Goal: Task Accomplishment & Management: Complete application form

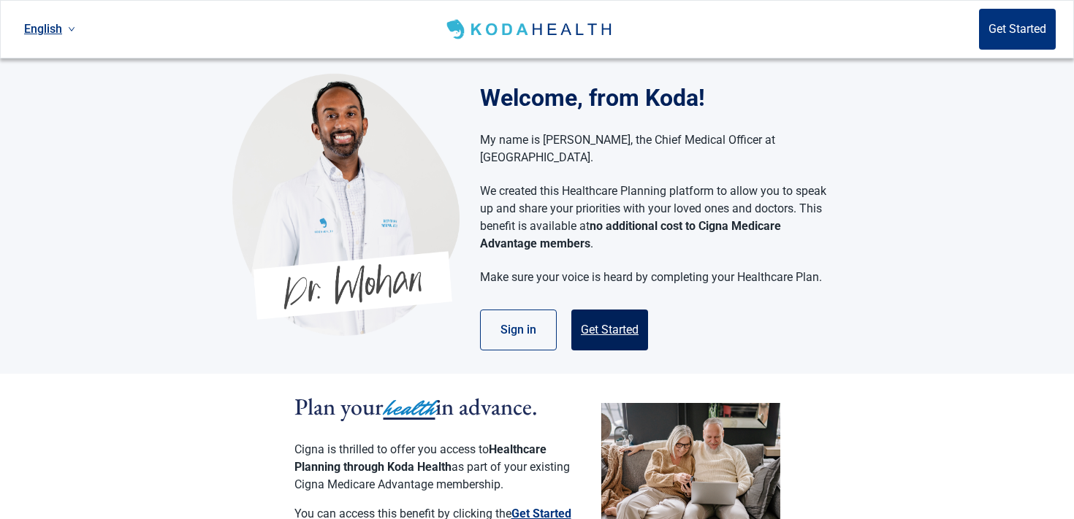
click at [575, 313] on button "Get Started" at bounding box center [609, 330] width 77 height 41
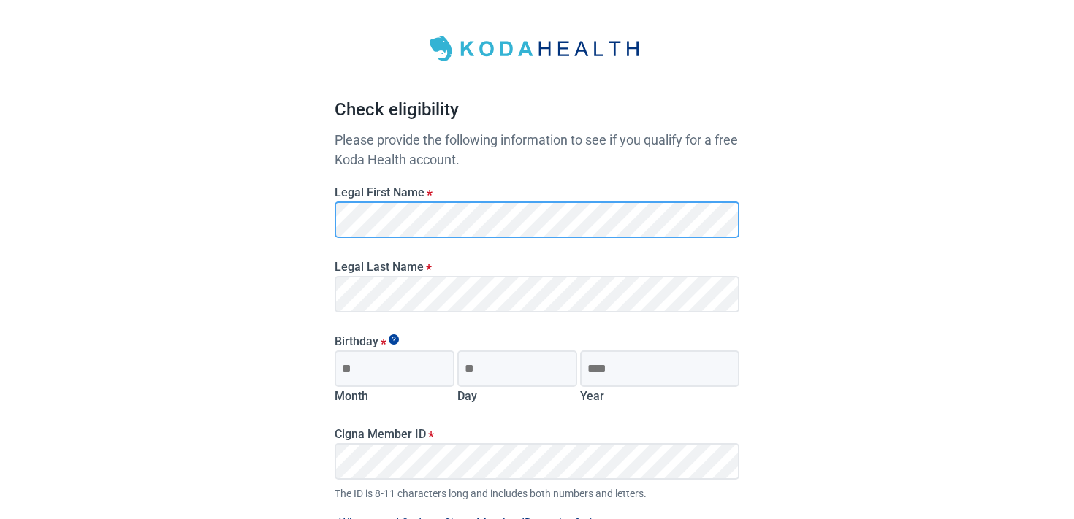
scroll to position [66, 0]
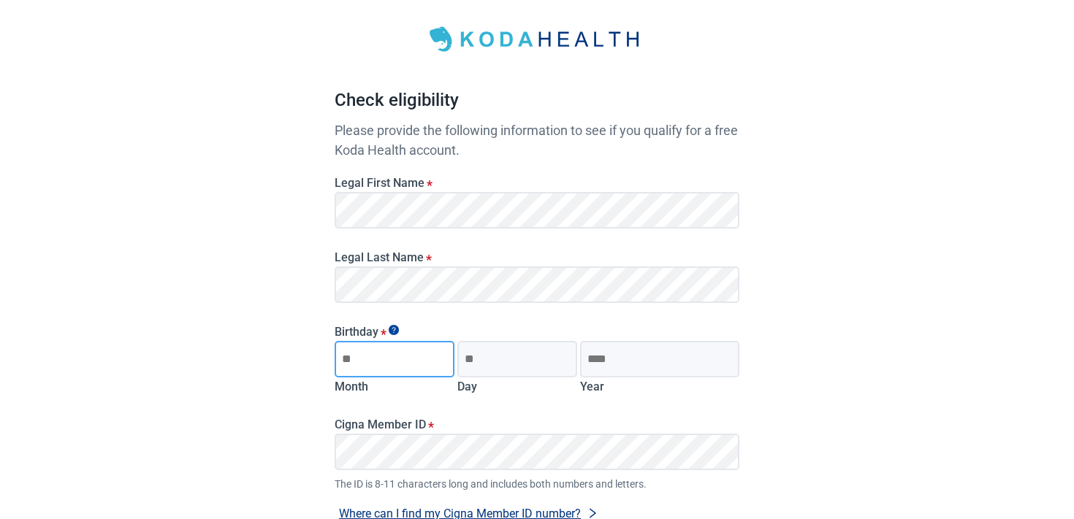
click at [366, 352] on input "Month" at bounding box center [395, 359] width 120 height 37
type input "*"
type input "**"
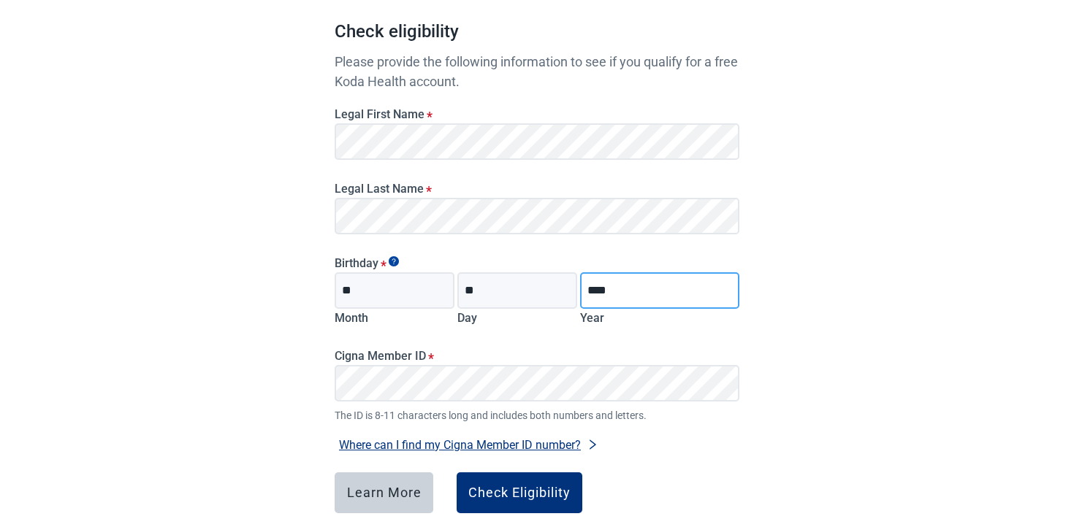
scroll to position [150, 0]
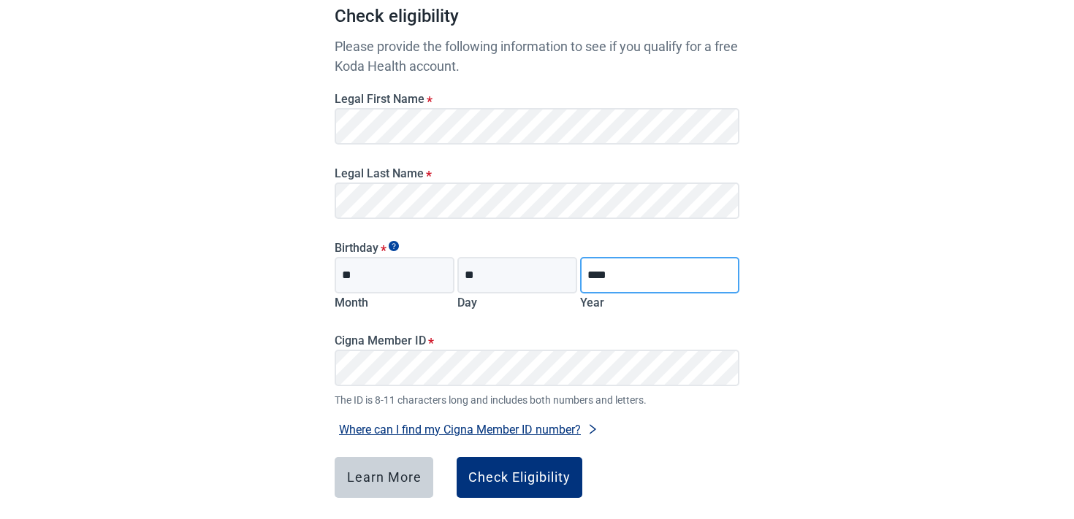
type input "****"
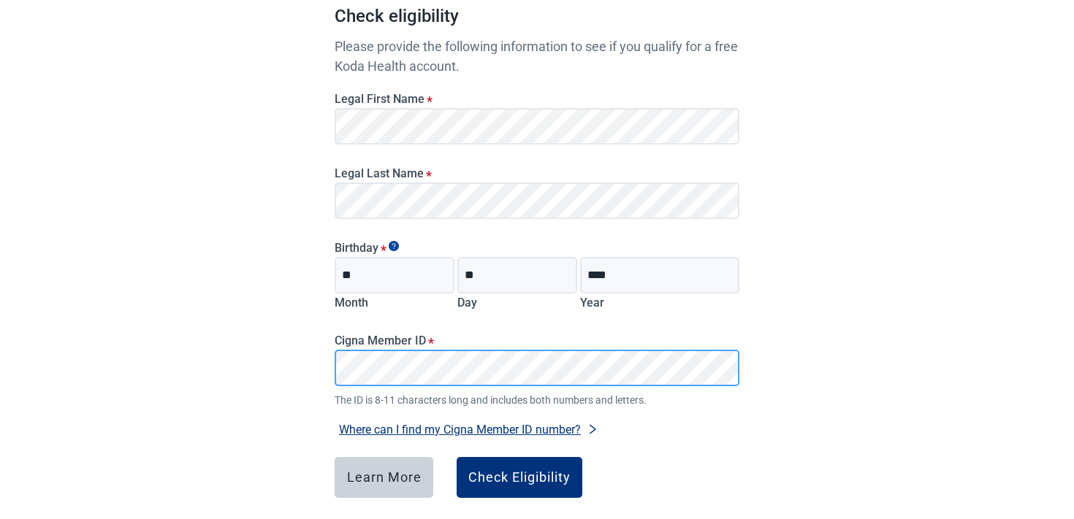
click at [335, 420] on button "Where can I find my Cigna Member ID number?" at bounding box center [469, 430] width 268 height 20
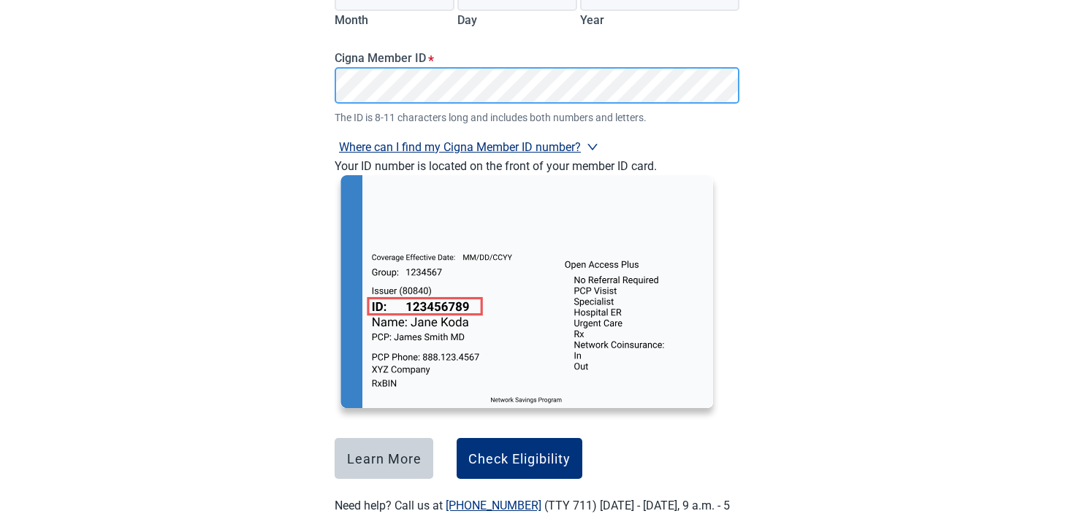
scroll to position [452, 0]
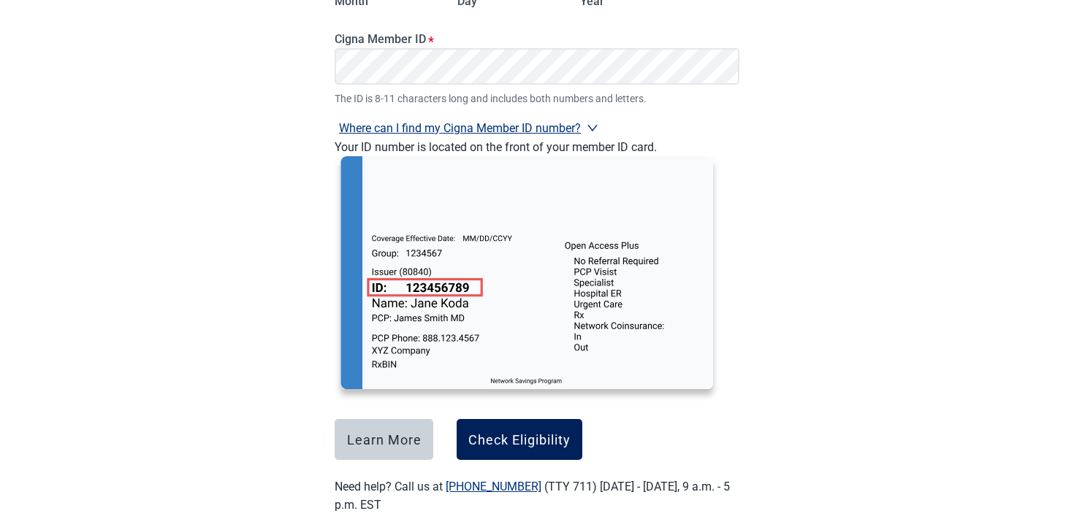
click at [514, 449] on button "Check Eligibility" at bounding box center [520, 439] width 126 height 41
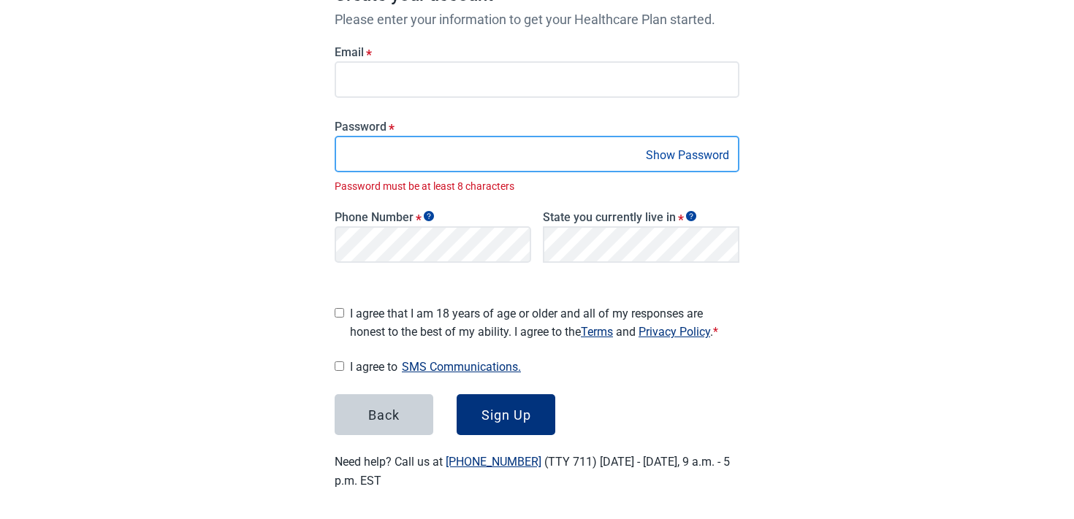
scroll to position [228, 0]
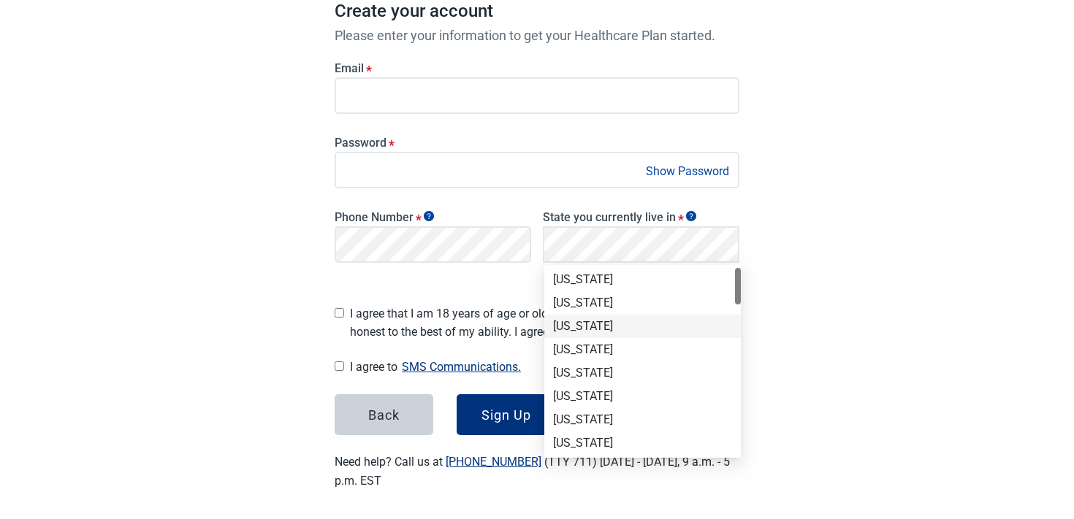
click at [605, 331] on div "[US_STATE]" at bounding box center [642, 327] width 179 height 16
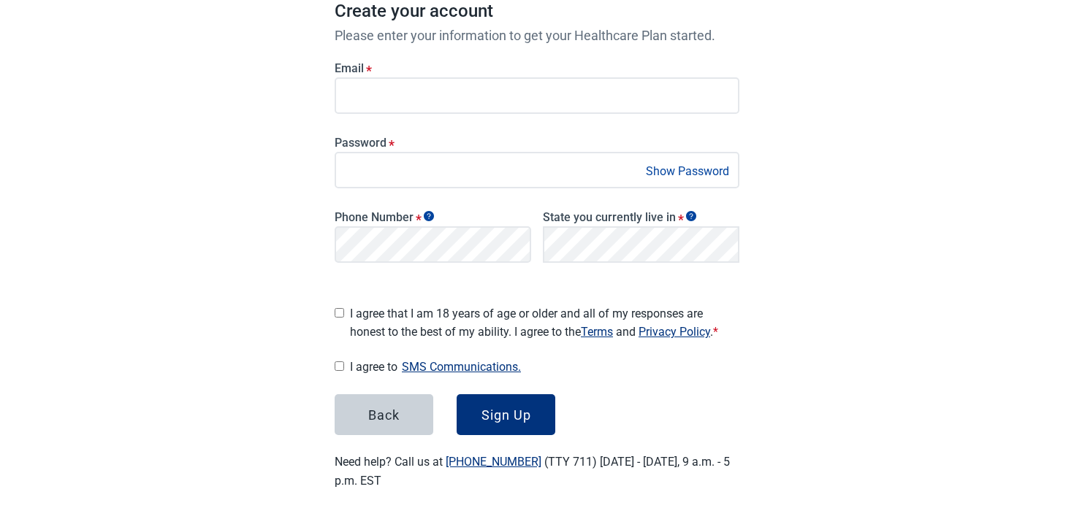
click at [359, 299] on div "I agree that I am 18 years of age or older and all of my responses are honest t…" at bounding box center [537, 320] width 405 height 42
click at [357, 311] on span "I agree that I am 18 years of age or older and all of my responses are honest t…" at bounding box center [544, 323] width 389 height 37
click at [526, 410] on div "Sign Up" at bounding box center [506, 415] width 50 height 15
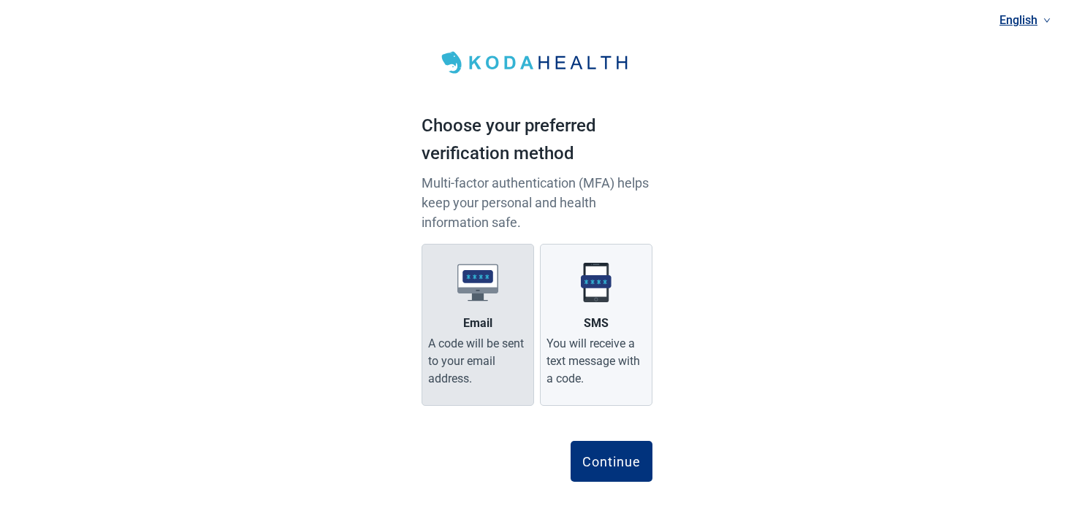
click at [506, 375] on div "A code will be sent to your email address." at bounding box center [477, 361] width 99 height 53
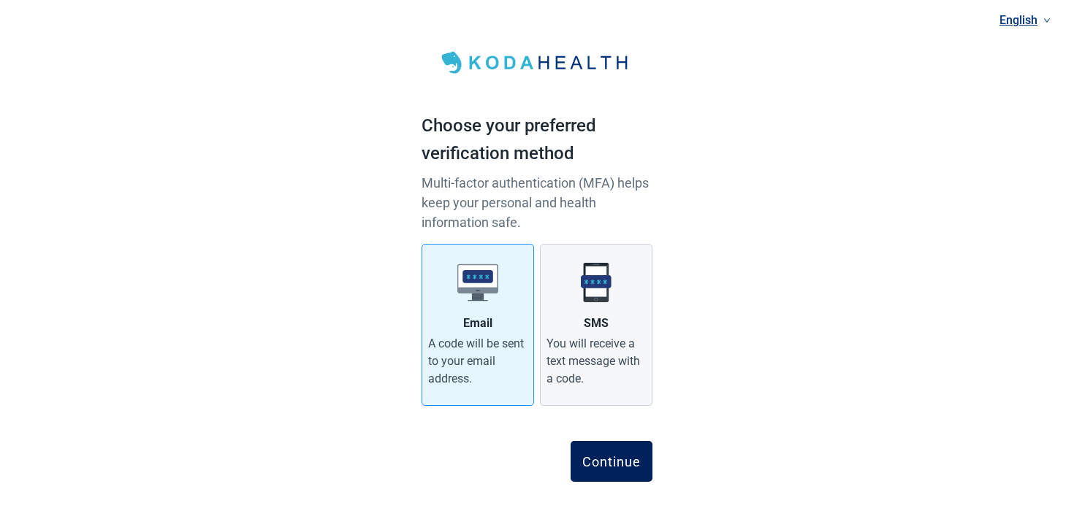
click at [645, 469] on button "Continue" at bounding box center [612, 461] width 82 height 41
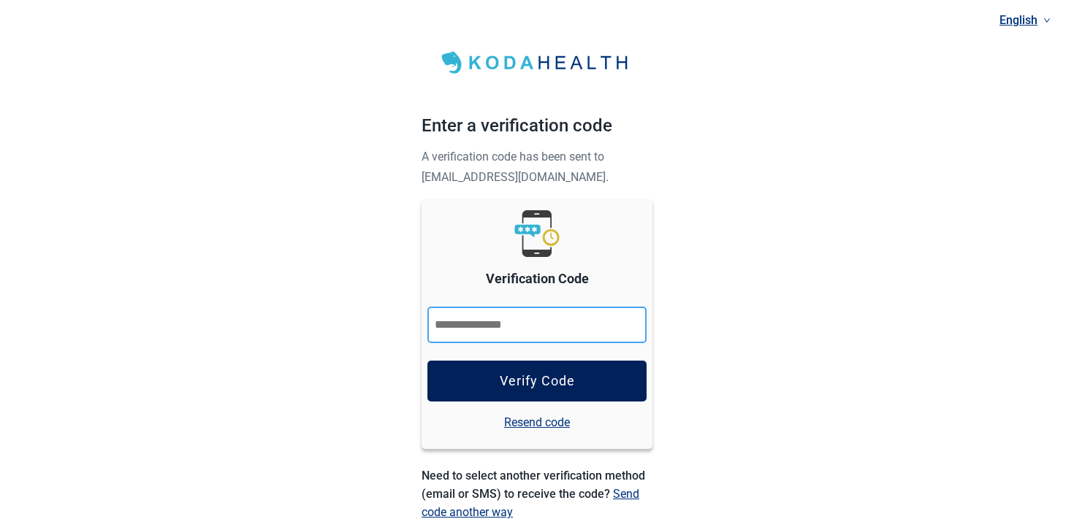
paste input "******"
type input "******"
click at [513, 372] on button "Verify Code" at bounding box center [536, 381] width 219 height 41
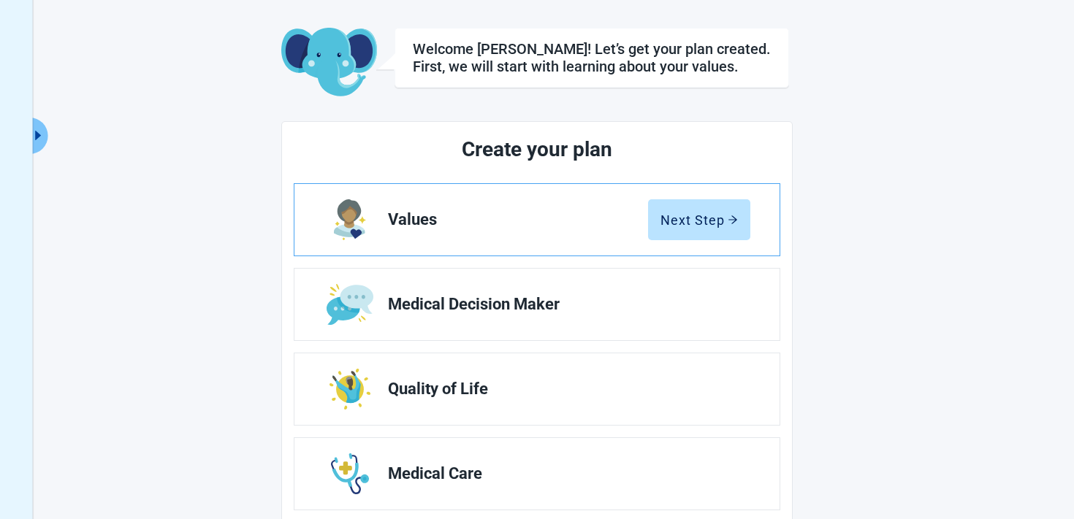
scroll to position [65, 0]
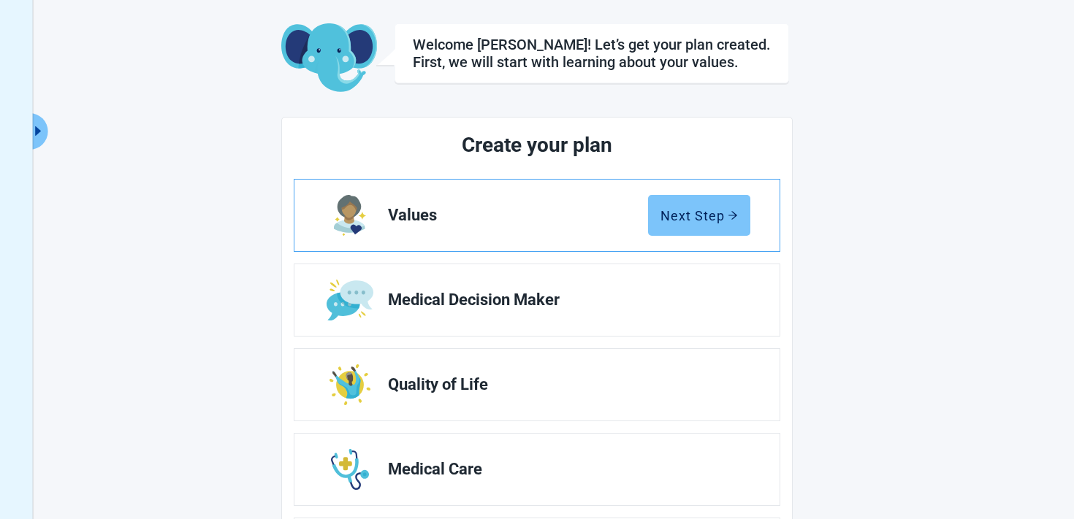
click at [679, 229] on button "Next Step" at bounding box center [699, 215] width 102 height 41
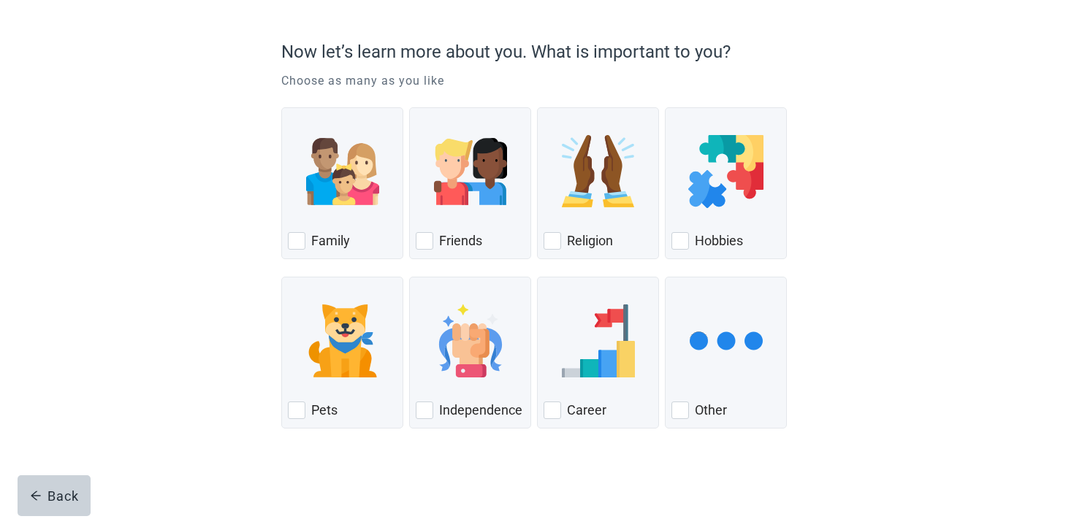
scroll to position [109, 0]
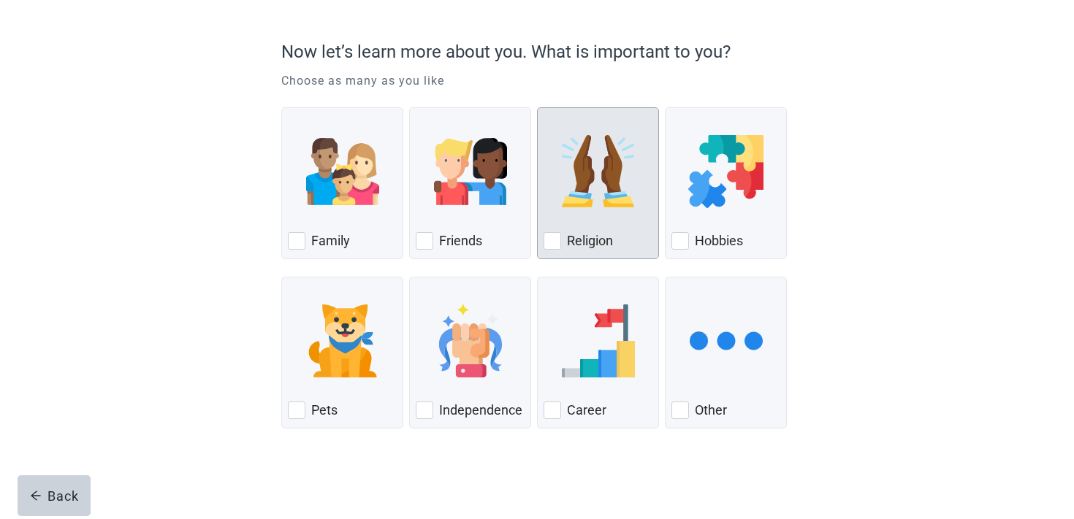
click at [619, 224] on div "Religion, checkbox, not checked" at bounding box center [598, 171] width 109 height 115
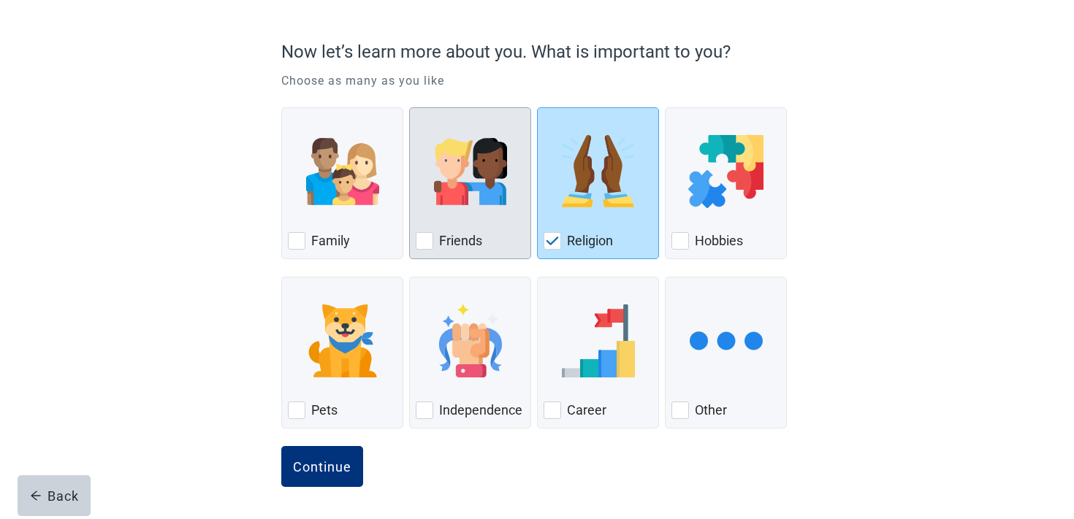
click at [484, 246] on div "Friends" at bounding box center [470, 240] width 109 height 23
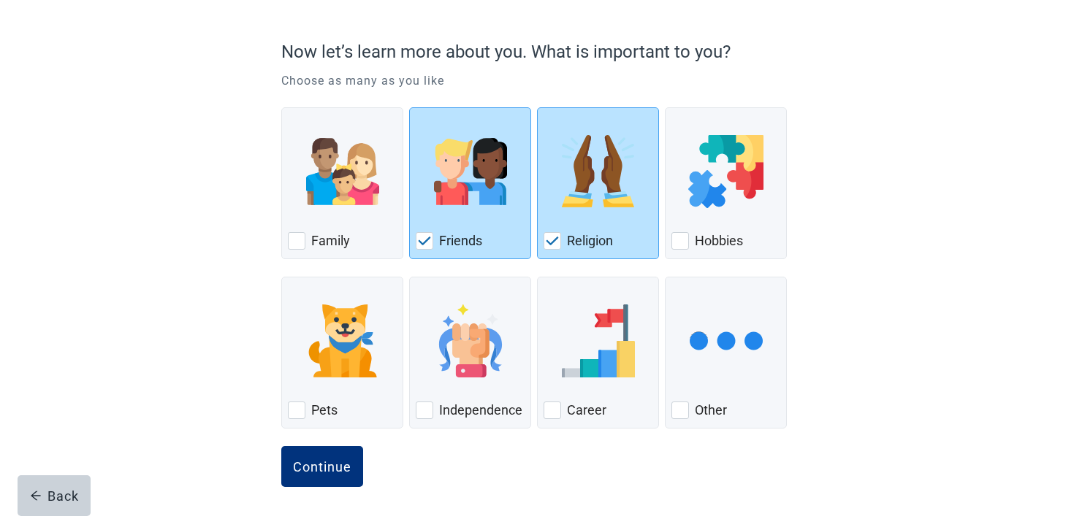
click at [307, 489] on div "Continue" at bounding box center [536, 482] width 511 height 73
click at [307, 473] on div "Continue" at bounding box center [322, 467] width 58 height 15
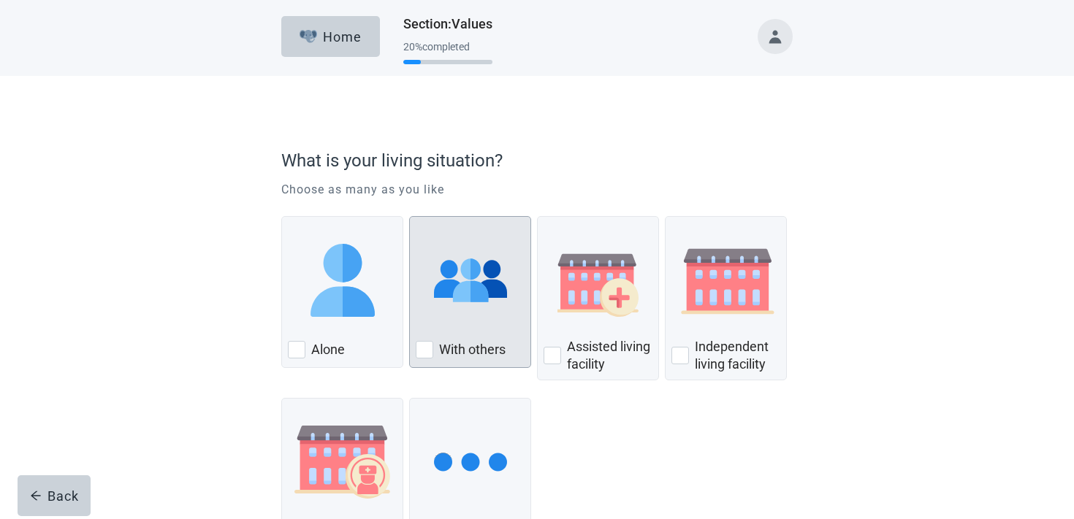
click at [519, 327] on div "With Others, checkbox, not checked" at bounding box center [470, 280] width 109 height 115
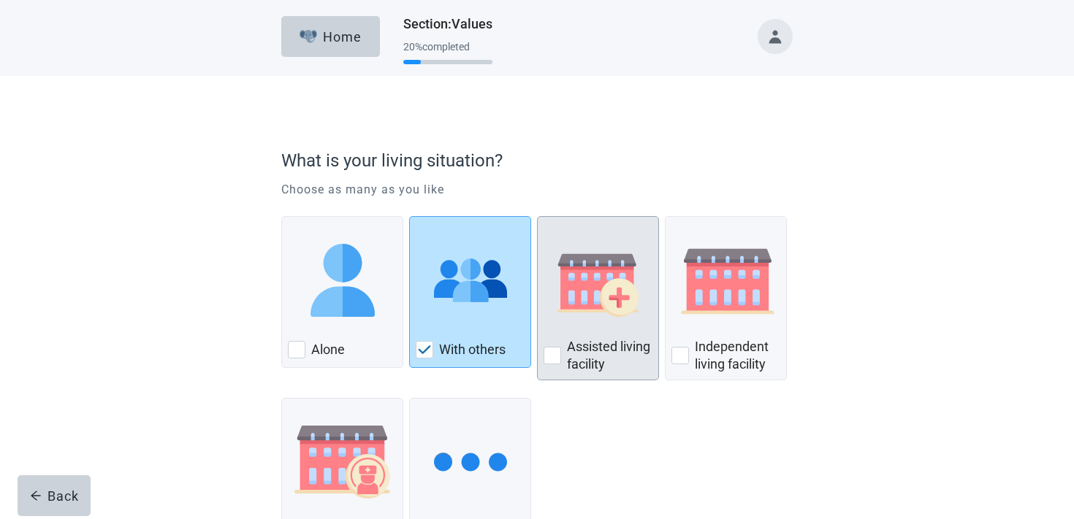
click at [577, 326] on div "Assisted Living Facility, checkbox, not checked" at bounding box center [598, 280] width 109 height 115
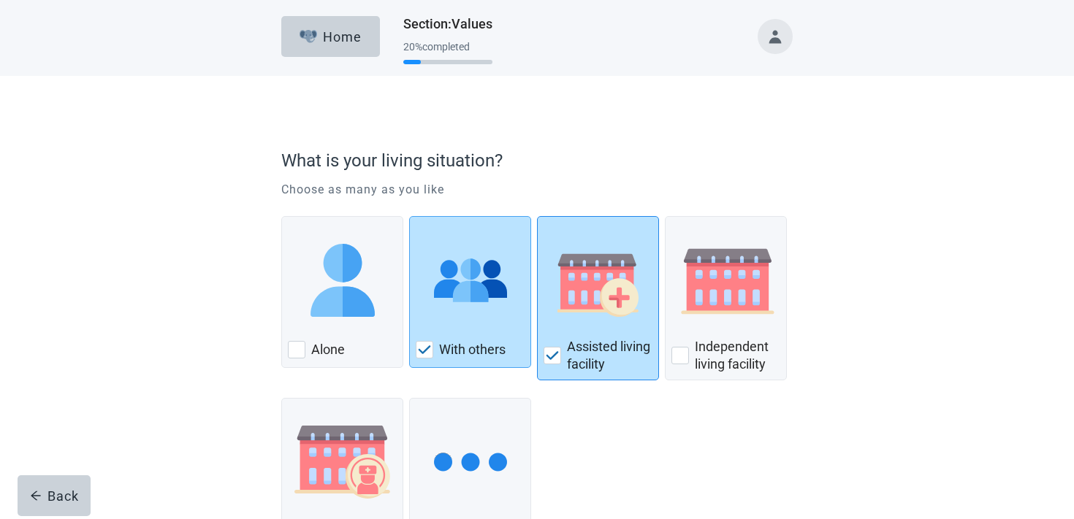
scroll to position [121, 0]
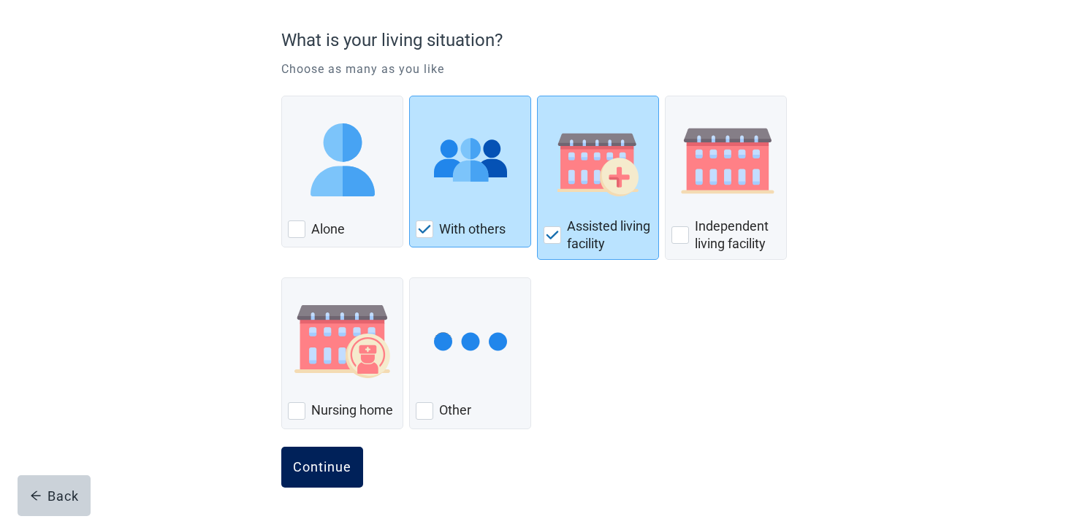
click at [297, 478] on button "Continue" at bounding box center [322, 467] width 82 height 41
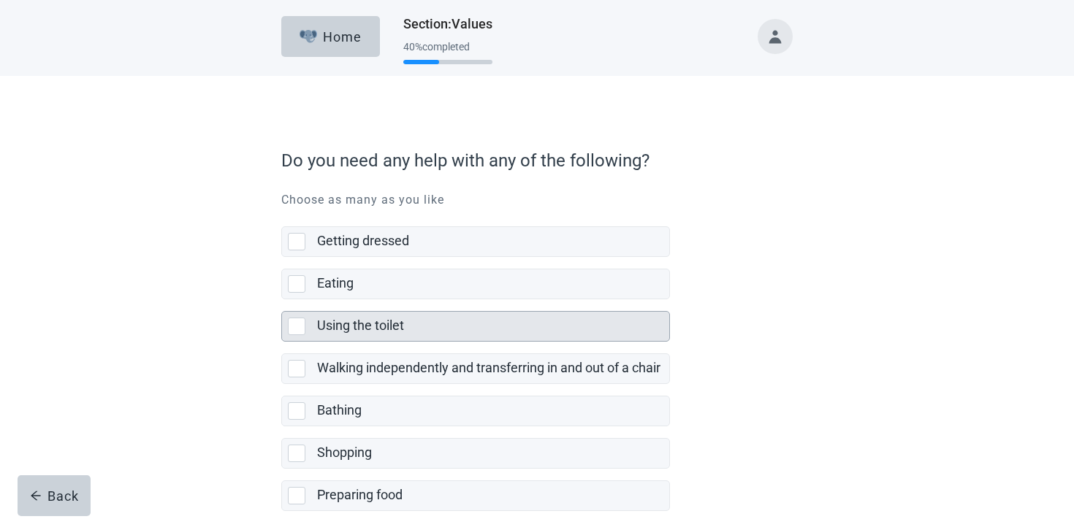
click at [404, 313] on div "Using the toilet" at bounding box center [493, 326] width 352 height 29
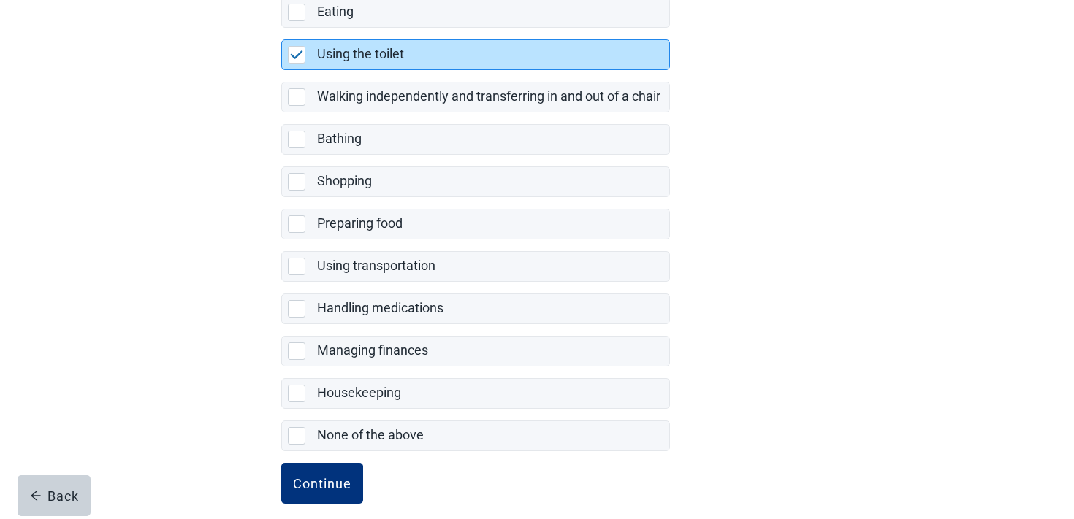
scroll to position [289, 0]
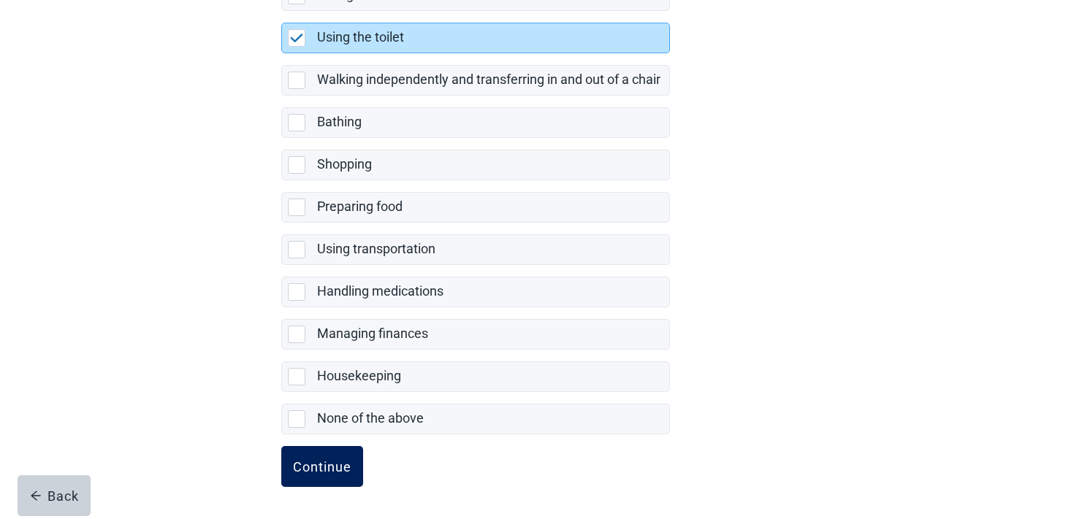
click at [324, 449] on button "Continue" at bounding box center [322, 466] width 82 height 41
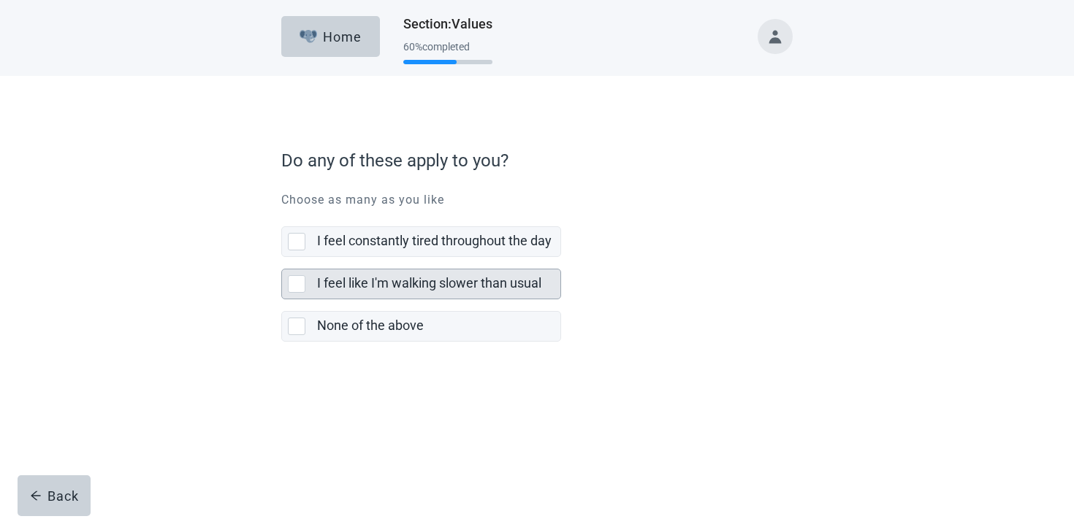
click at [427, 277] on label "I feel like I'm walking slower than usual" at bounding box center [429, 282] width 224 height 15
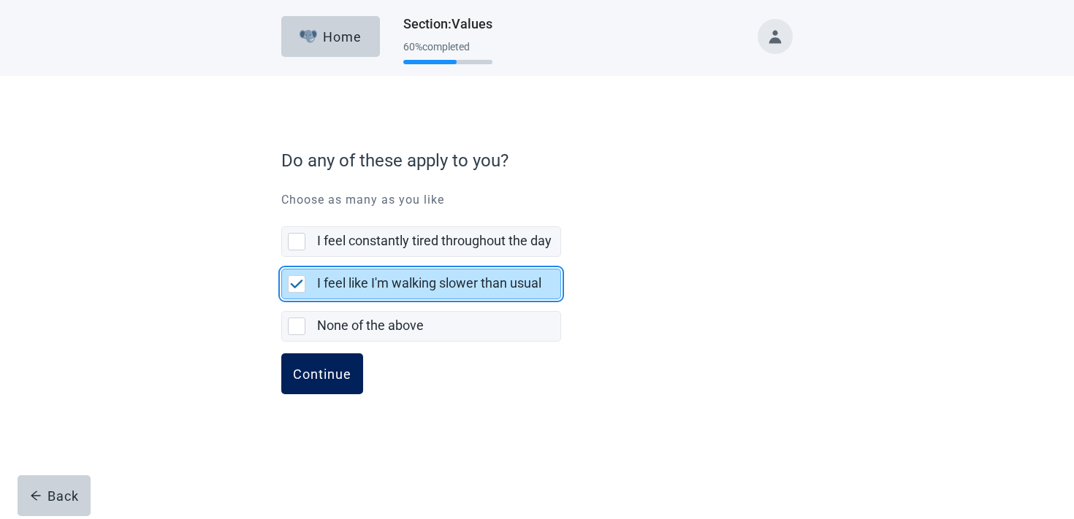
click at [340, 367] on div "Continue" at bounding box center [322, 374] width 58 height 15
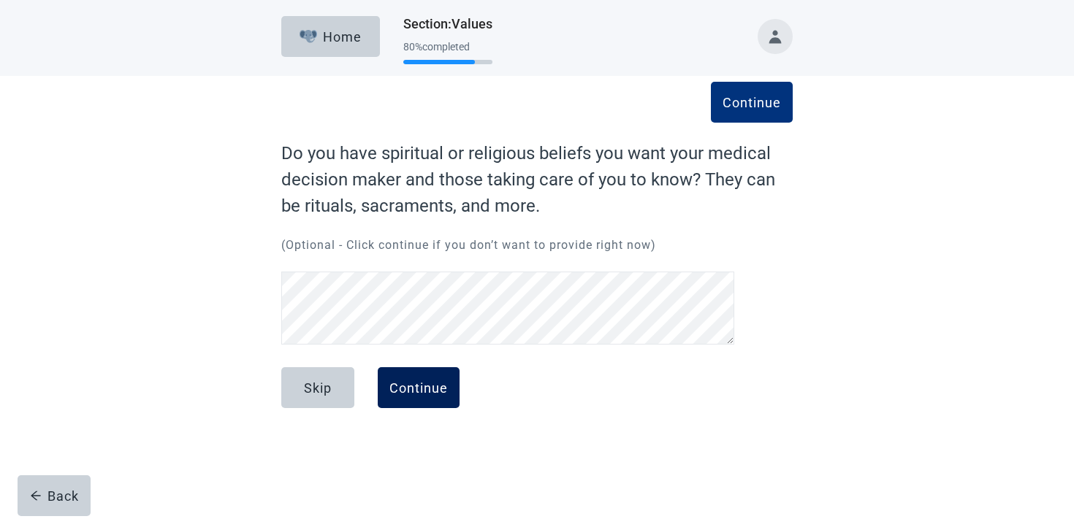
click at [439, 378] on button "Continue" at bounding box center [419, 387] width 82 height 41
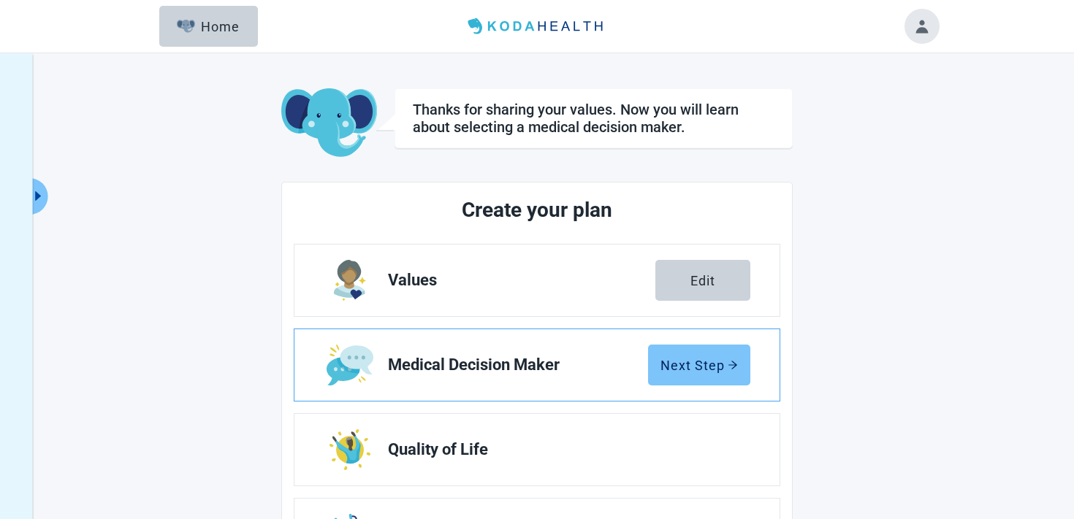
click at [668, 367] on div "Next Step" at bounding box center [698, 365] width 77 height 15
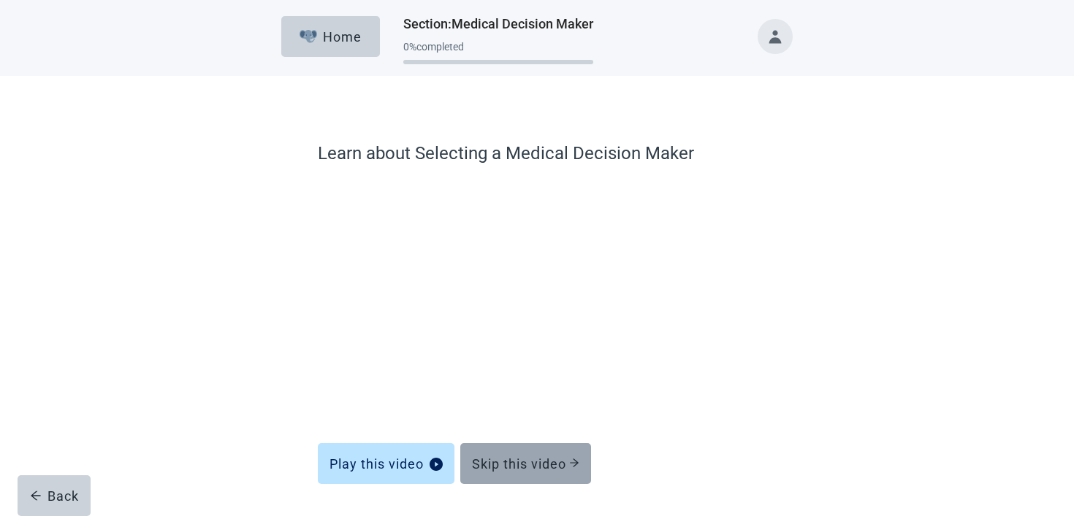
click at [547, 453] on button "Skip this video" at bounding box center [525, 463] width 131 height 41
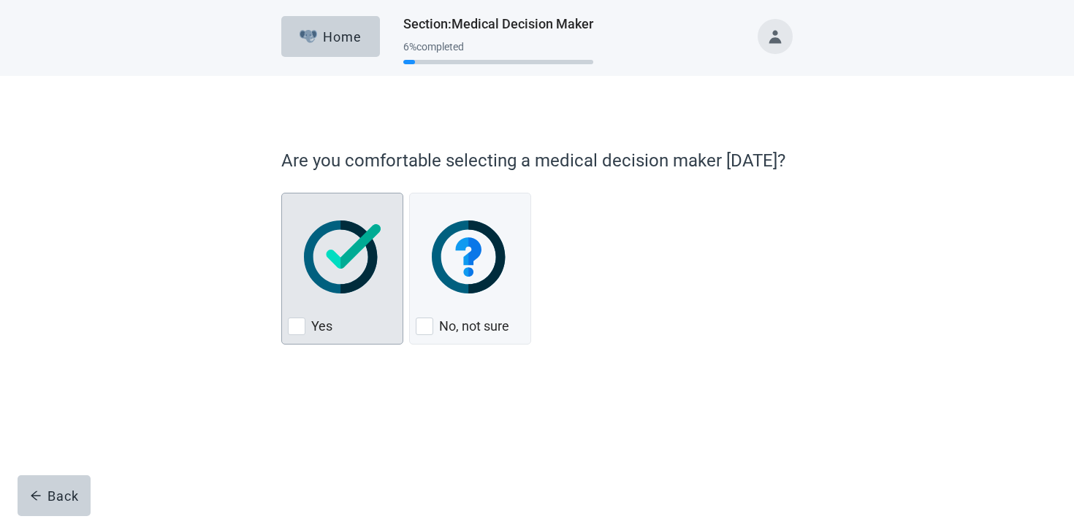
click at [359, 278] on img "Yes, checkbox, not checked" at bounding box center [342, 257] width 77 height 73
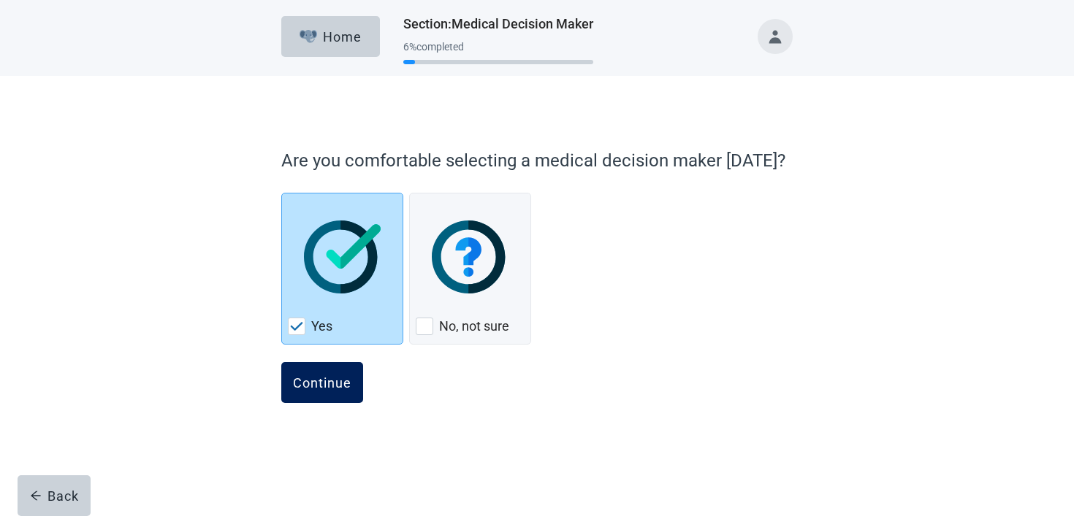
click at [339, 369] on button "Continue" at bounding box center [322, 382] width 82 height 41
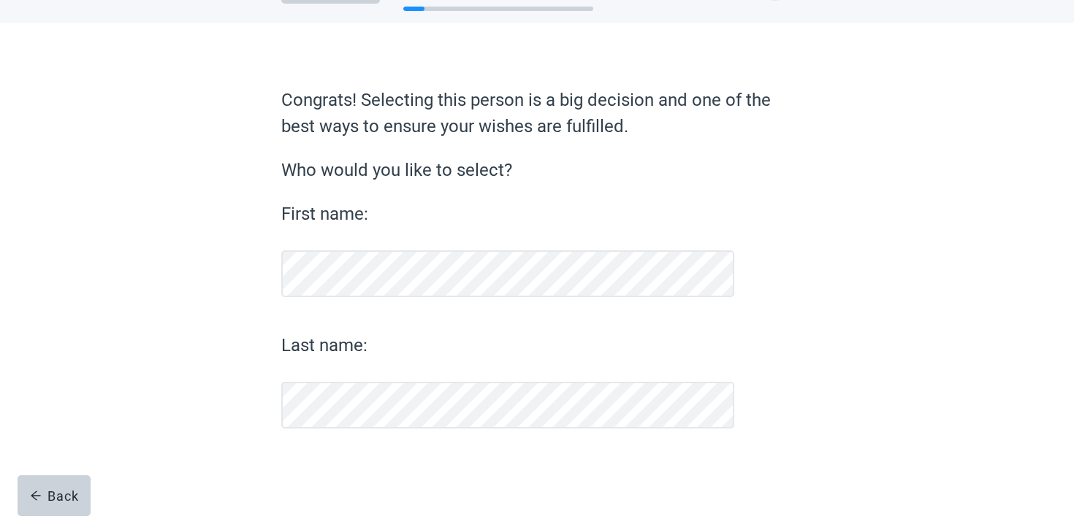
scroll to position [53, 0]
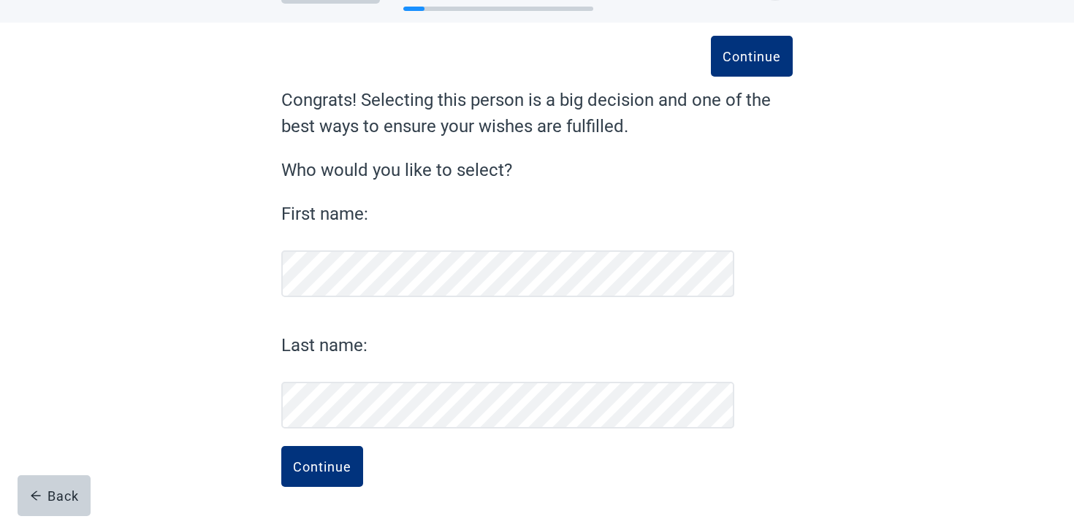
click at [281, 446] on button "Continue" at bounding box center [322, 466] width 82 height 41
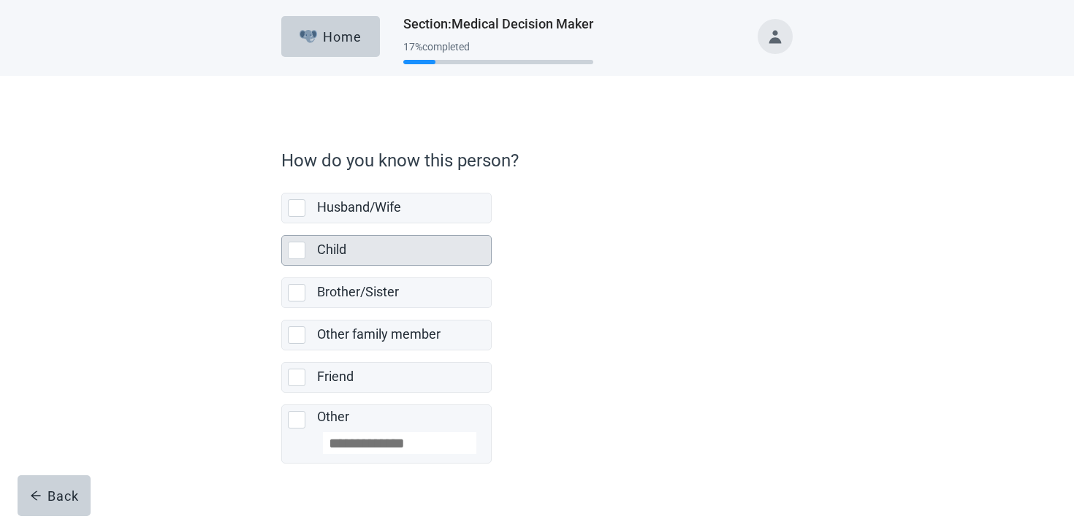
click at [387, 242] on div "Child" at bounding box center [399, 250] width 165 height 18
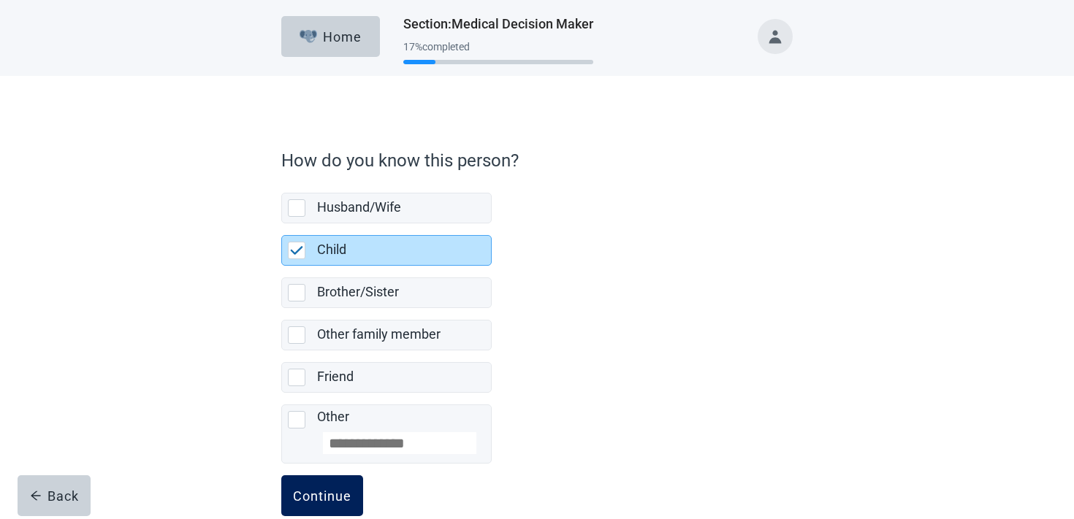
click at [321, 483] on button "Continue" at bounding box center [322, 496] width 82 height 41
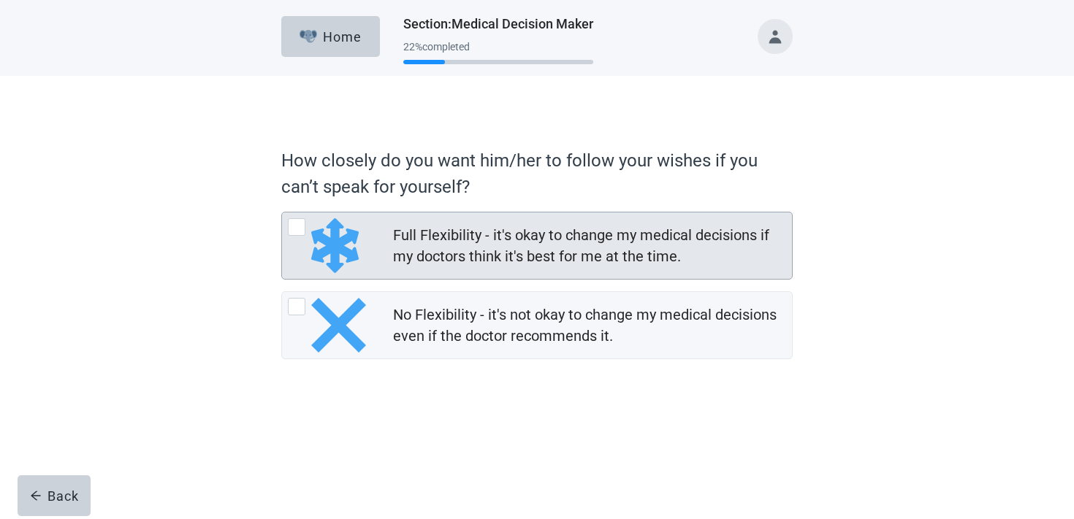
click at [480, 225] on div "Full Flexibility - it's okay to change my medical decisions if my doctors think…" at bounding box center [588, 246] width 390 height 42
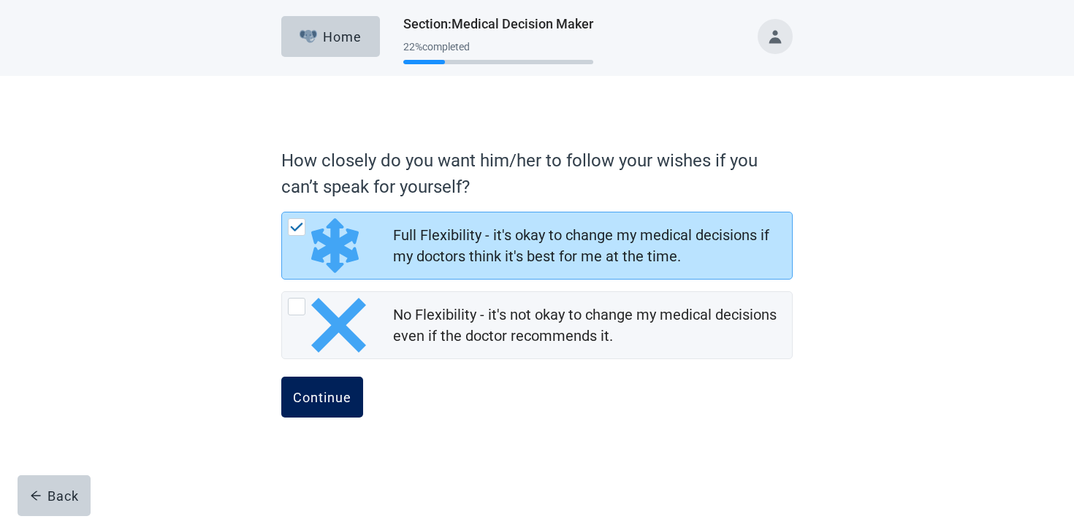
click at [340, 407] on button "Continue" at bounding box center [322, 397] width 82 height 41
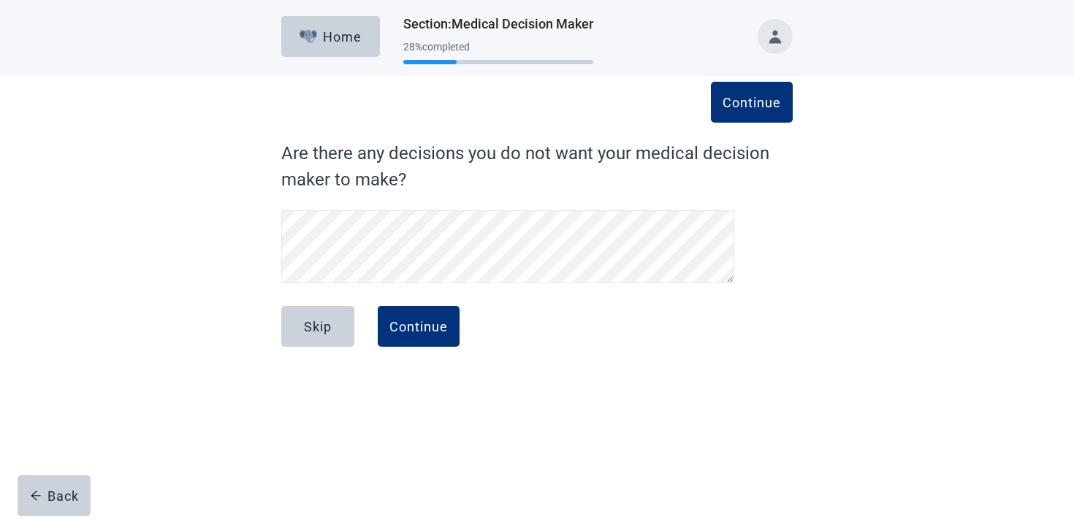
click at [373, 311] on div "Skip Continue" at bounding box center [536, 342] width 511 height 73
click at [400, 321] on div "Continue" at bounding box center [418, 326] width 58 height 15
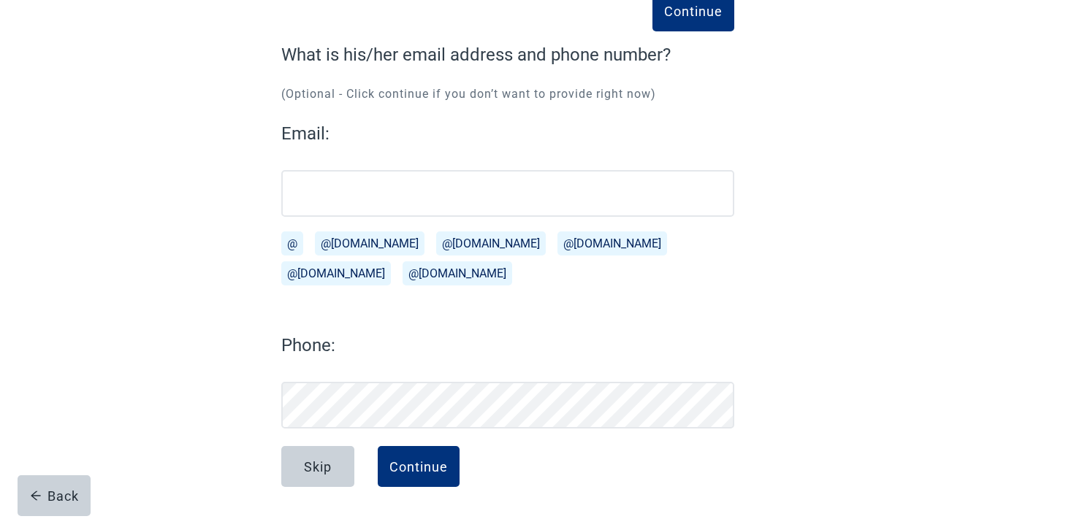
scroll to position [99, 0]
click at [394, 468] on div "Continue" at bounding box center [418, 467] width 58 height 15
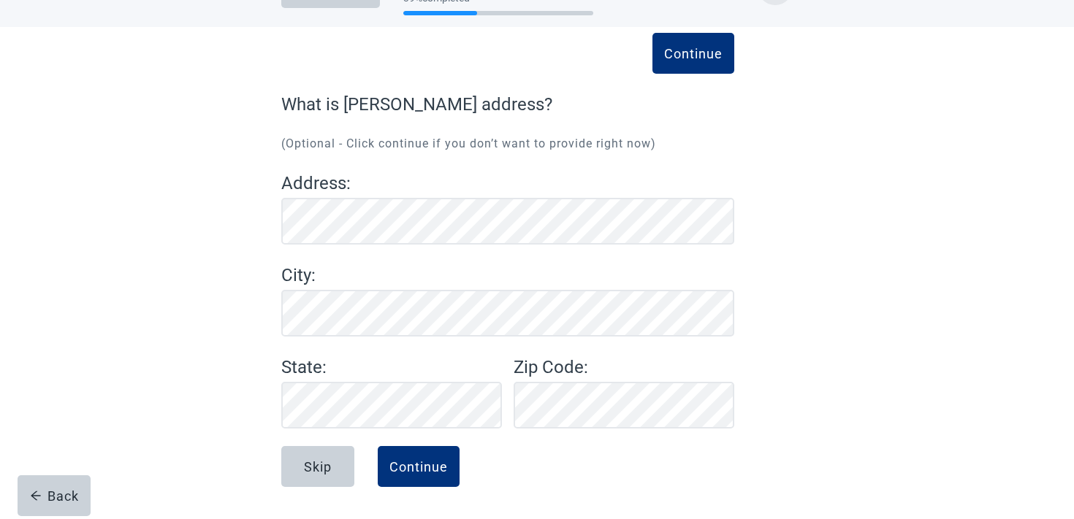
scroll to position [49, 0]
click at [421, 473] on div "Continue" at bounding box center [418, 467] width 58 height 15
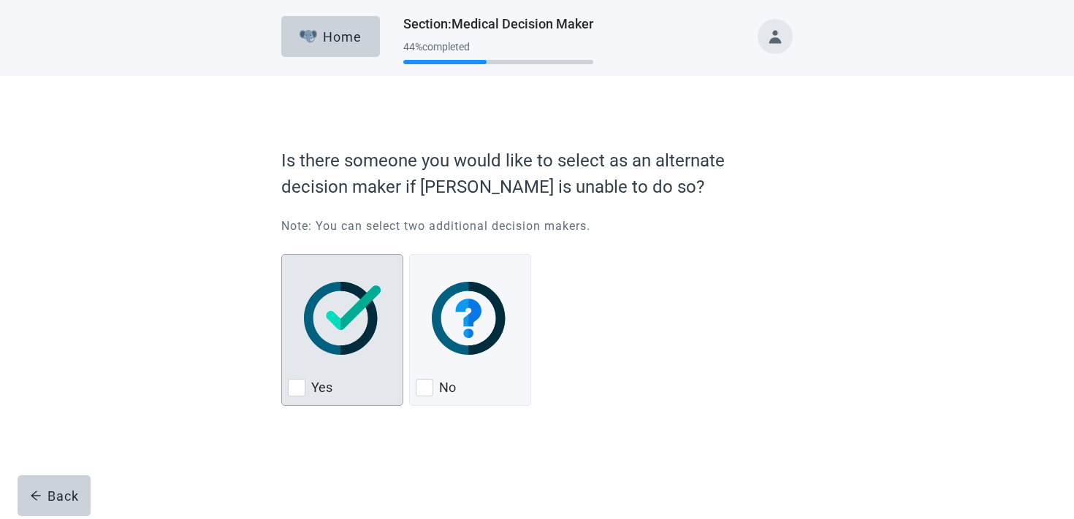
click at [338, 321] on img "Yes, checkbox, not checked" at bounding box center [342, 318] width 77 height 73
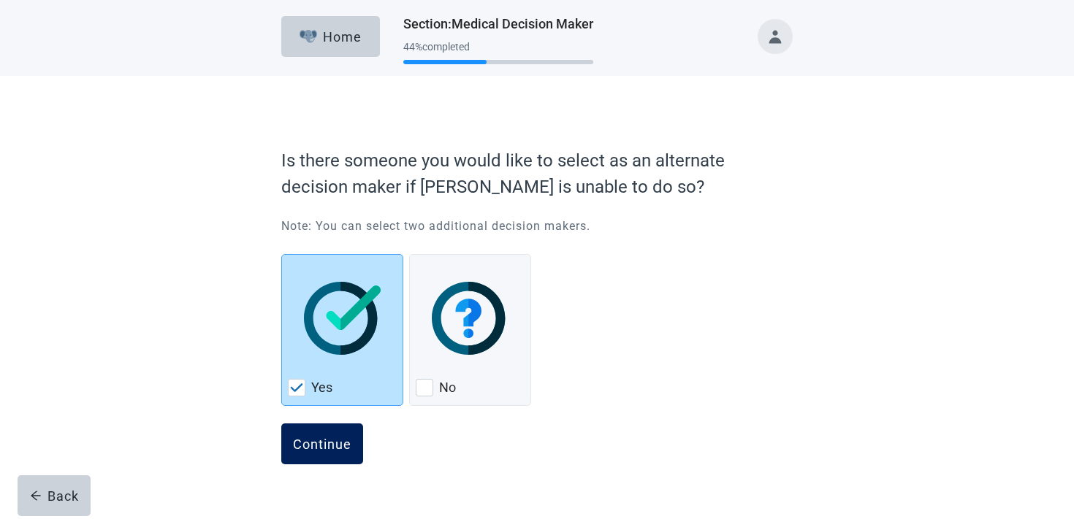
click at [327, 443] on div "Continue" at bounding box center [322, 444] width 58 height 15
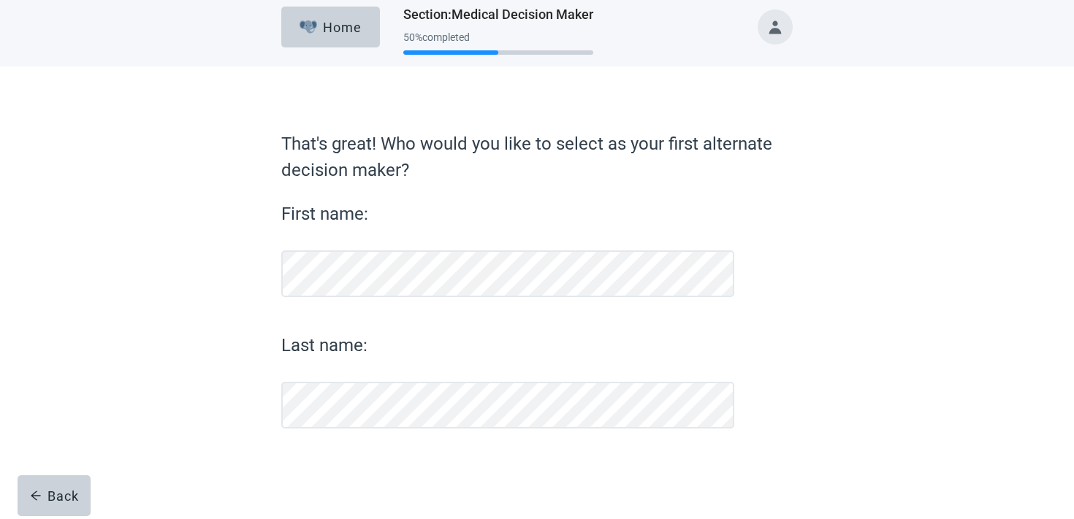
scroll to position [9, 0]
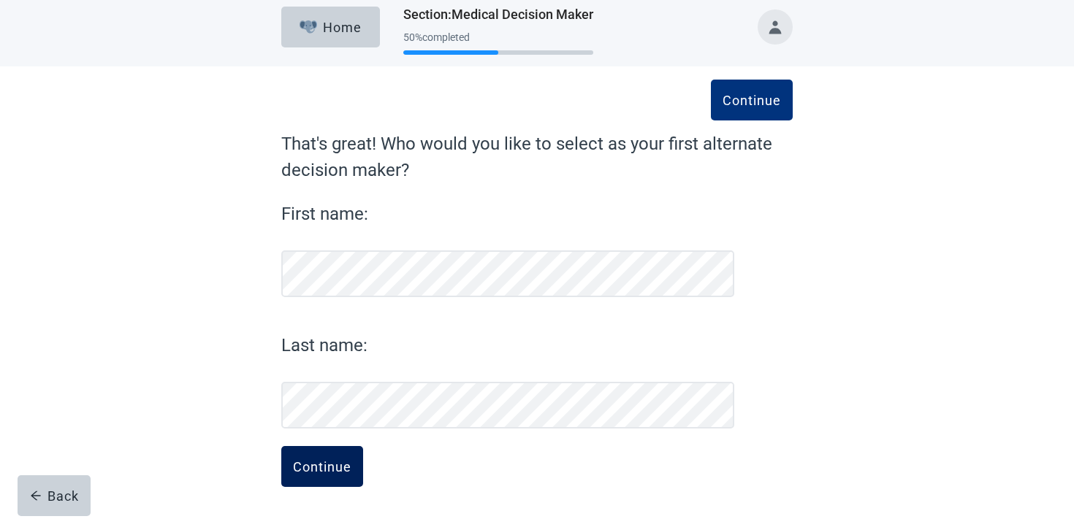
click at [335, 454] on button "Continue" at bounding box center [322, 466] width 82 height 41
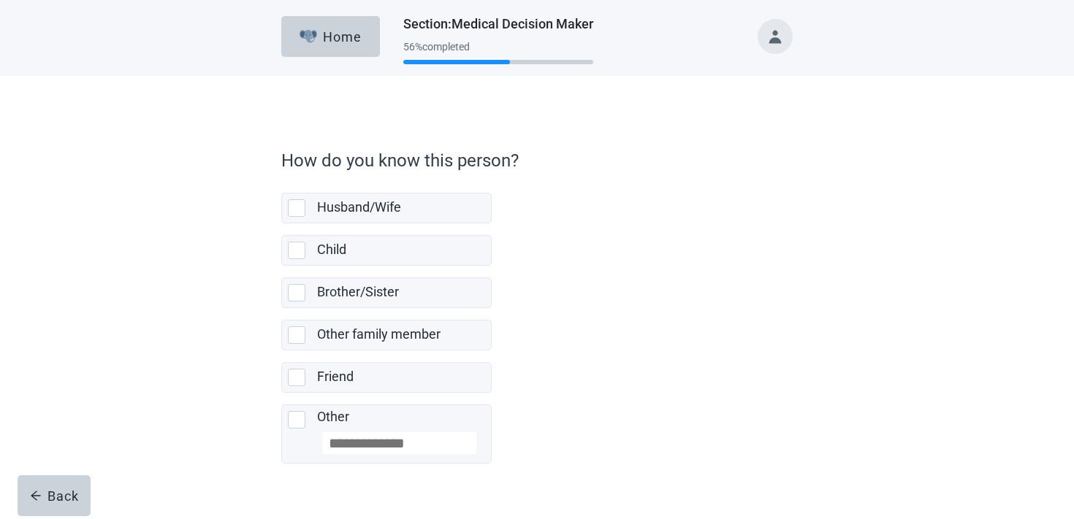
click at [402, 276] on label "Brother/Sister" at bounding box center [386, 287] width 210 height 42
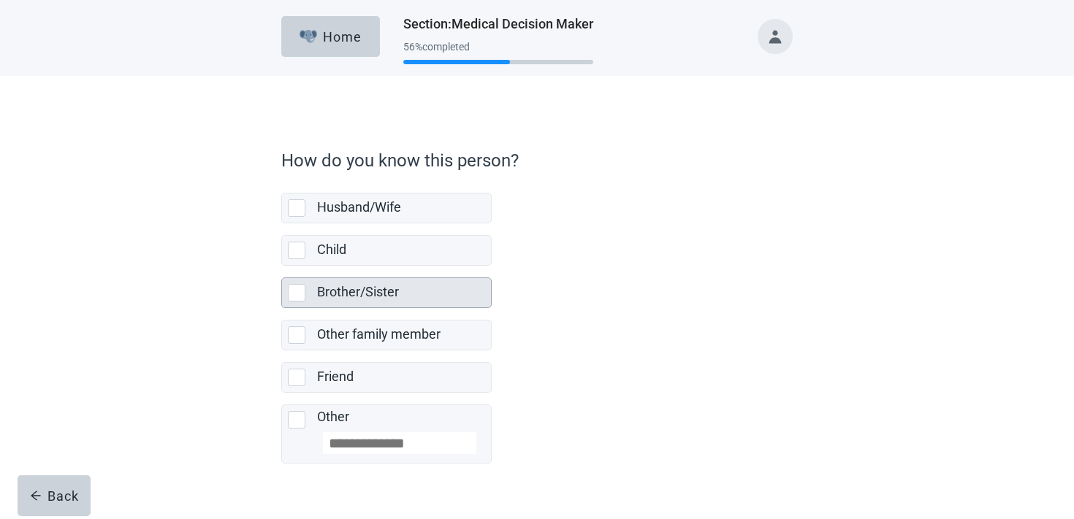
click at [400, 288] on div "Brother/Sister" at bounding box center [399, 292] width 165 height 18
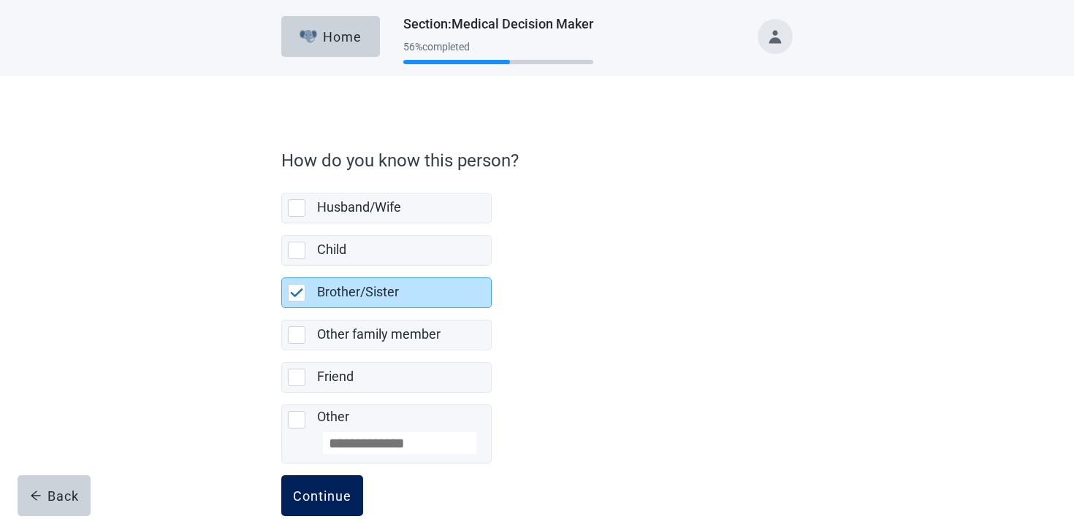
click at [337, 481] on button "Continue" at bounding box center [322, 496] width 82 height 41
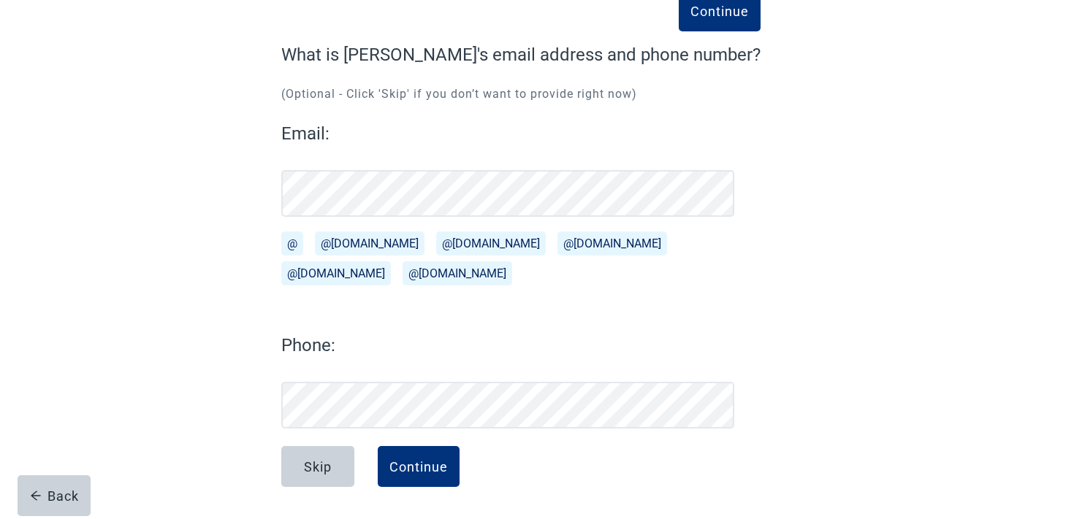
scroll to position [99, 0]
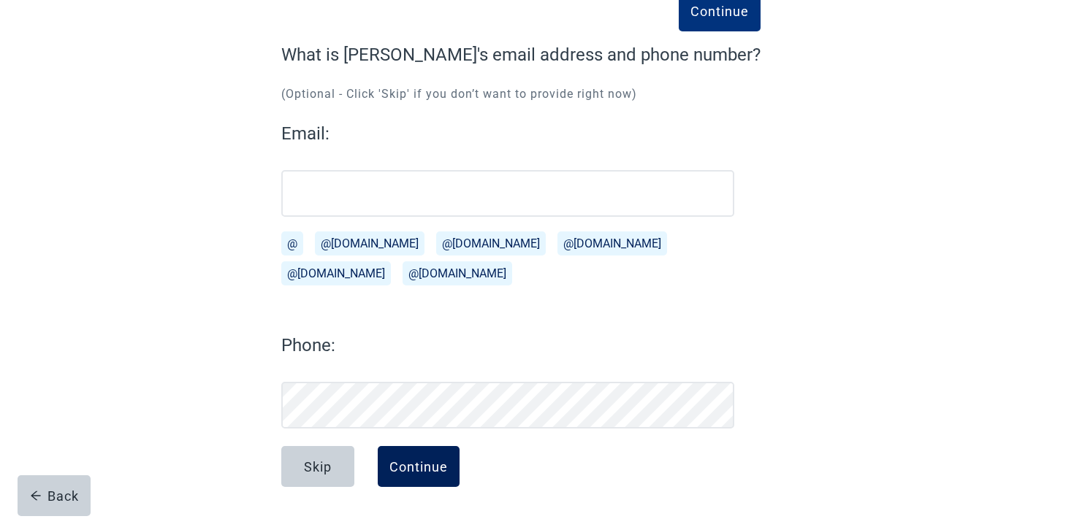
click at [425, 461] on div "Continue" at bounding box center [418, 467] width 58 height 15
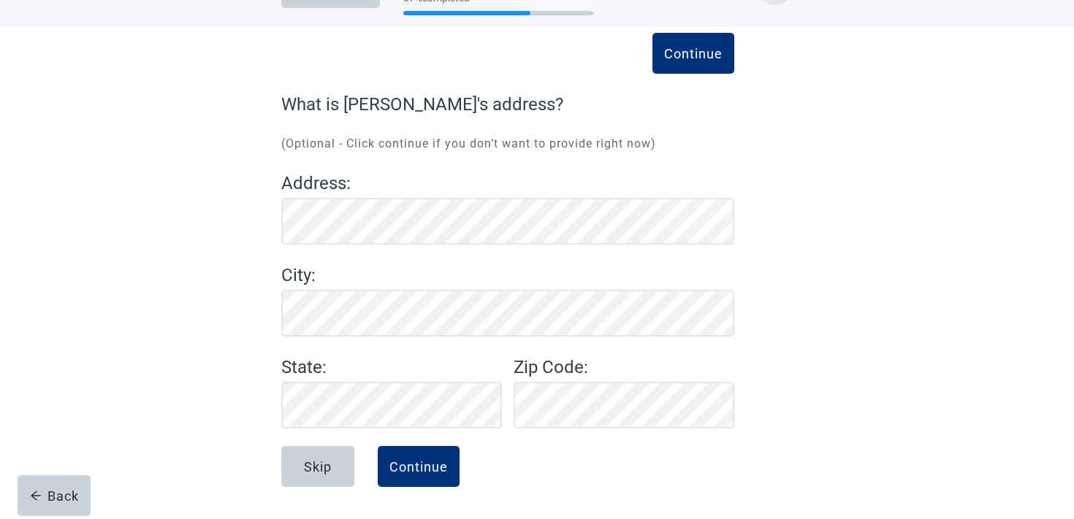
scroll to position [49, 0]
click at [417, 455] on button "Continue" at bounding box center [419, 466] width 82 height 41
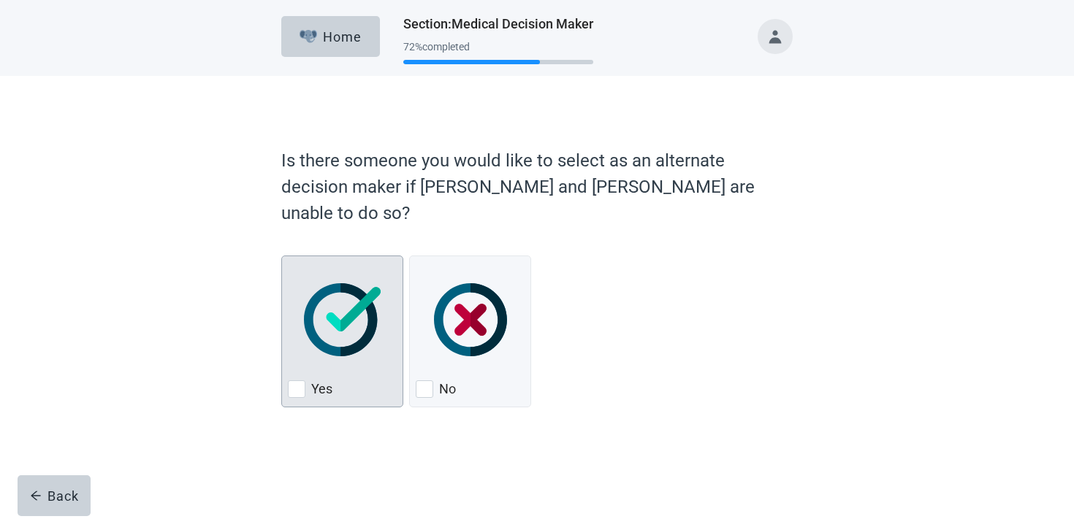
click at [327, 283] on img "Yes, checkbox, not checked" at bounding box center [342, 319] width 77 height 73
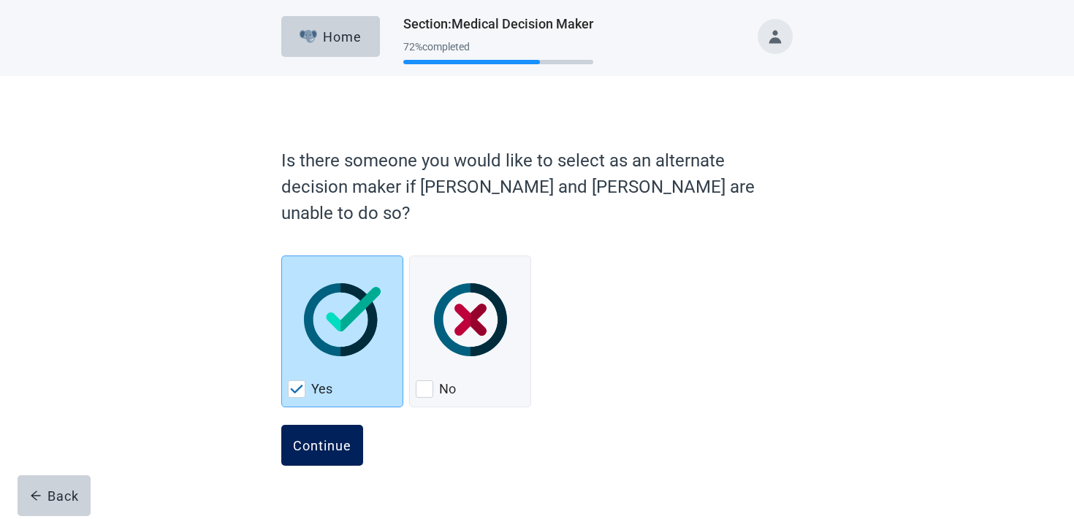
click at [306, 425] on button "Continue" at bounding box center [322, 445] width 82 height 41
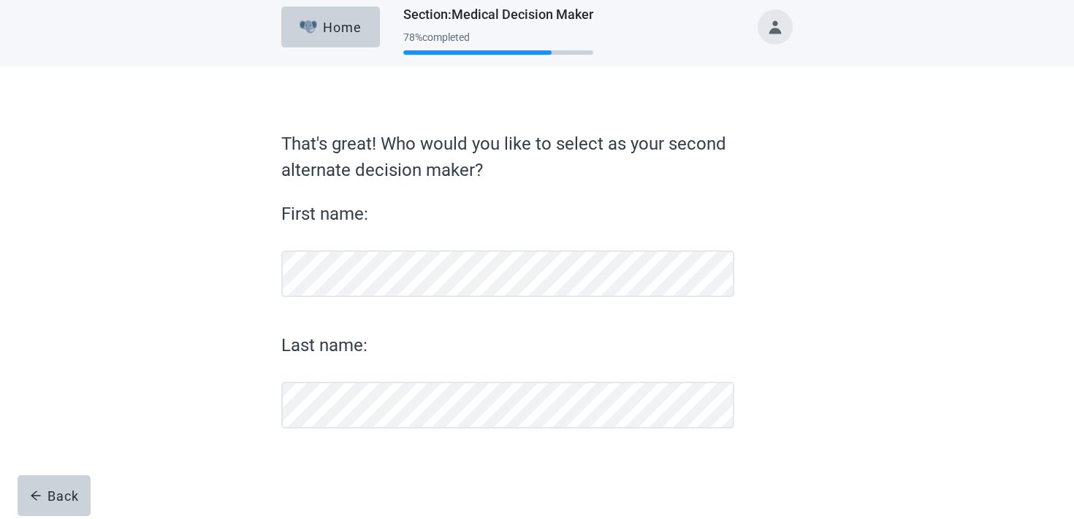
scroll to position [9, 0]
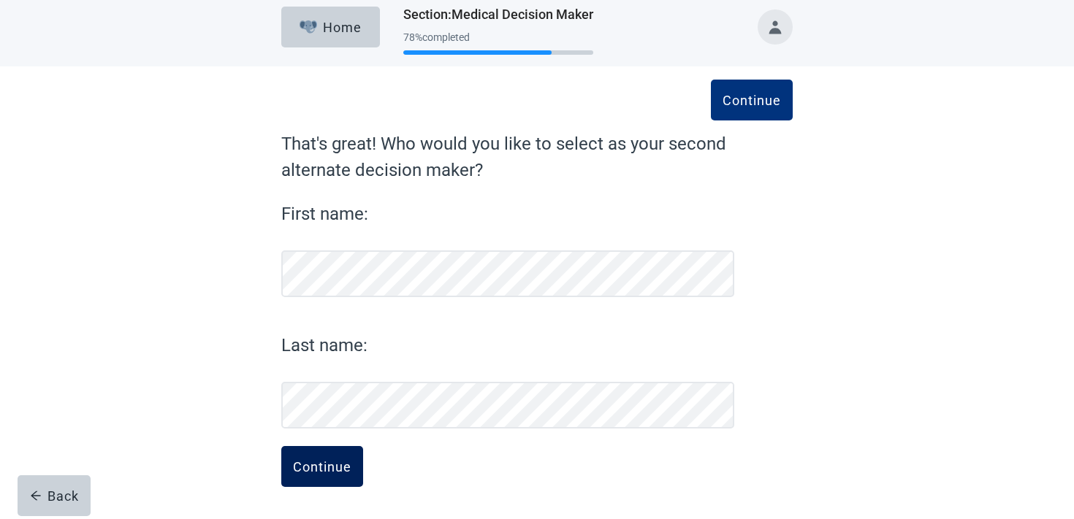
click at [308, 477] on button "Continue" at bounding box center [322, 466] width 82 height 41
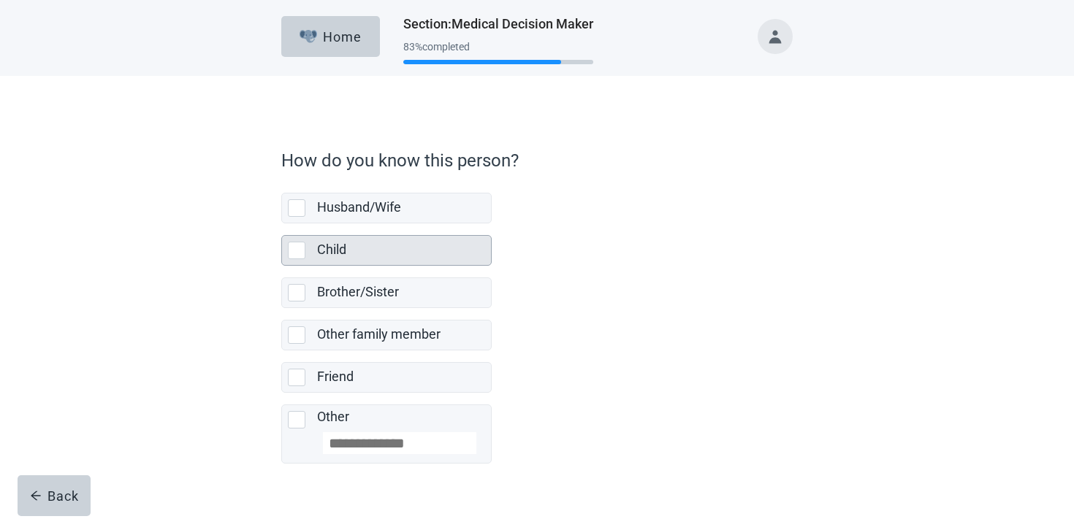
click at [357, 262] on div "Child" at bounding box center [404, 250] width 174 height 29
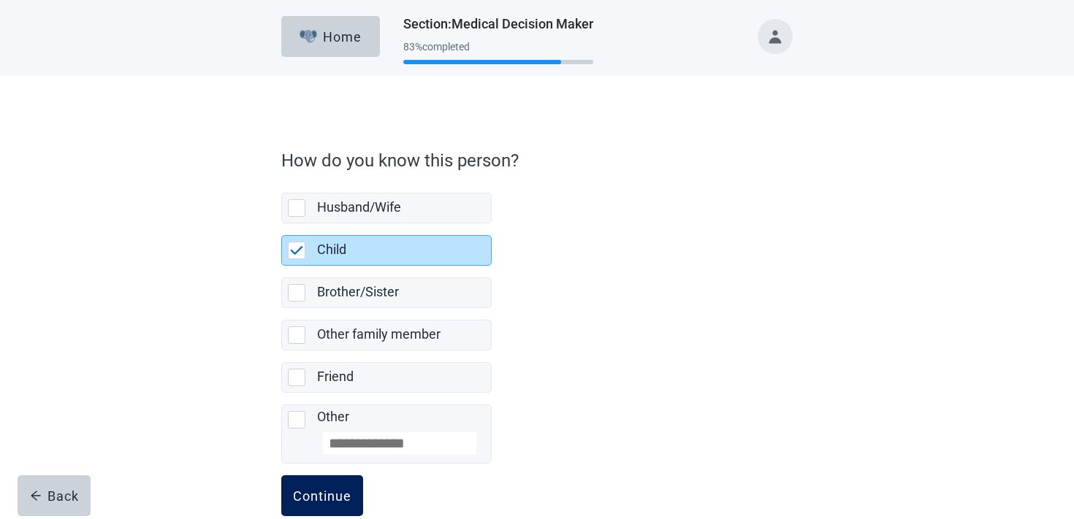
click at [335, 506] on button "Continue" at bounding box center [322, 496] width 82 height 41
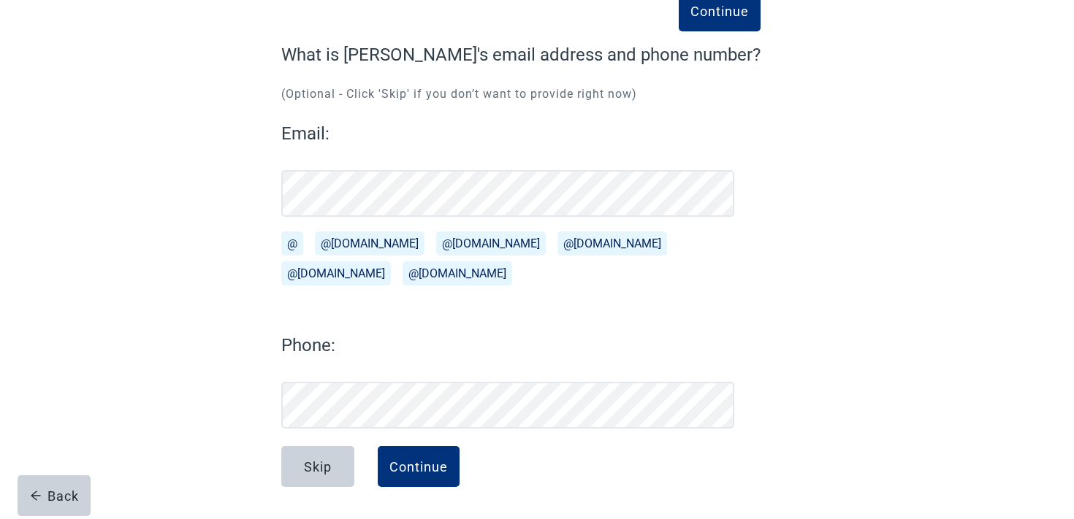
scroll to position [99, 0]
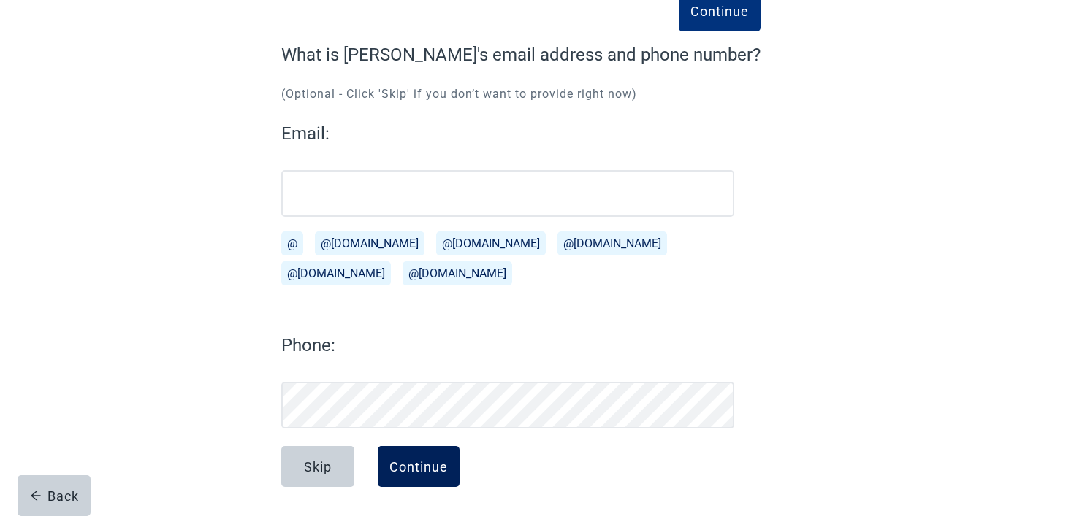
click at [410, 473] on div "Continue" at bounding box center [418, 467] width 58 height 15
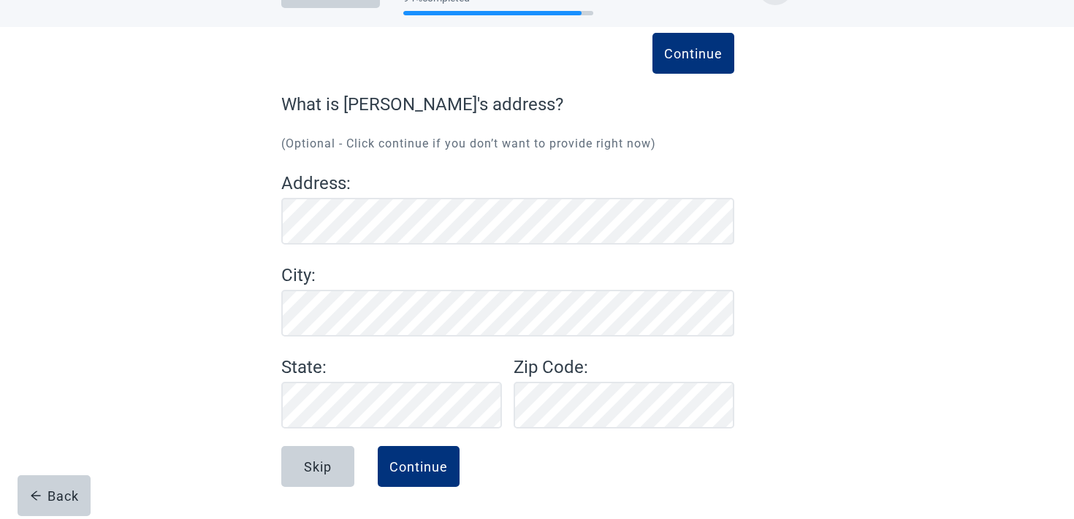
scroll to position [49, 0]
click at [430, 464] on div "Continue" at bounding box center [418, 467] width 58 height 15
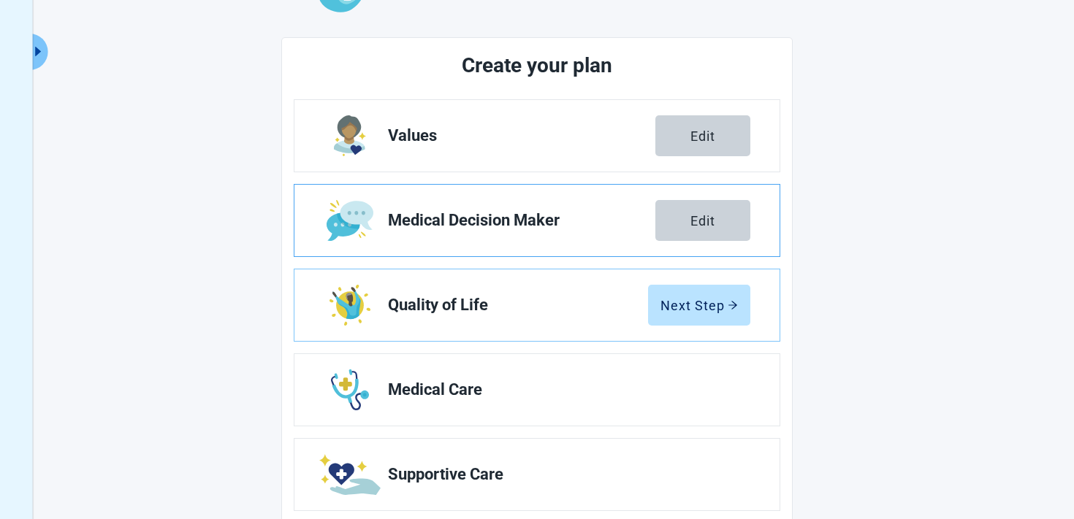
scroll to position [167, 0]
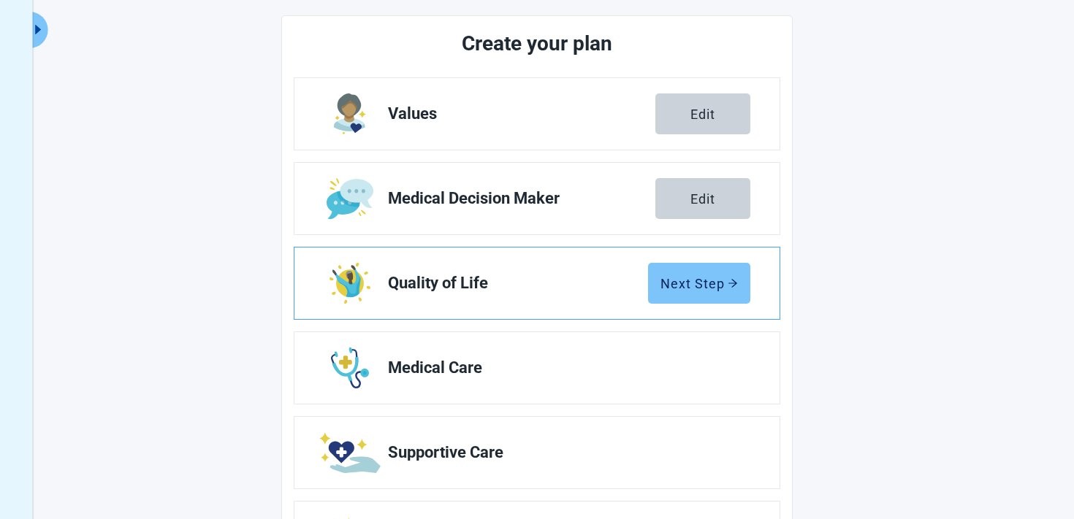
click at [695, 296] on button "Next Step" at bounding box center [699, 283] width 102 height 41
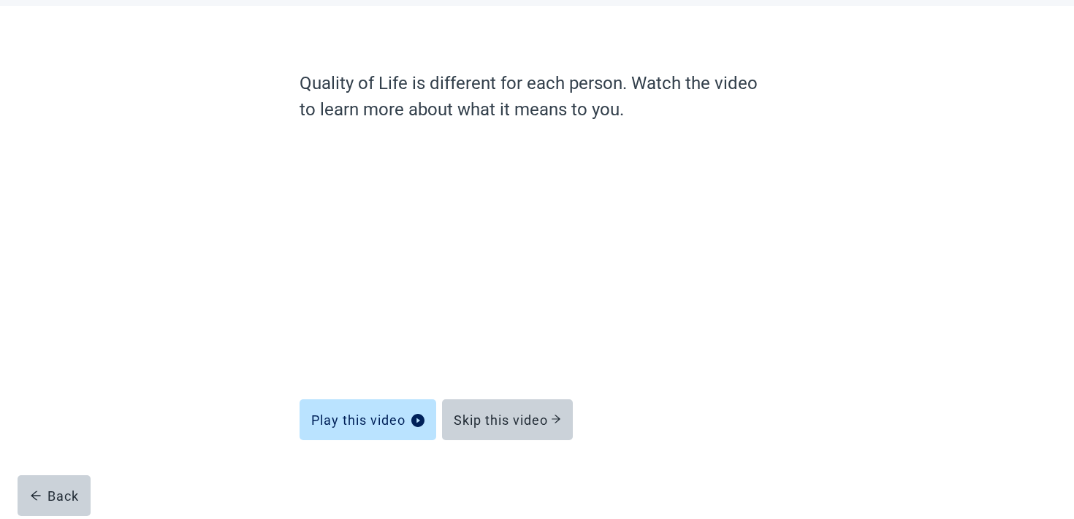
scroll to position [70, 0]
click at [507, 424] on div "Skip this video" at bounding box center [507, 420] width 107 height 15
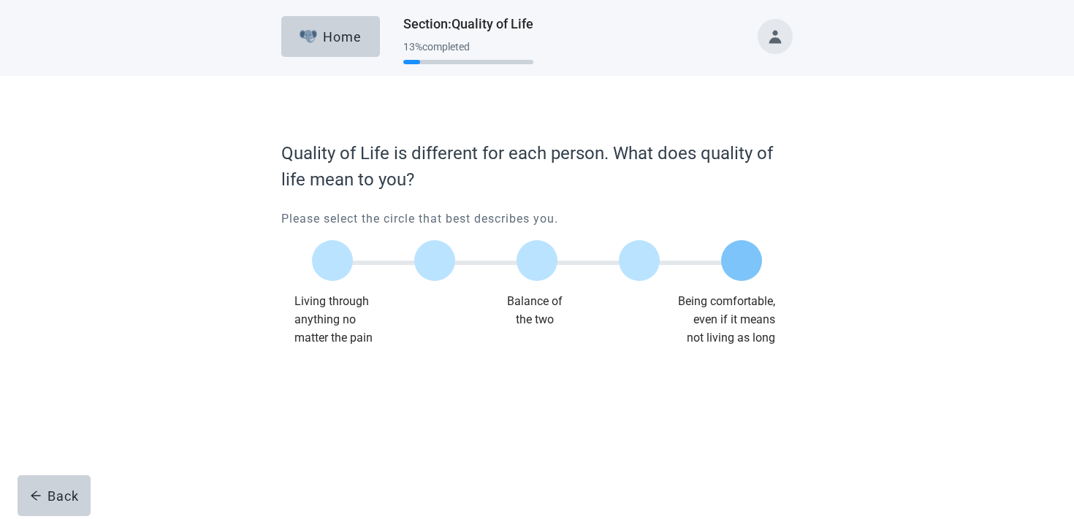
click at [743, 264] on label "Main content" at bounding box center [741, 260] width 41 height 41
click at [311, 376] on div "Continue" at bounding box center [322, 377] width 58 height 15
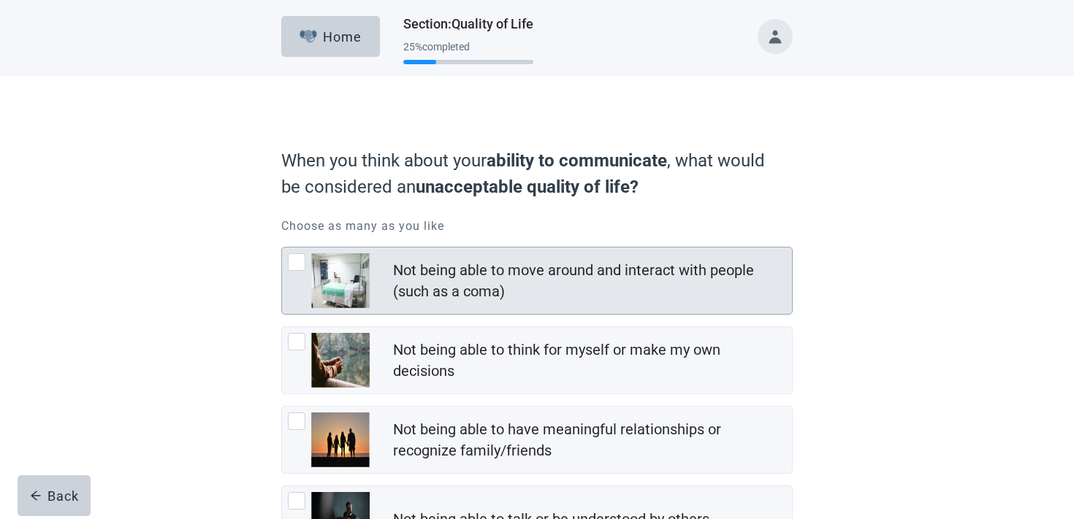
click at [406, 302] on div "Not being able to move around and interact with people (such as a coma)" at bounding box center [592, 281] width 399 height 48
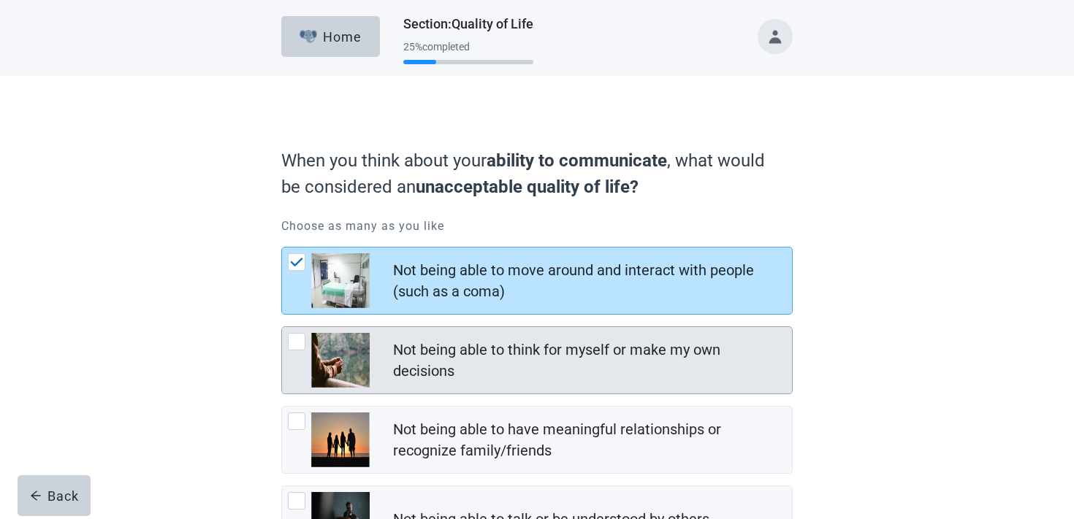
click at [392, 348] on div "Not being able to think for myself or make my own decisions" at bounding box center [537, 360] width 510 height 66
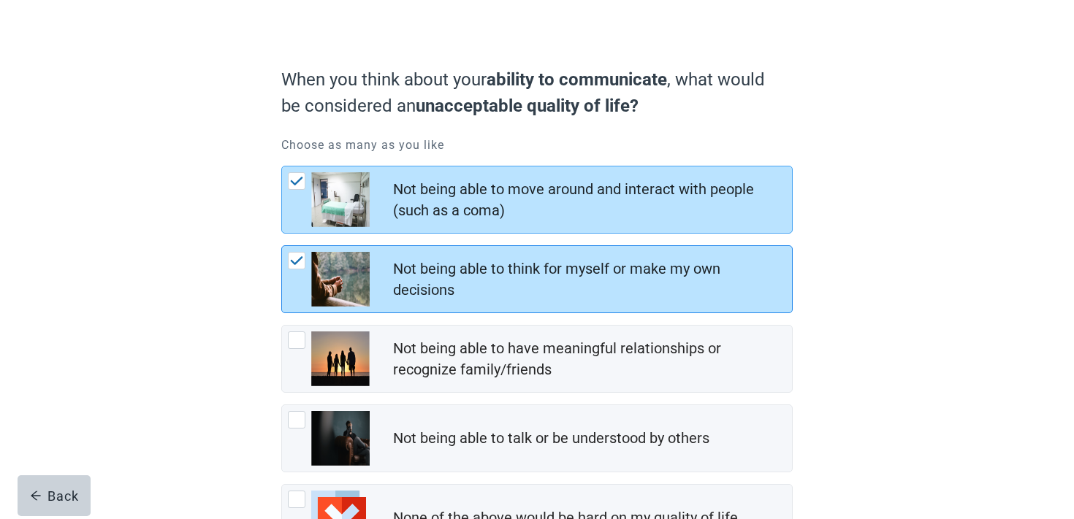
scroll to position [205, 0]
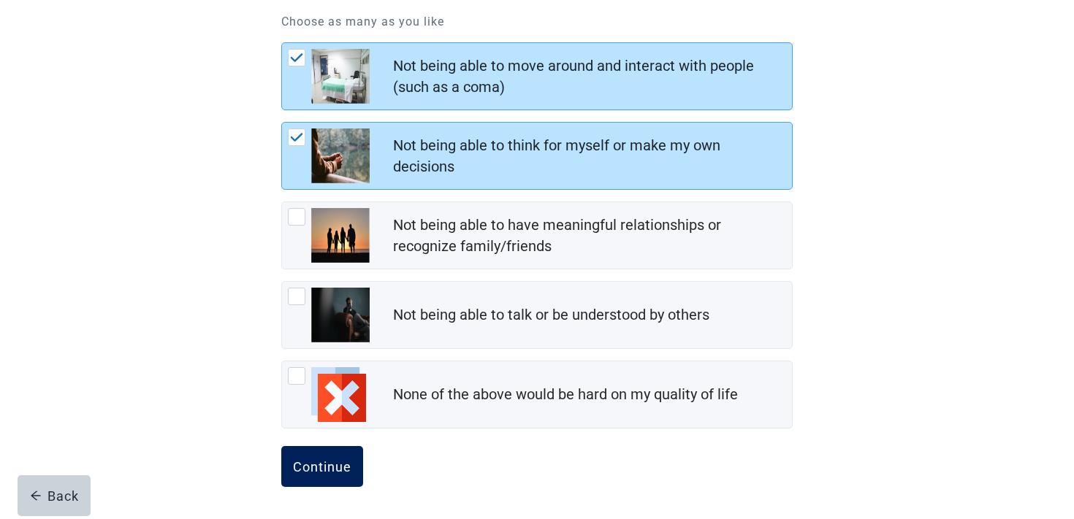
click at [336, 445] on form "When you think about your ability to communicate , what would be considered an …" at bounding box center [536, 228] width 511 height 584
click at [329, 465] on div "Continue" at bounding box center [322, 467] width 58 height 15
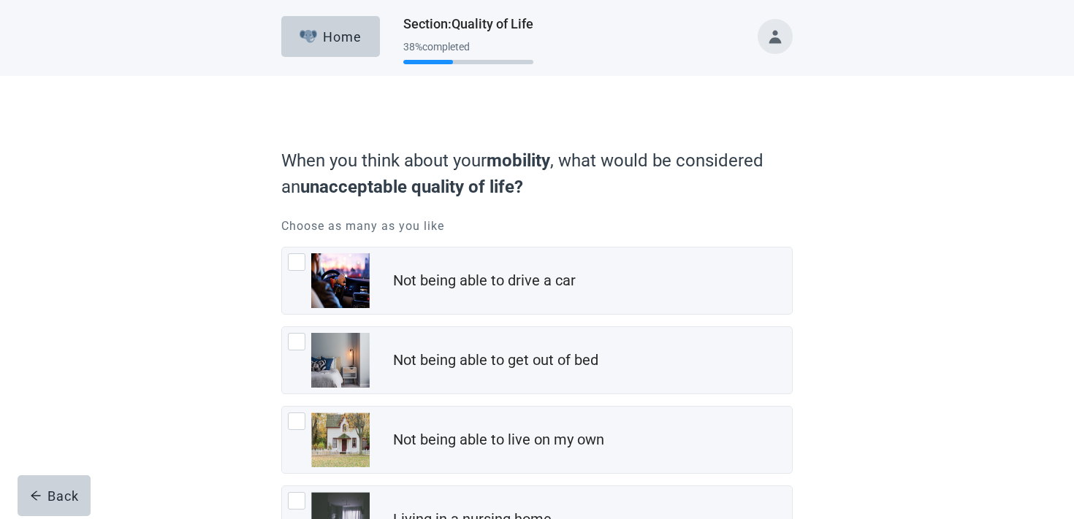
click at [329, 465] on img "Not being able to live on my own, checkbox, not checked" at bounding box center [340, 440] width 58 height 55
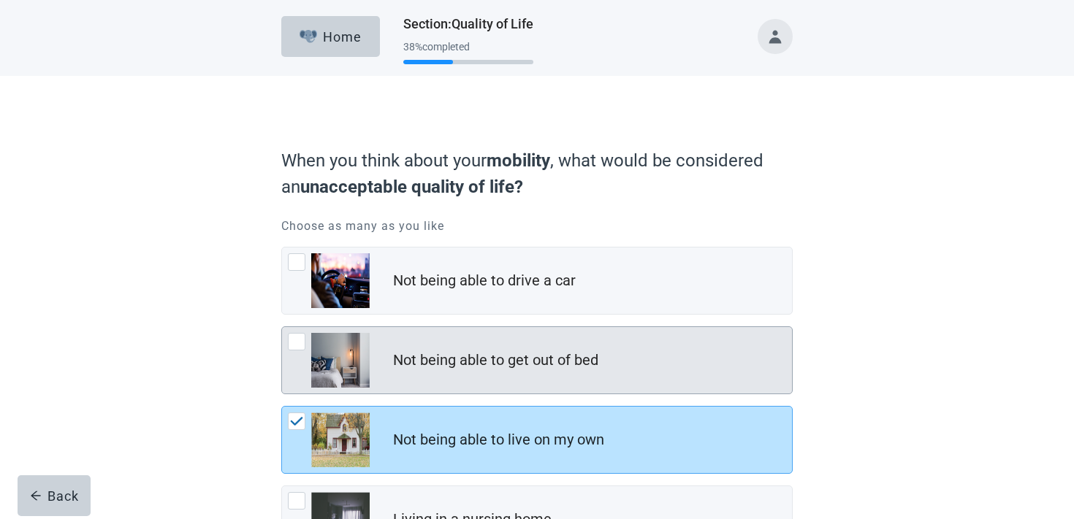
click at [334, 380] on img "Not being able to get out of bed, checkbox, not checked" at bounding box center [340, 360] width 58 height 55
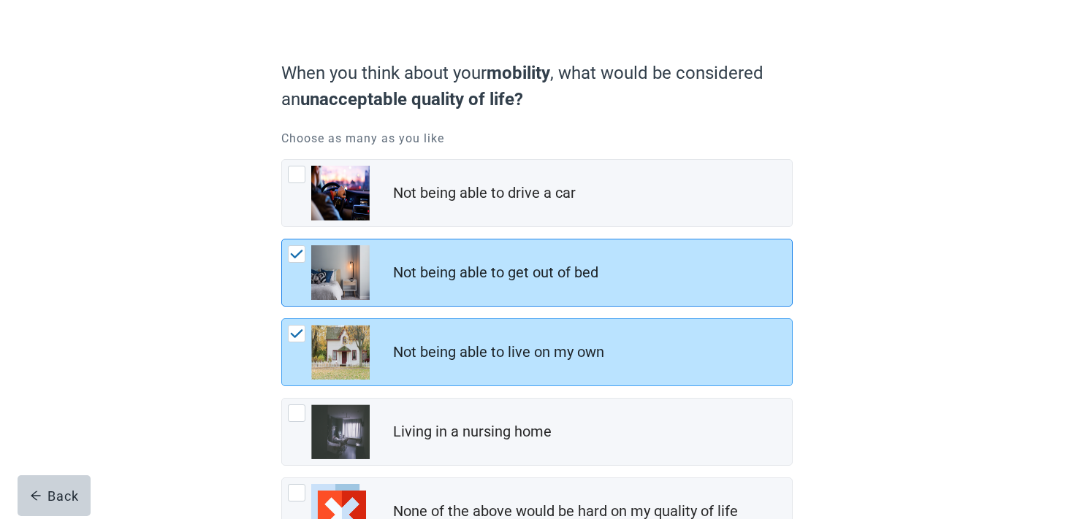
scroll to position [205, 0]
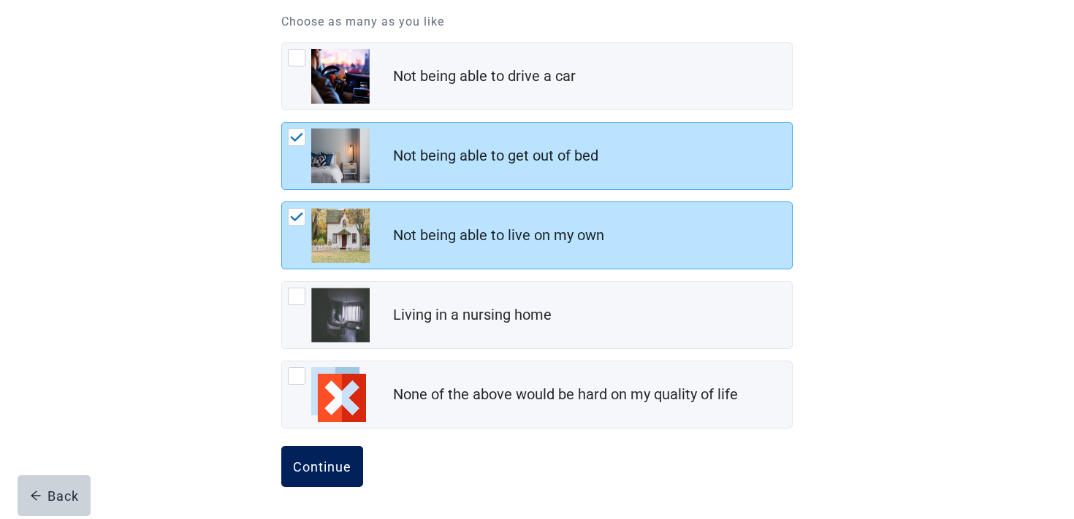
click at [305, 474] on button "Continue" at bounding box center [322, 466] width 82 height 41
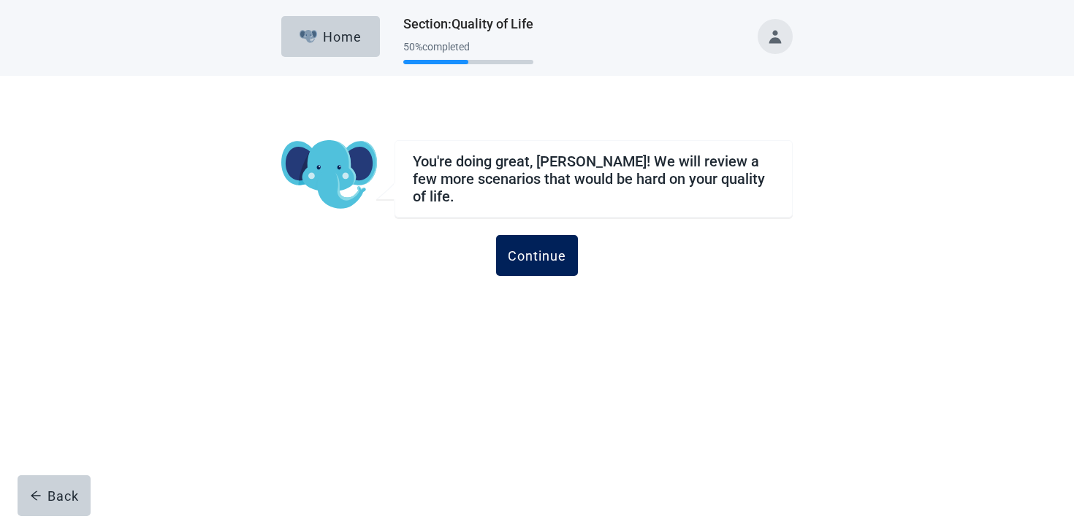
click at [532, 235] on button "Continue" at bounding box center [537, 255] width 82 height 41
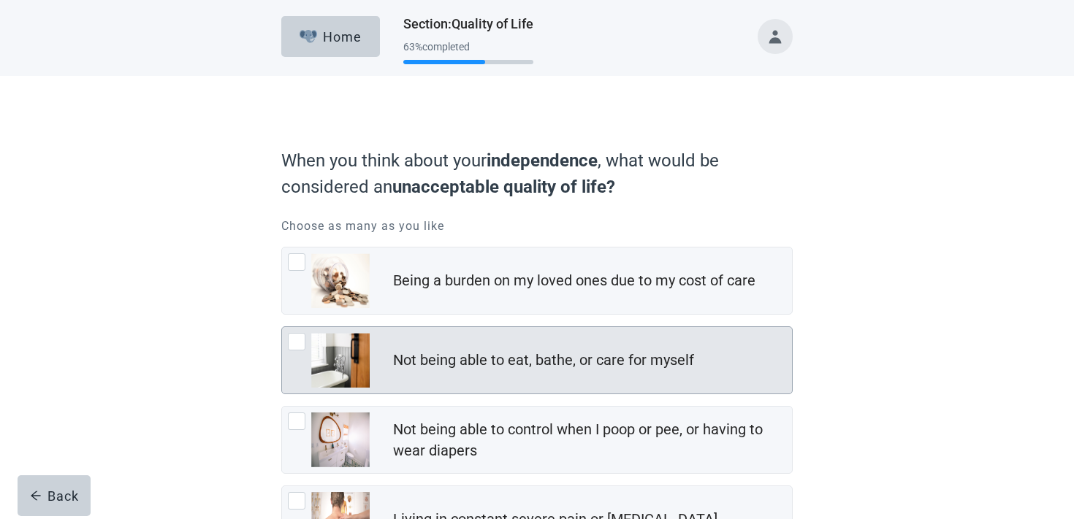
click at [492, 388] on div "Not being able to eat, bathe, or care for myself" at bounding box center [537, 360] width 510 height 66
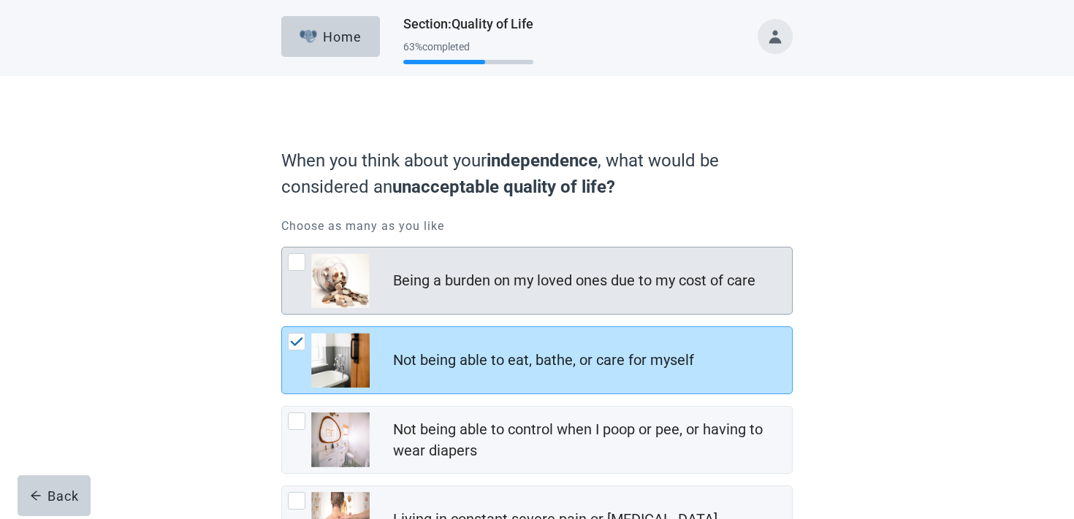
click at [487, 286] on div "Being a burden on my loved ones due to my cost of care" at bounding box center [574, 280] width 362 height 21
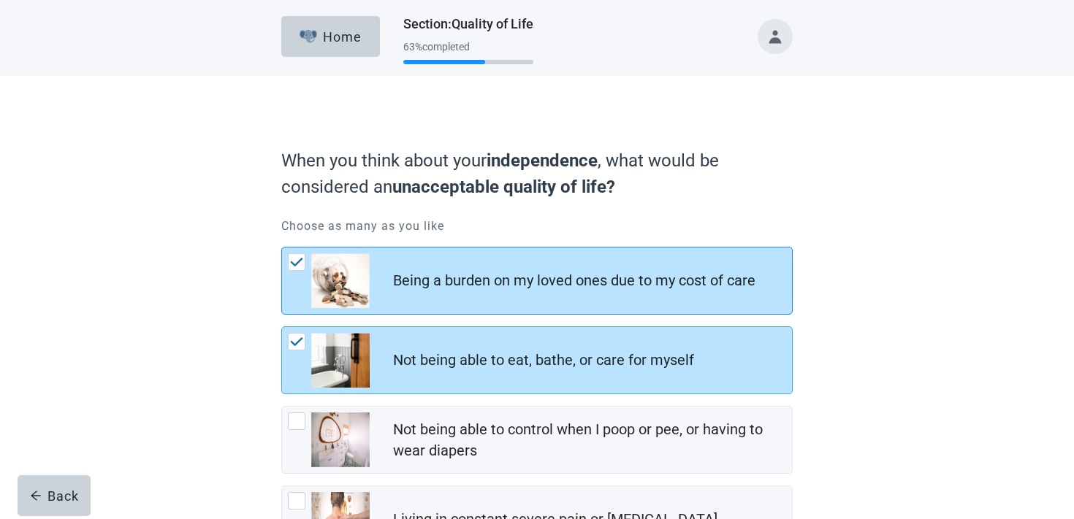
scroll to position [284, 0]
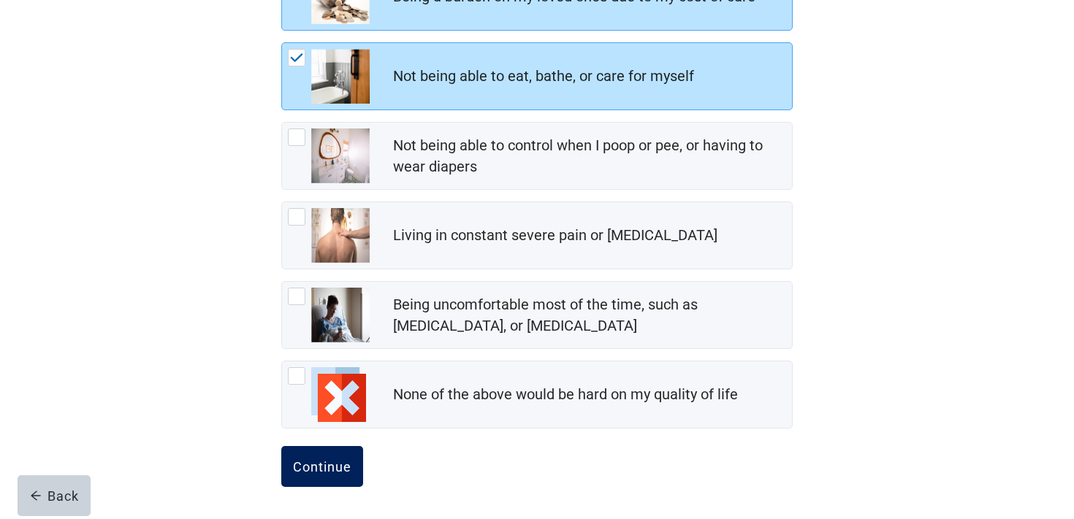
click at [340, 468] on div "Continue" at bounding box center [322, 467] width 58 height 15
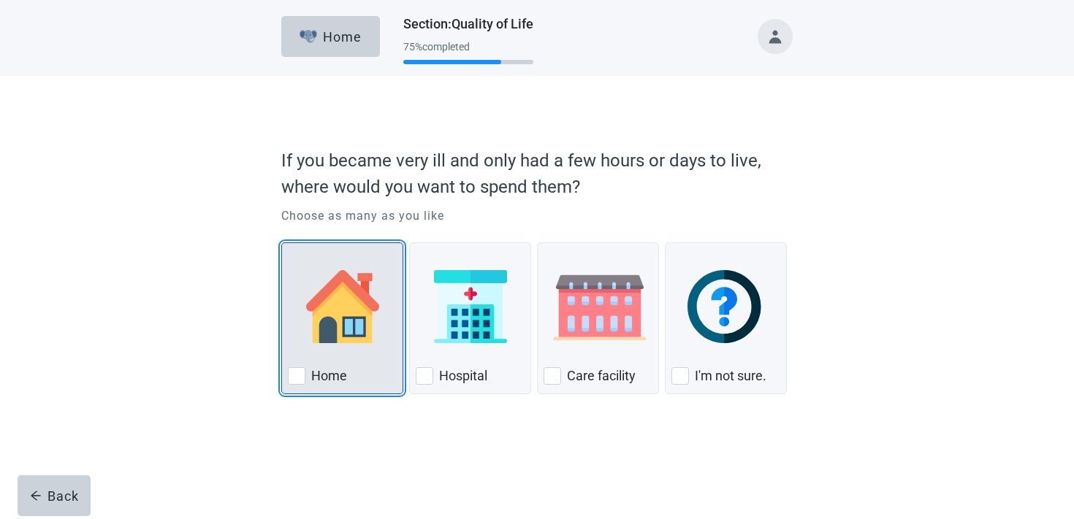
click at [392, 373] on div "Home" at bounding box center [342, 376] width 109 height 23
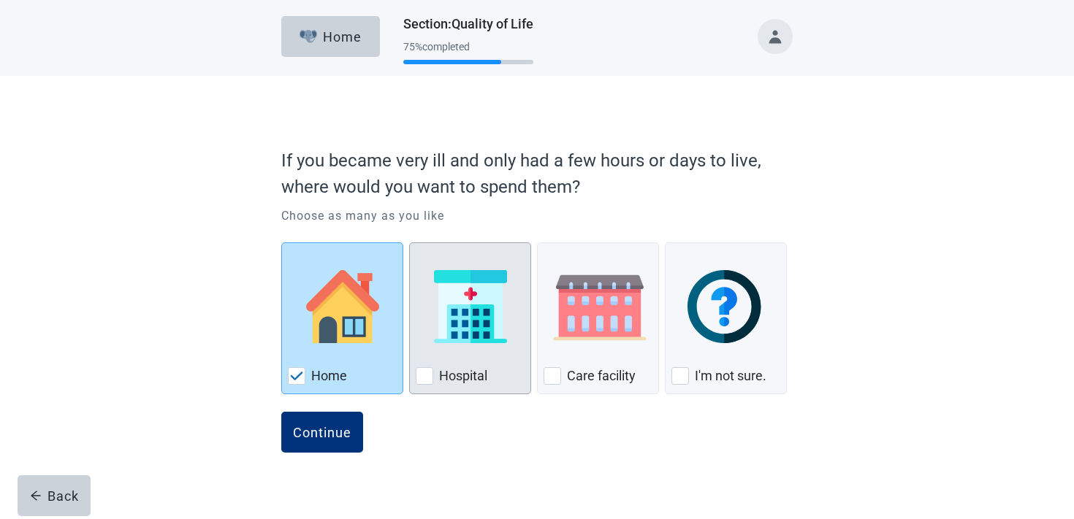
click at [459, 351] on div "Hospital, checkbox, not checked" at bounding box center [470, 306] width 109 height 115
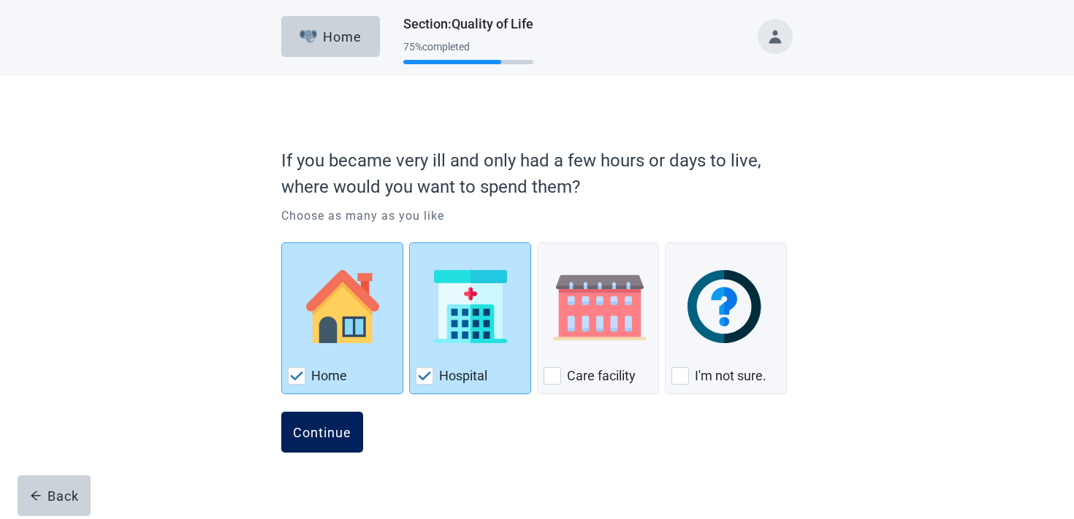
click at [343, 430] on div "Continue" at bounding box center [322, 432] width 58 height 15
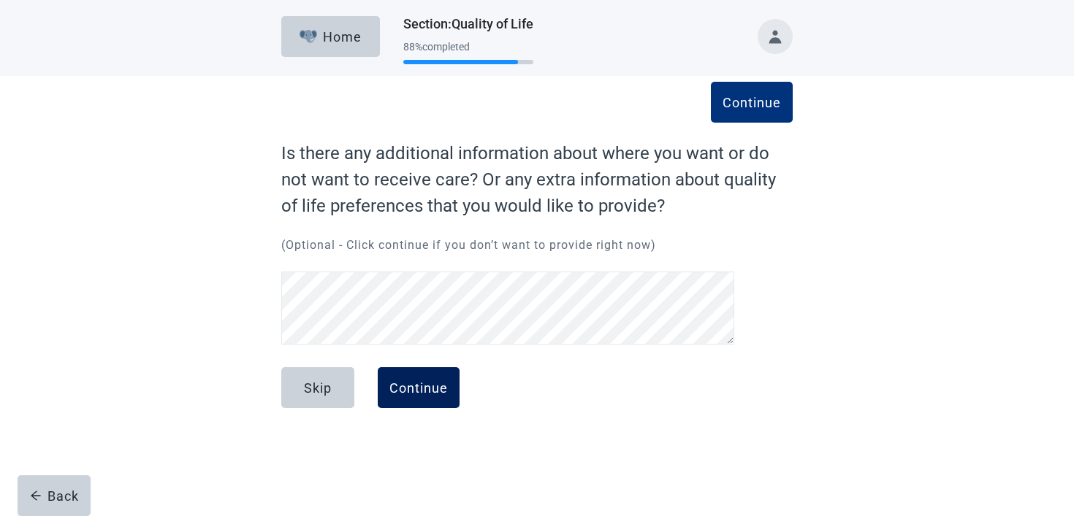
click at [404, 368] on button "Continue" at bounding box center [419, 387] width 82 height 41
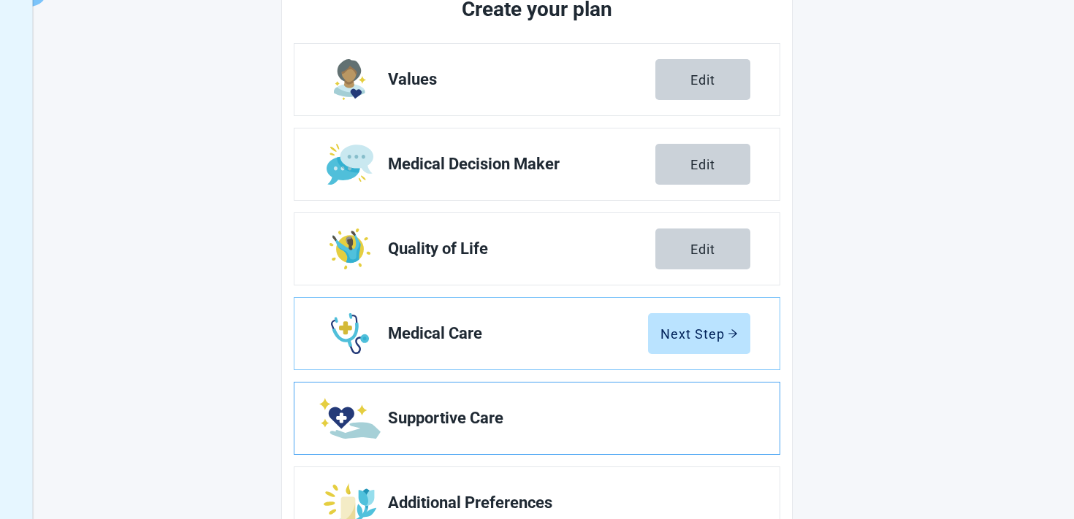
scroll to position [239, 0]
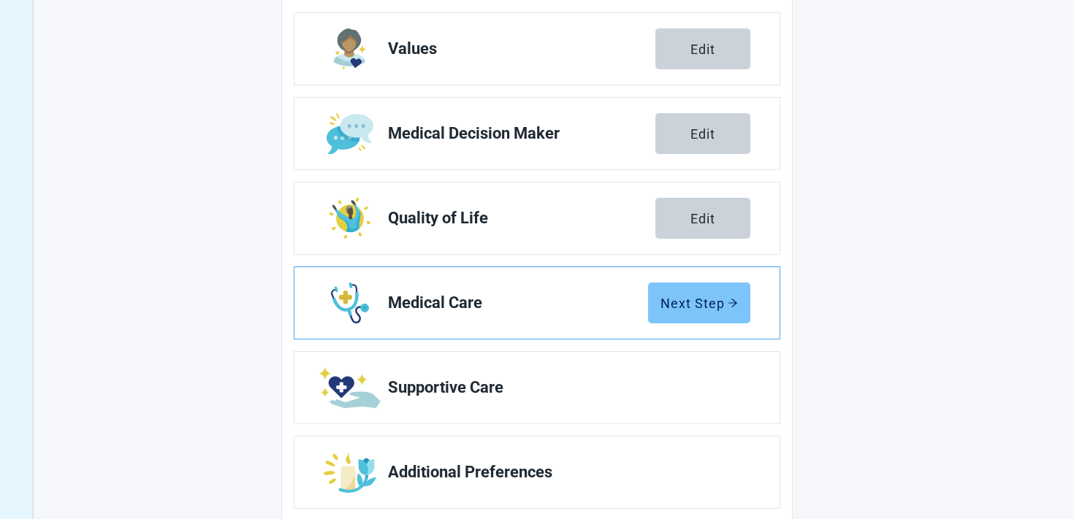
click at [687, 301] on div "Next Step" at bounding box center [698, 303] width 77 height 15
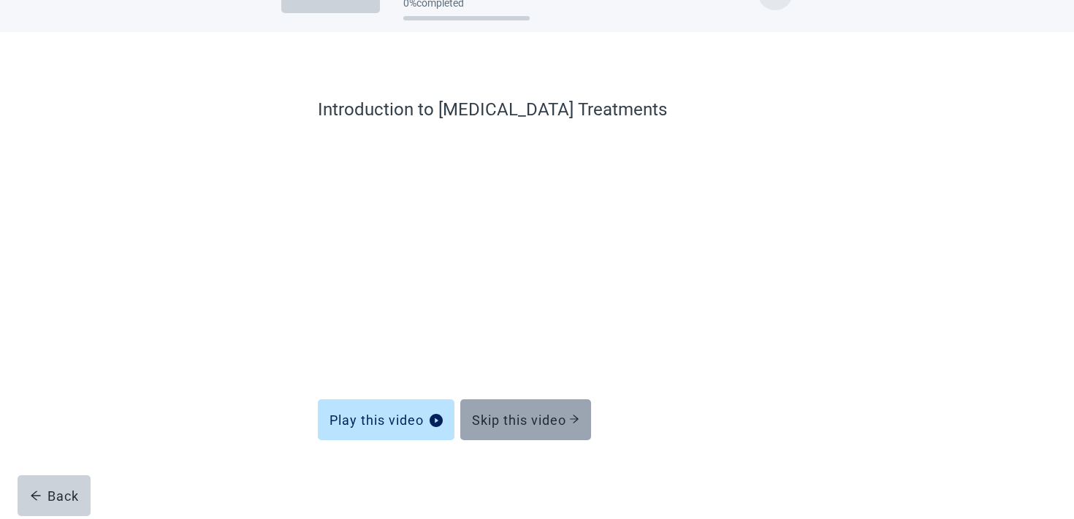
scroll to position [44, 0]
click at [544, 437] on button "Skip this video" at bounding box center [525, 420] width 131 height 41
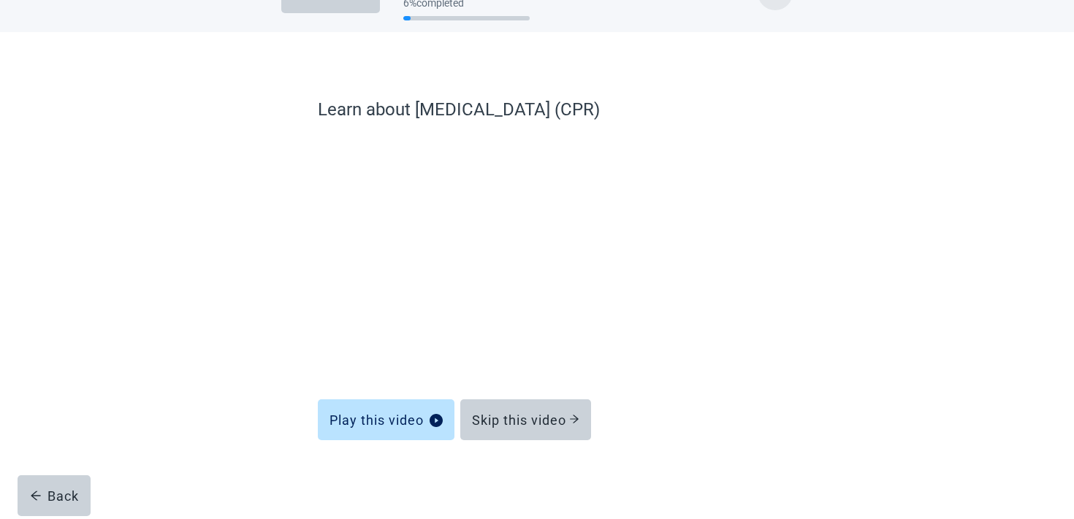
click at [544, 437] on button "Skip this video" at bounding box center [525, 420] width 131 height 41
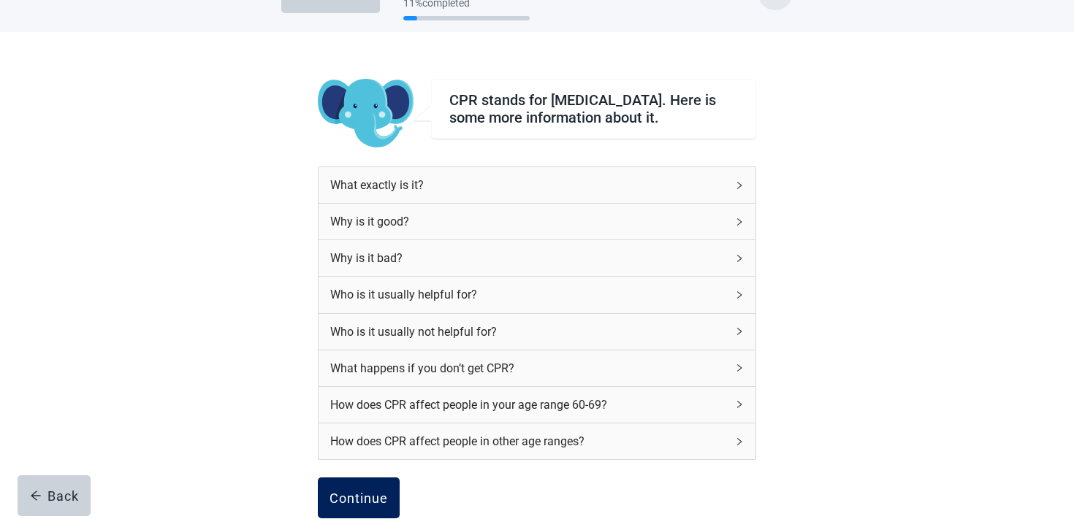
click at [354, 506] on div "Continue" at bounding box center [358, 498] width 58 height 15
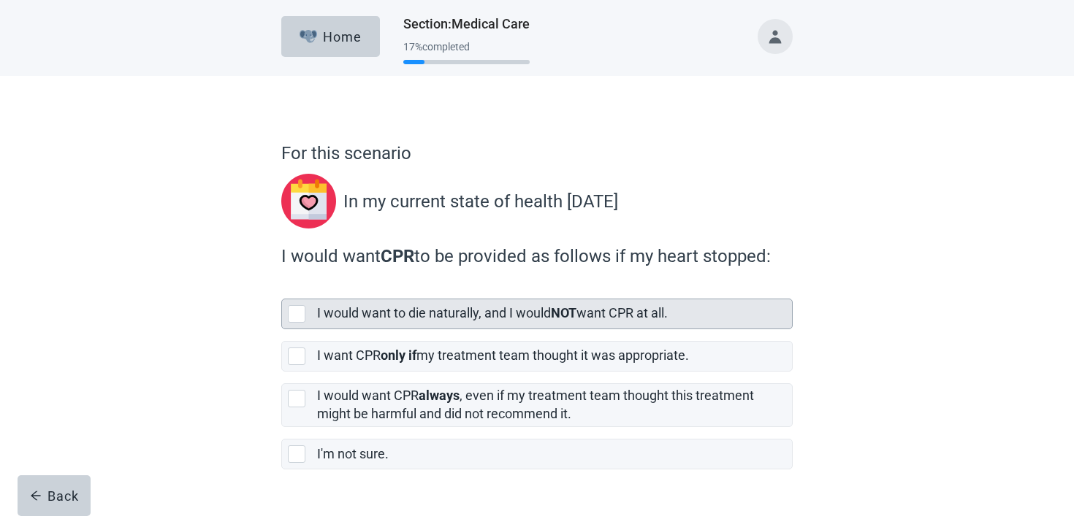
click at [367, 312] on label "I would want to die naturally, and I would NOT want CPR at all." at bounding box center [492, 312] width 351 height 15
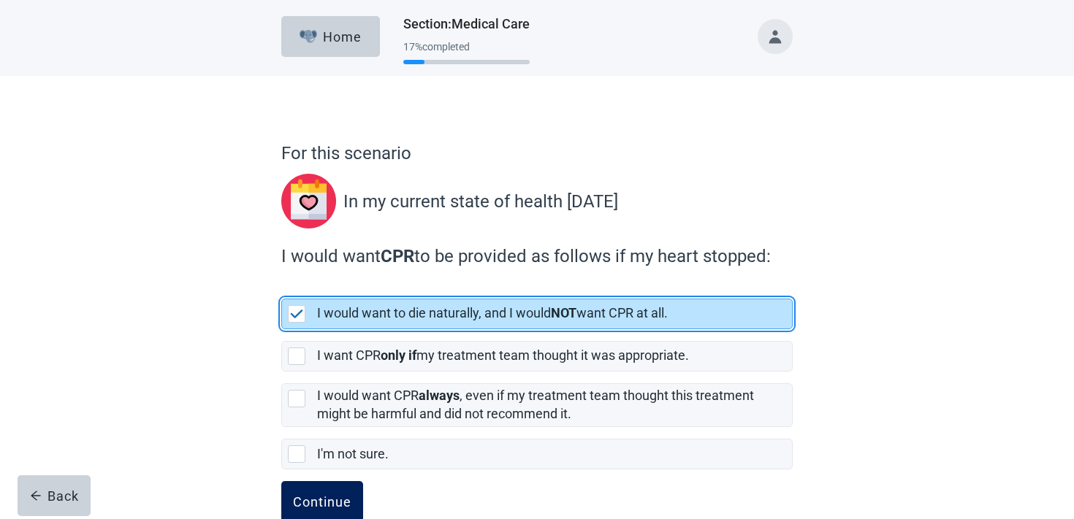
click at [331, 495] on div "Continue" at bounding box center [322, 502] width 58 height 15
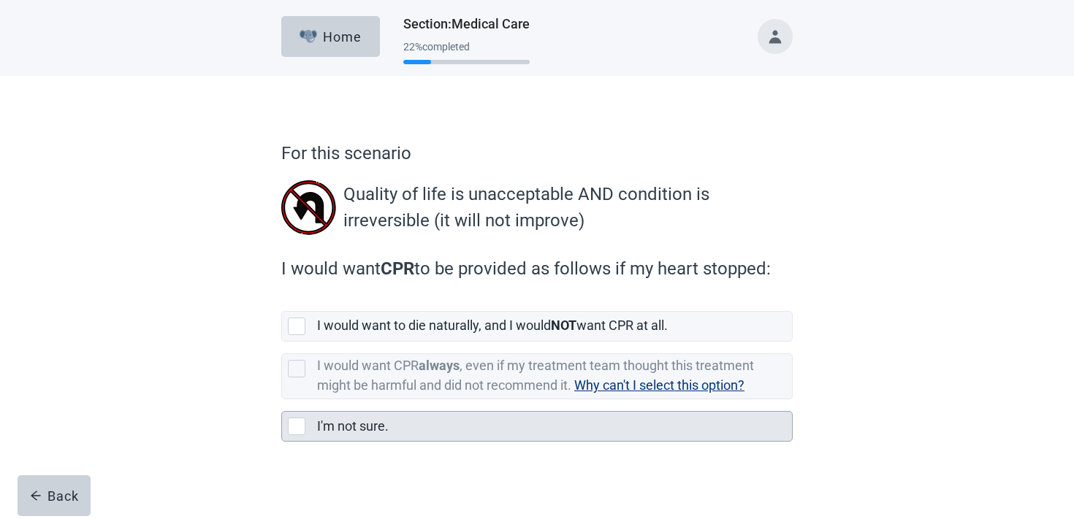
click at [354, 430] on label "I'm not sure." at bounding box center [353, 426] width 72 height 15
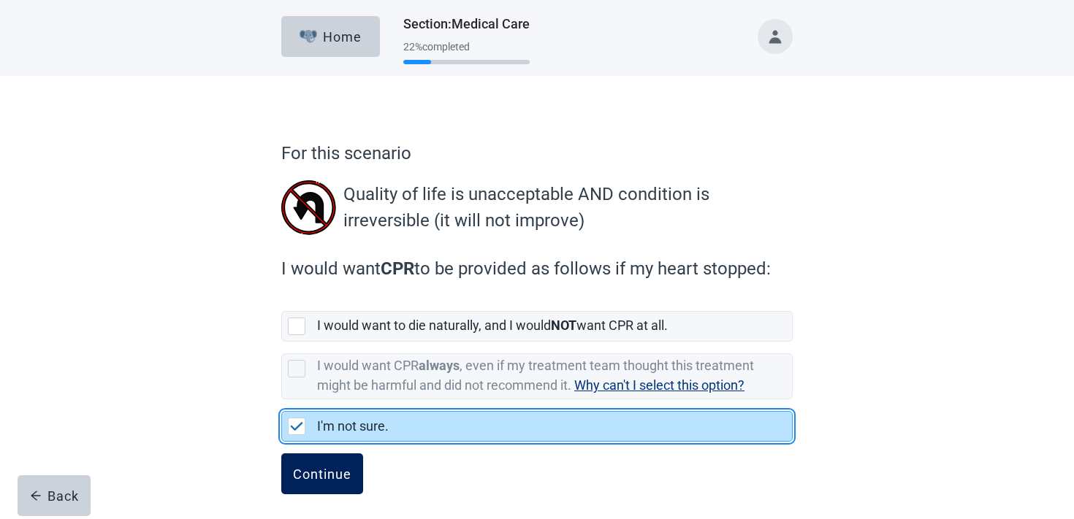
click at [324, 477] on div "Continue" at bounding box center [322, 474] width 58 height 15
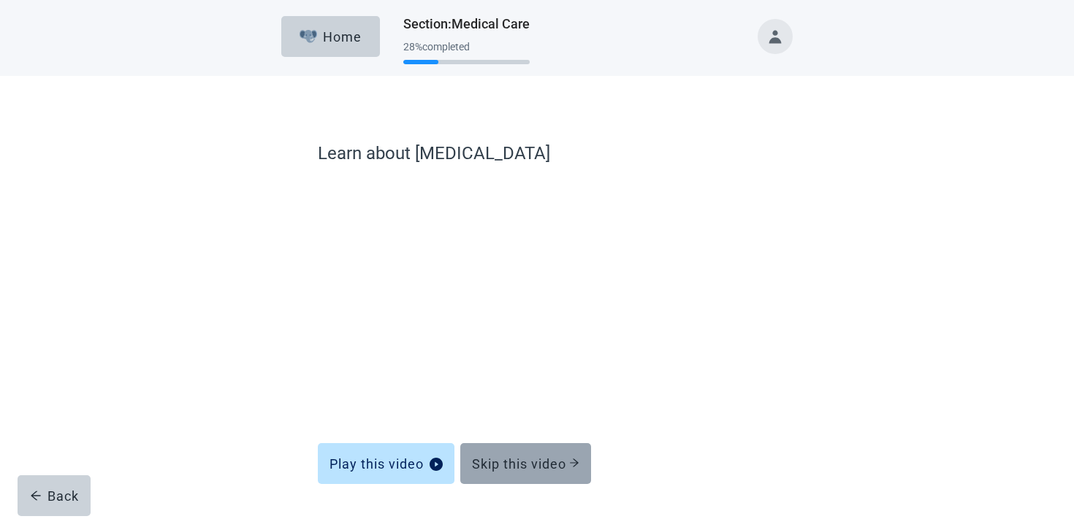
click at [573, 450] on button "Skip this video" at bounding box center [525, 463] width 131 height 41
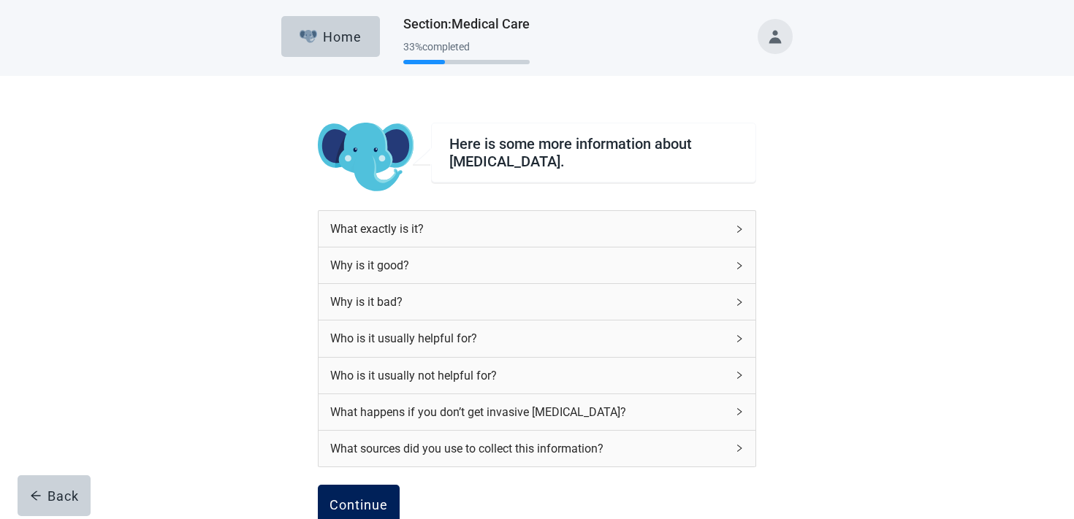
click at [351, 485] on button "Continue" at bounding box center [359, 505] width 82 height 41
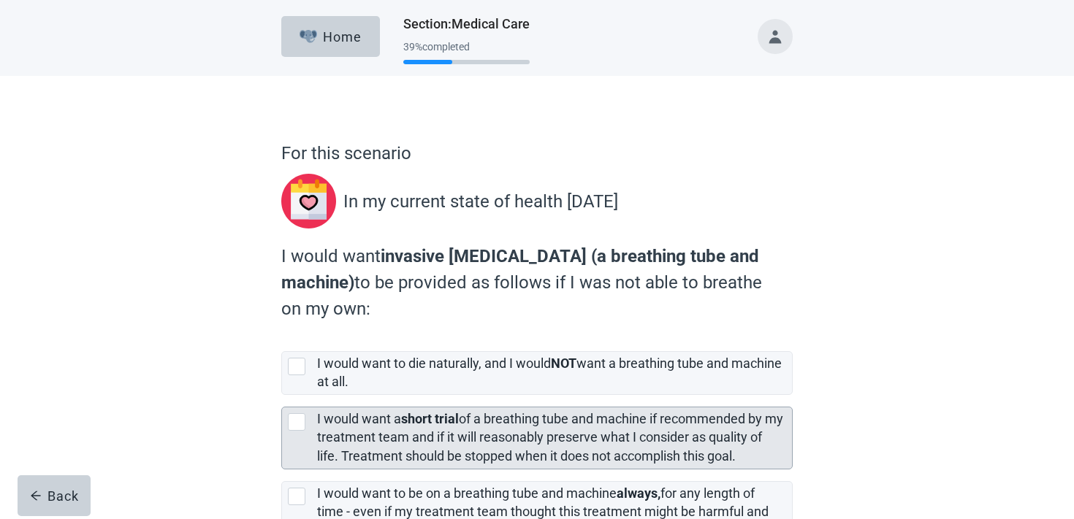
click at [359, 430] on label "I would want a short trial of a breathing tube and machine if recommended by my…" at bounding box center [550, 437] width 466 height 52
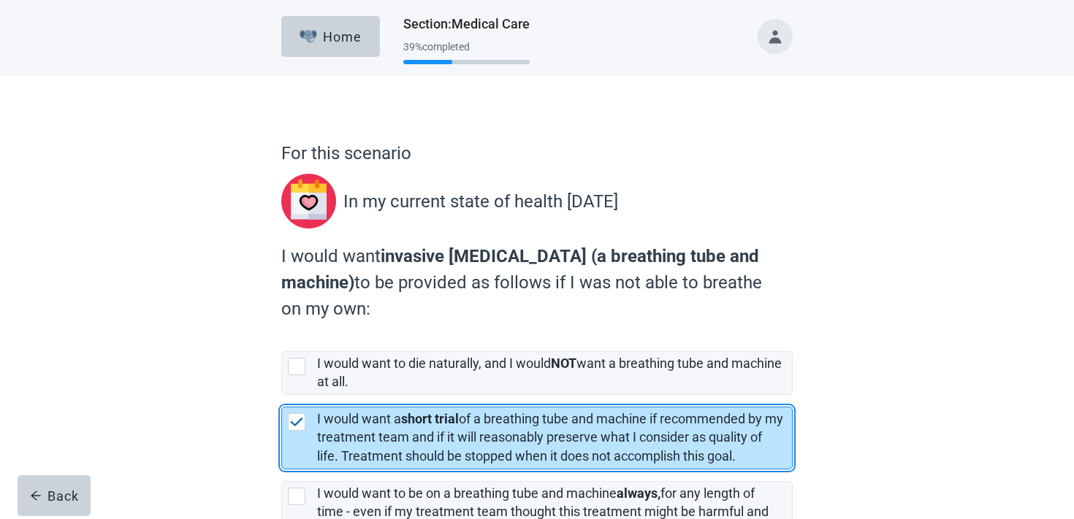
scroll to position [151, 0]
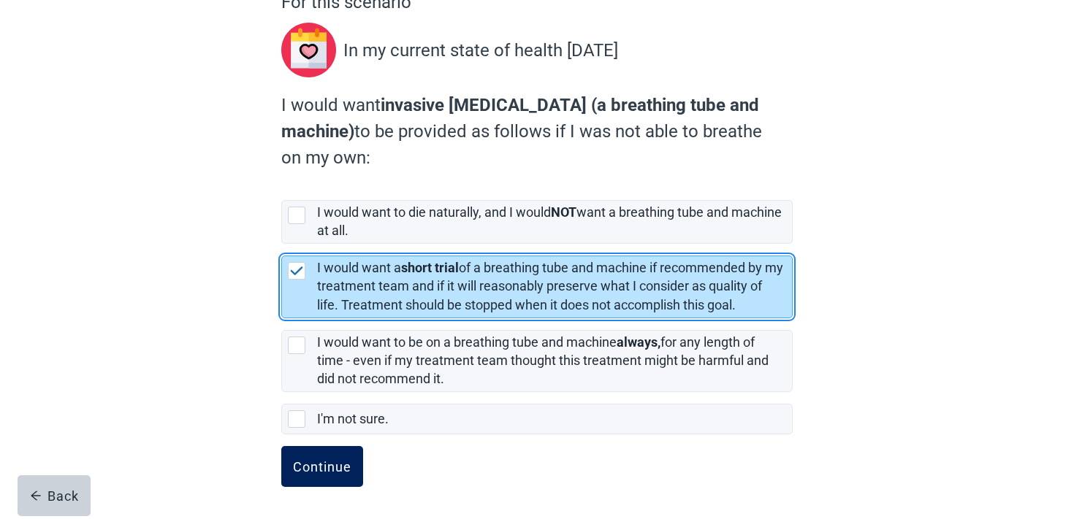
click at [327, 472] on div "Continue" at bounding box center [322, 467] width 58 height 15
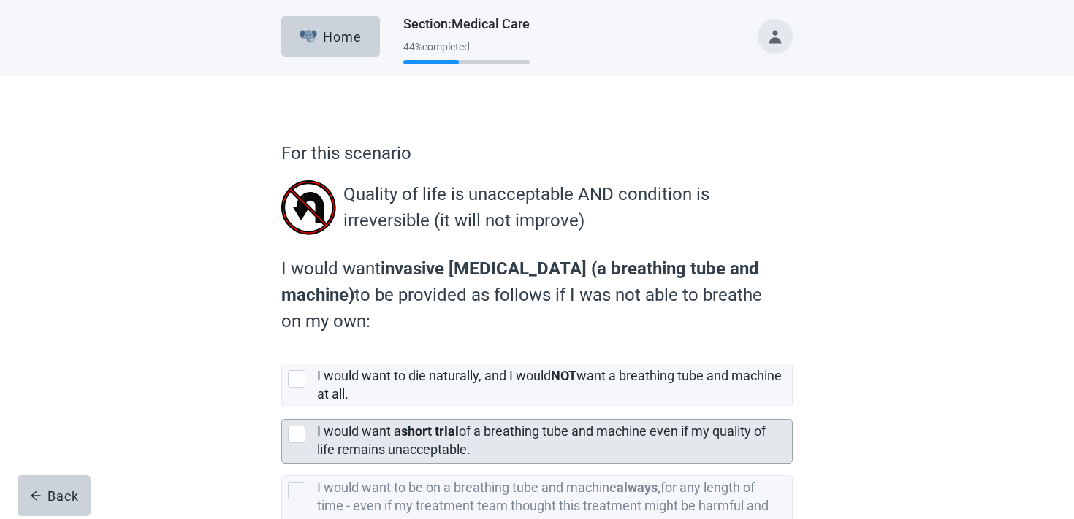
click at [381, 424] on label "I would want a short trial of a breathing tube and machine even if my quality o…" at bounding box center [541, 441] width 449 height 34
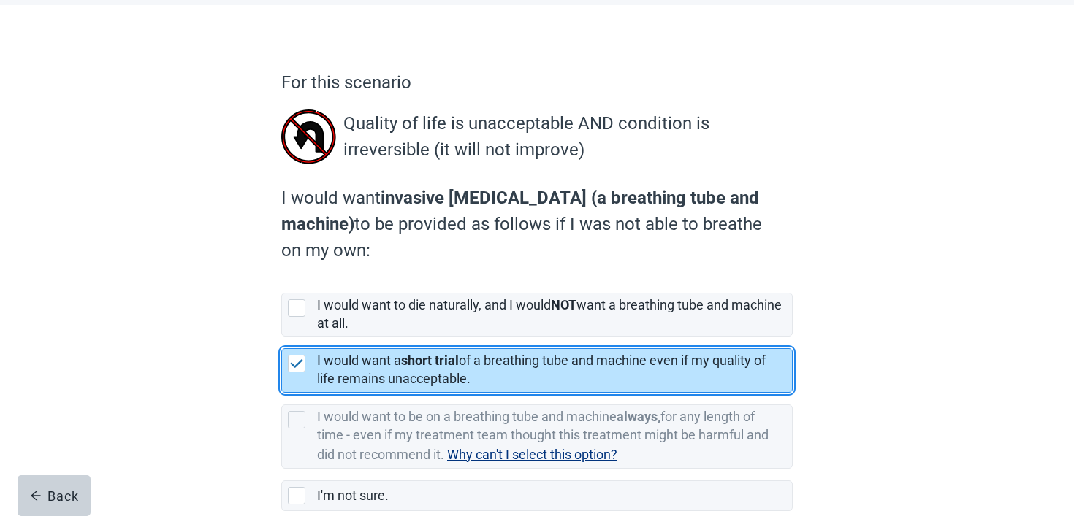
scroll to position [148, 0]
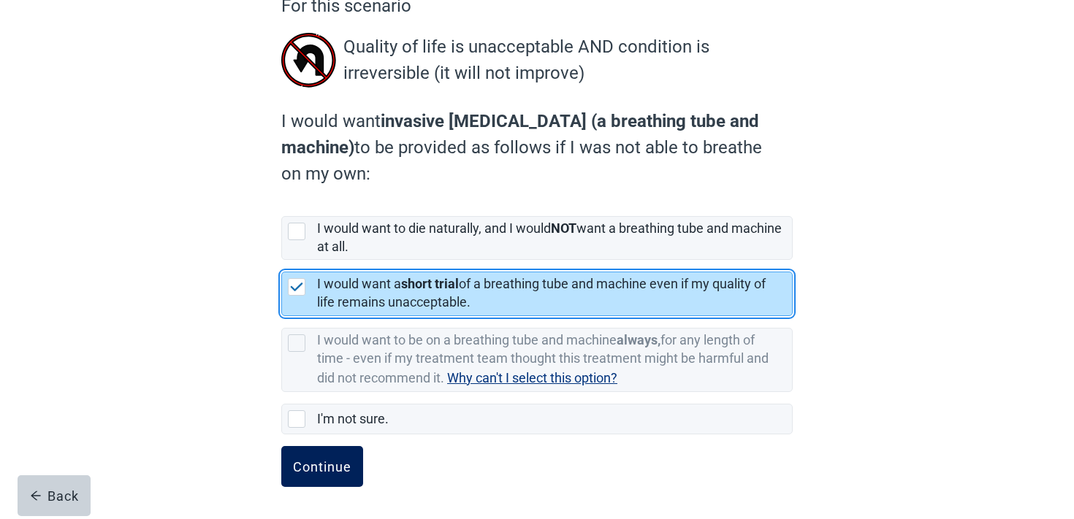
click at [344, 457] on button "Continue" at bounding box center [322, 466] width 82 height 41
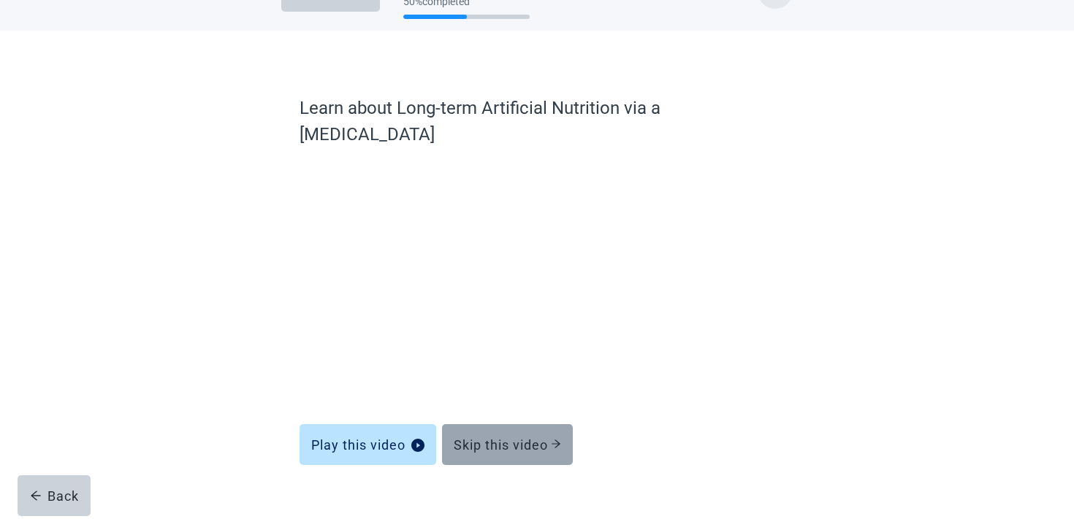
scroll to position [44, 0]
click at [535, 439] on div "Skip this video" at bounding box center [507, 446] width 107 height 15
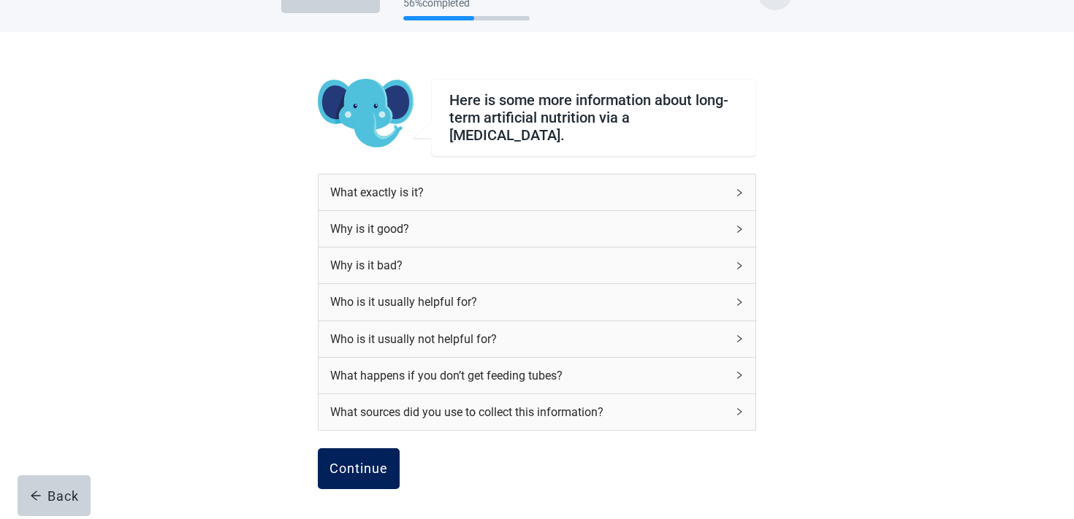
click at [358, 462] on div "Continue" at bounding box center [358, 469] width 58 height 15
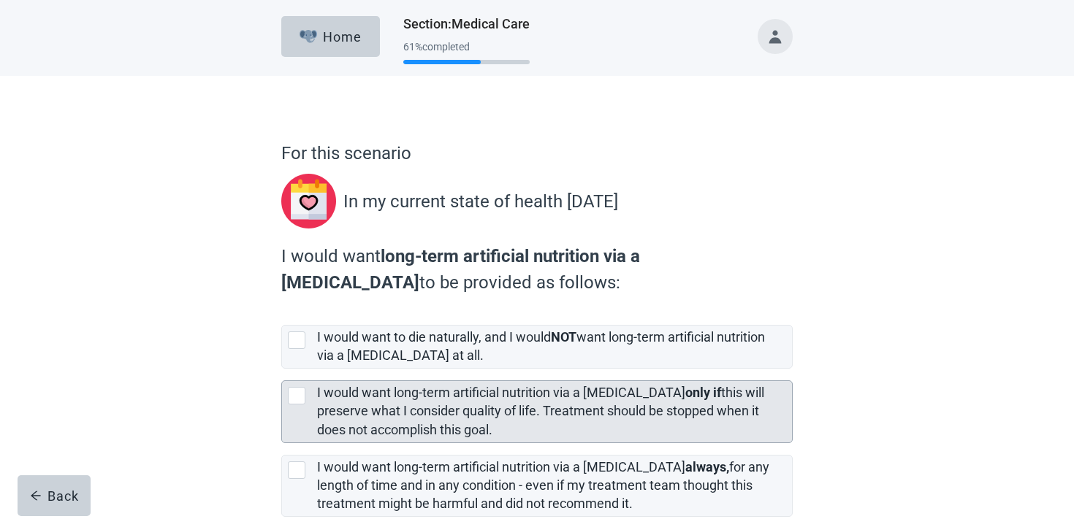
click at [366, 406] on label "I would want long-term artificial nutrition via a [MEDICAL_DATA] only if this w…" at bounding box center [540, 411] width 447 height 52
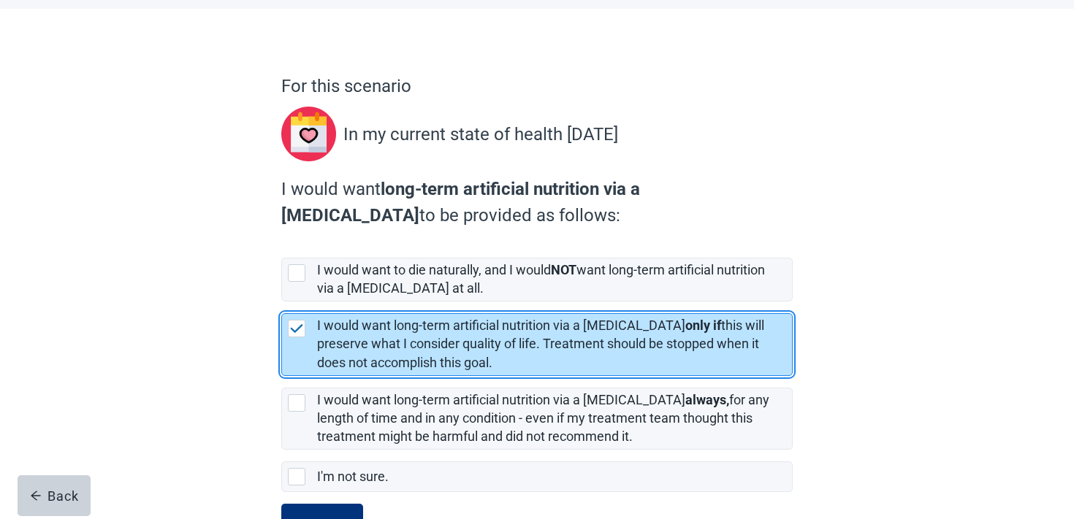
scroll to position [125, 0]
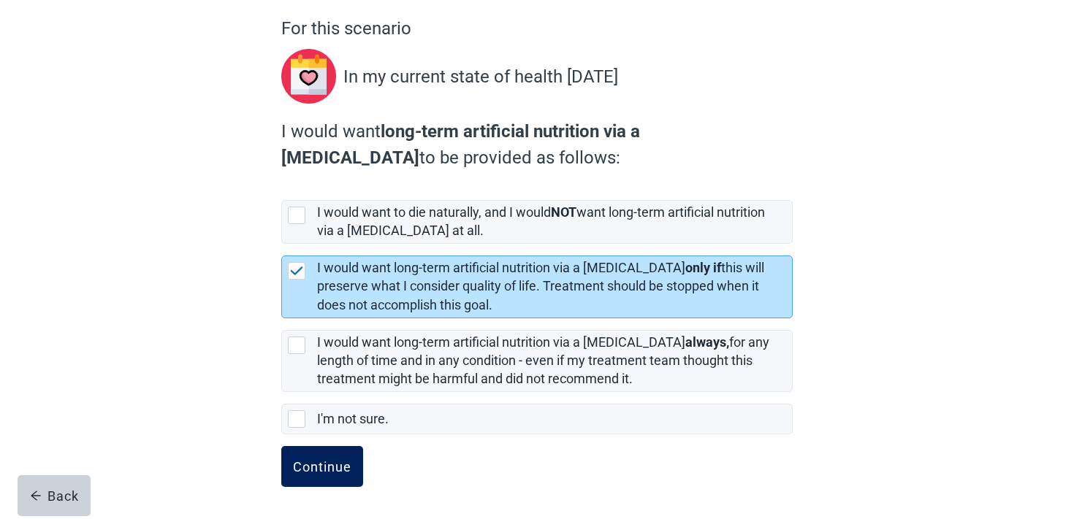
click at [346, 474] on button "Continue" at bounding box center [322, 466] width 82 height 41
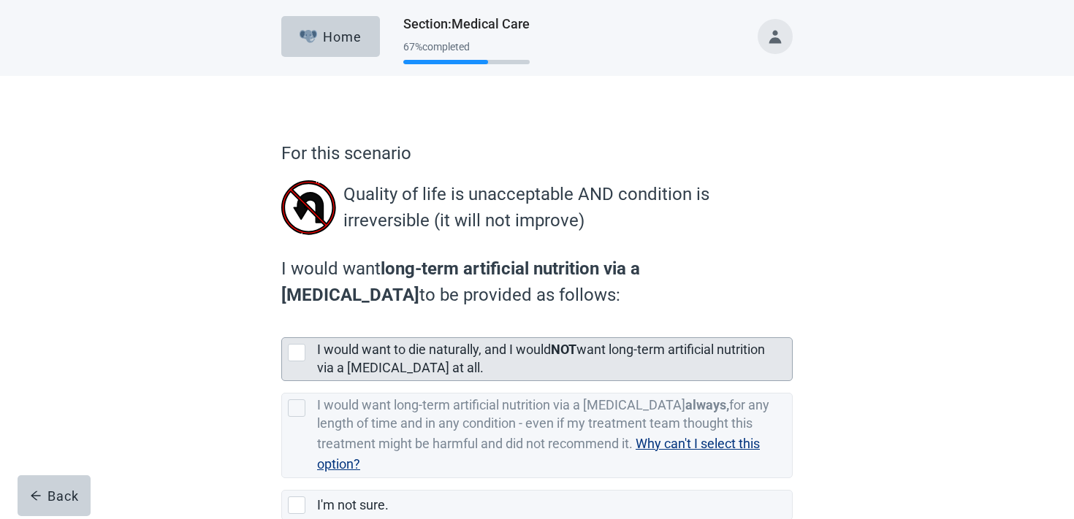
click at [407, 367] on label "I would want to die naturally, and I would NOT want long-term artificial nutrit…" at bounding box center [541, 359] width 448 height 34
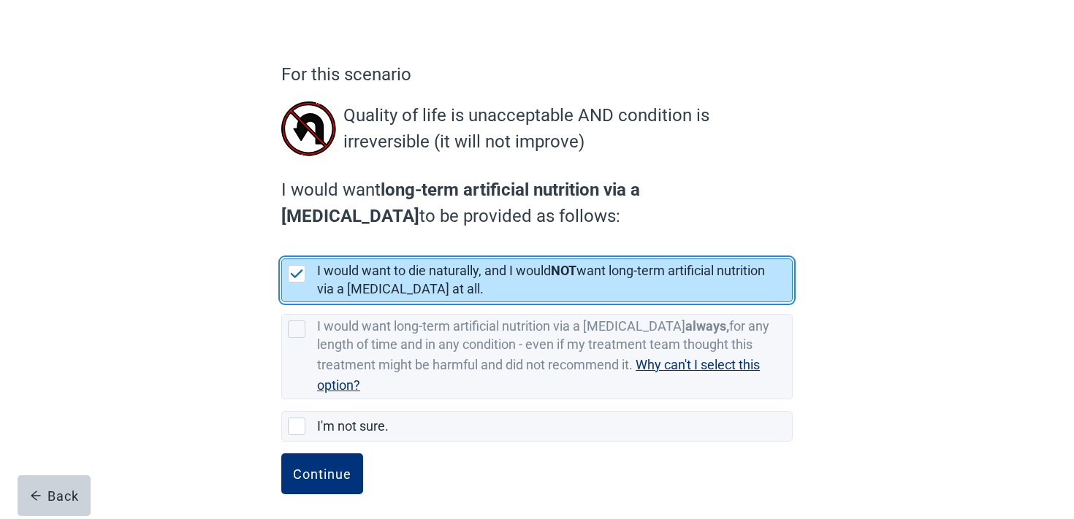
scroll to position [86, 0]
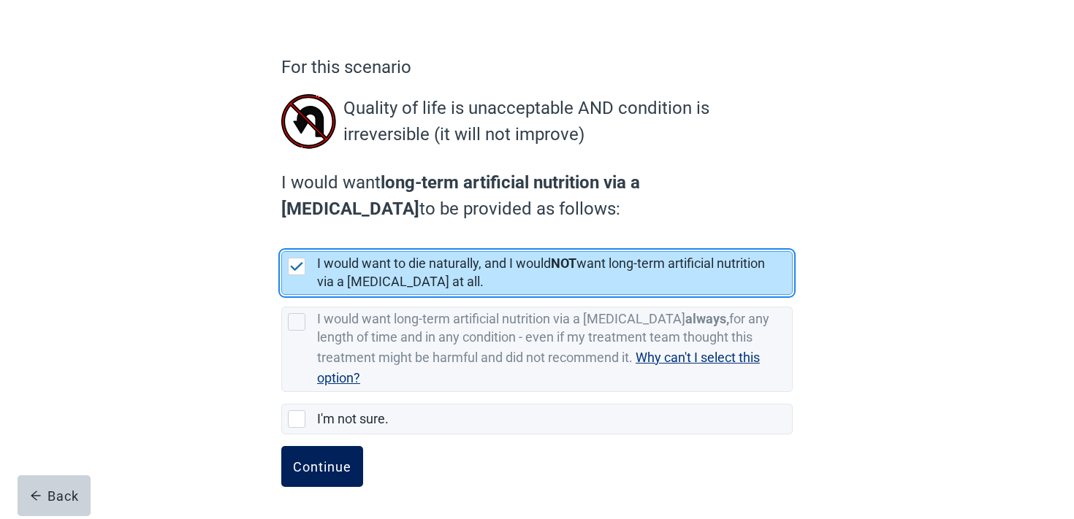
click at [306, 481] on button "Continue" at bounding box center [322, 466] width 82 height 41
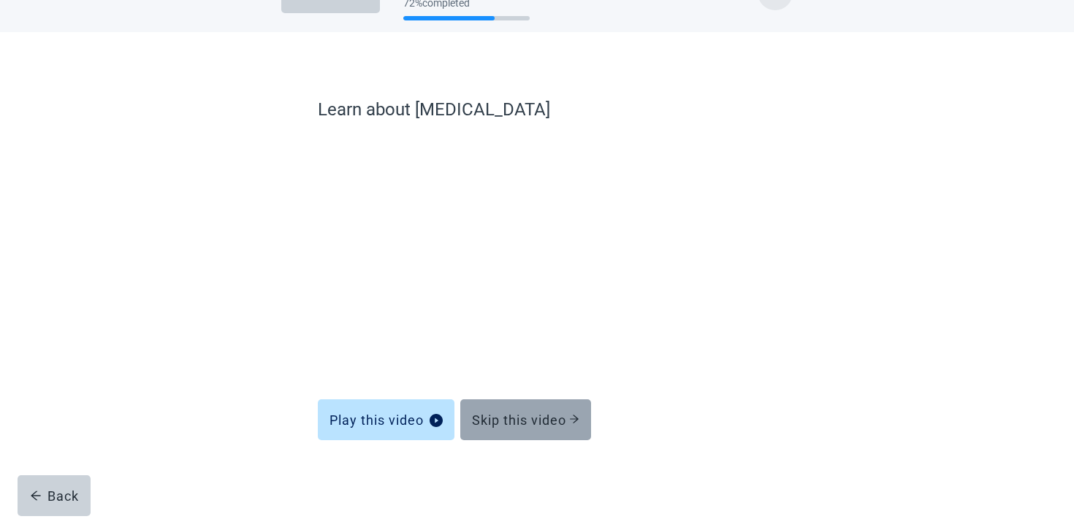
scroll to position [44, 0]
click at [492, 413] on div "Skip this video" at bounding box center [525, 420] width 107 height 15
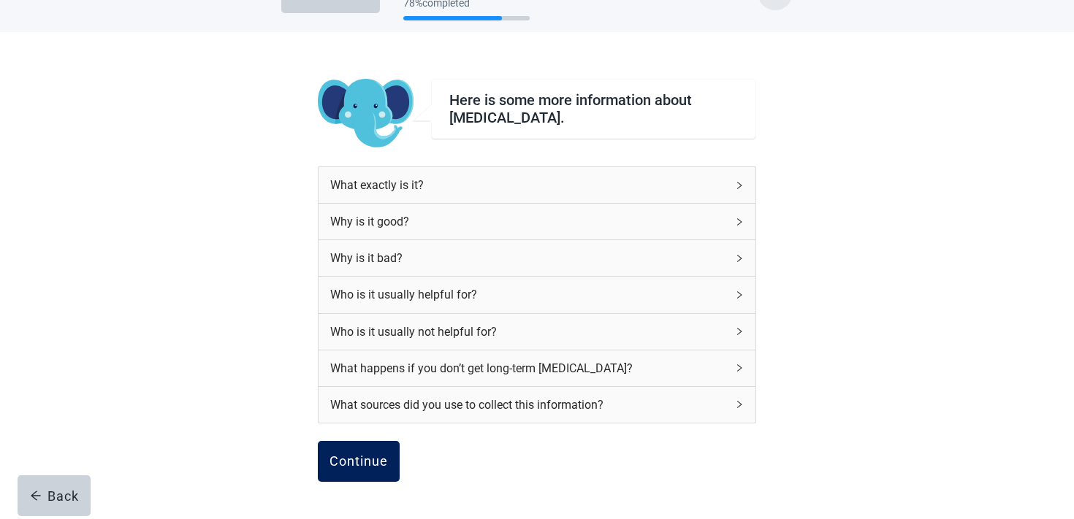
click at [329, 466] on div "Continue" at bounding box center [358, 461] width 58 height 15
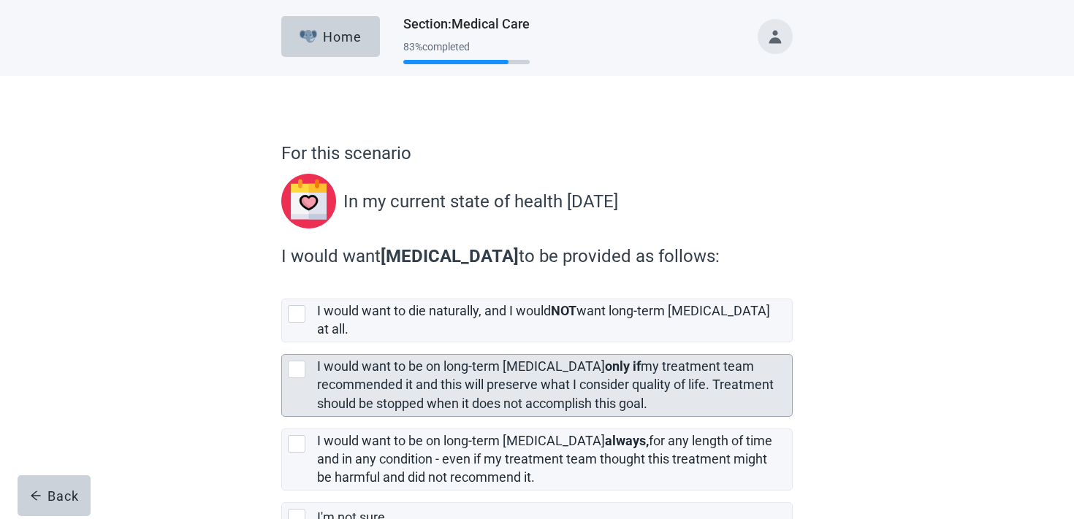
click at [379, 378] on label "I would want to be on long-term [MEDICAL_DATA] only if my treatment team recomm…" at bounding box center [545, 385] width 457 height 52
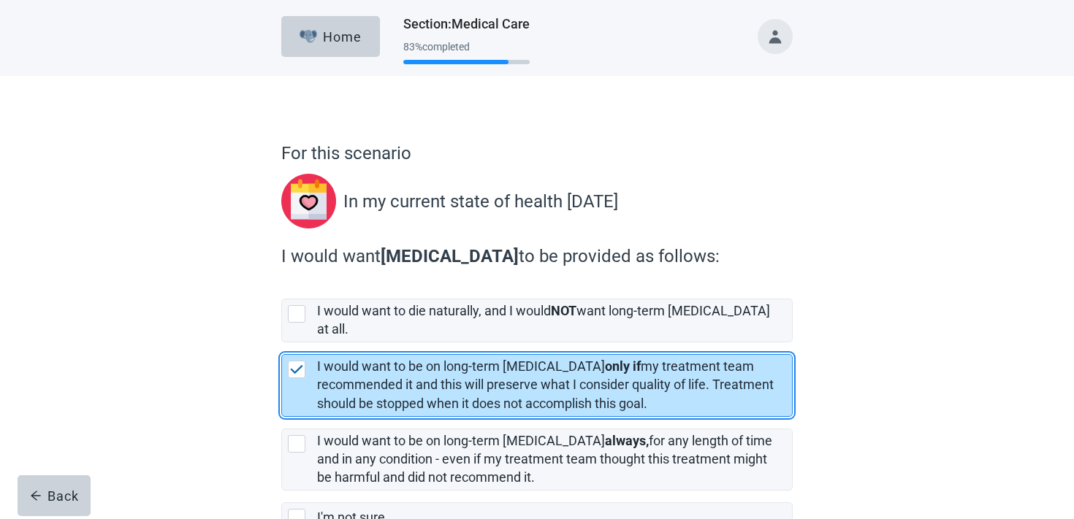
scroll to position [85, 0]
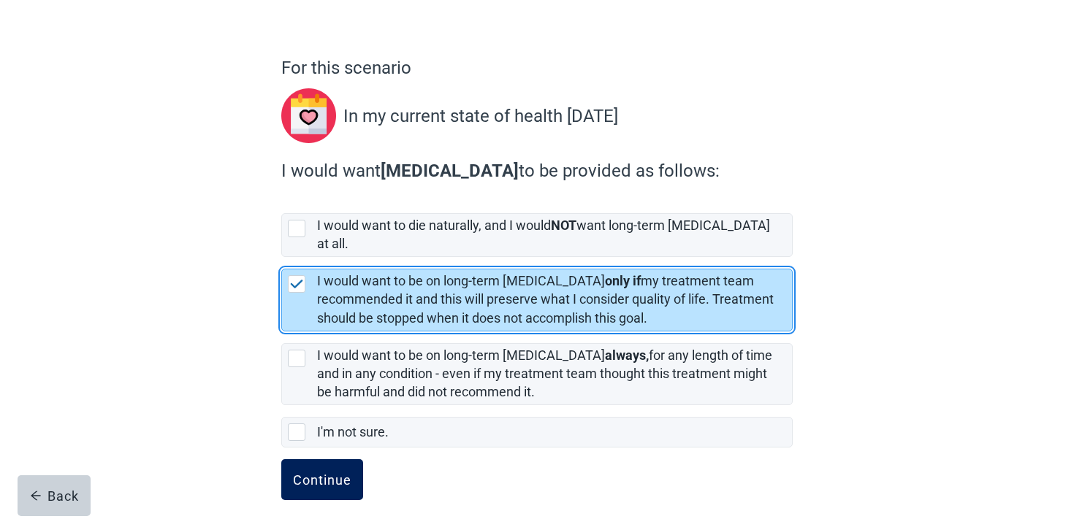
click at [324, 473] on div "Continue" at bounding box center [322, 480] width 58 height 15
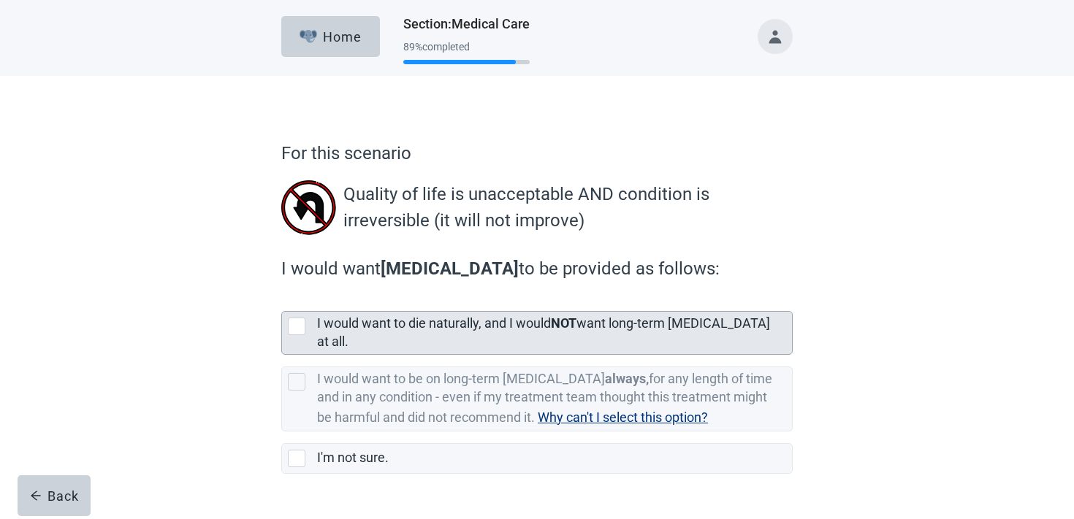
click at [403, 328] on label "I would want to die naturally, and I would NOT want long-term [MEDICAL_DATA] at…" at bounding box center [543, 333] width 453 height 34
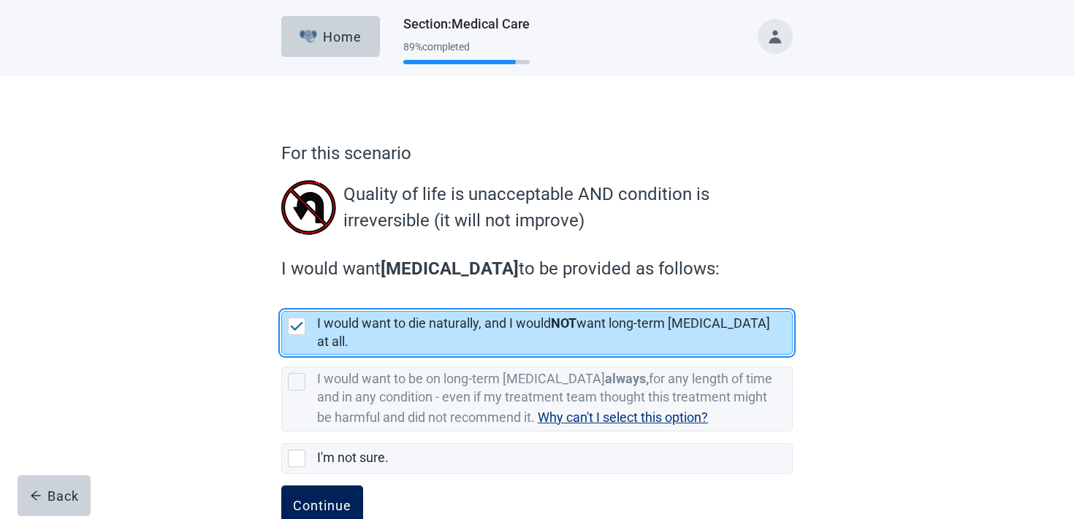
click at [335, 499] on div "Continue" at bounding box center [322, 506] width 58 height 15
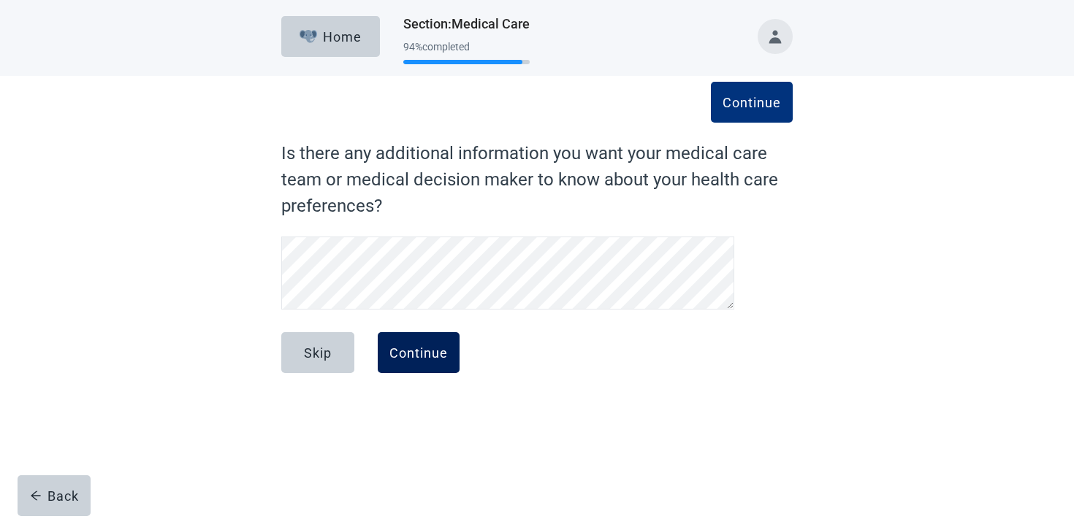
click at [392, 340] on button "Continue" at bounding box center [419, 352] width 82 height 41
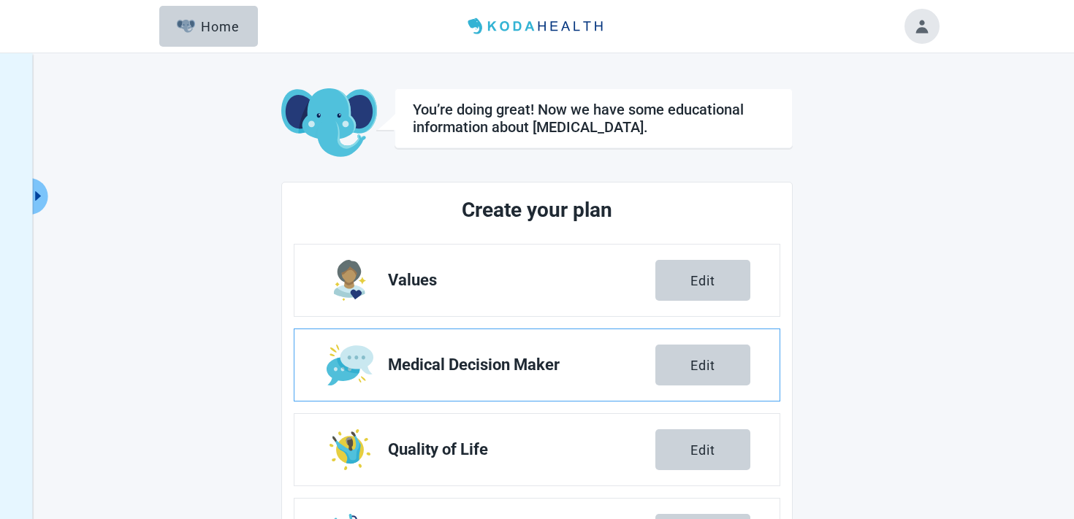
scroll to position [257, 0]
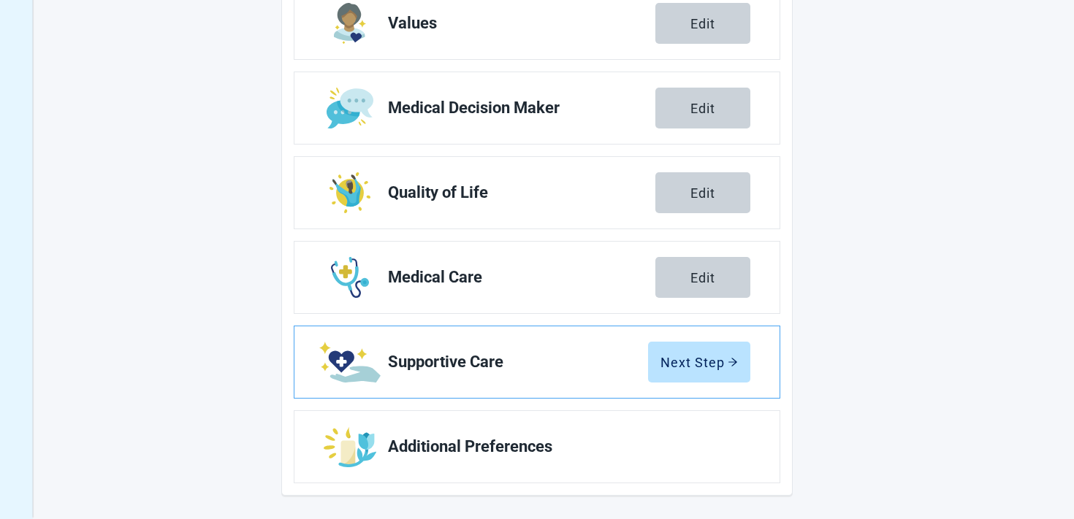
click at [644, 365] on span "Supportive Care" at bounding box center [518, 363] width 260 height 18
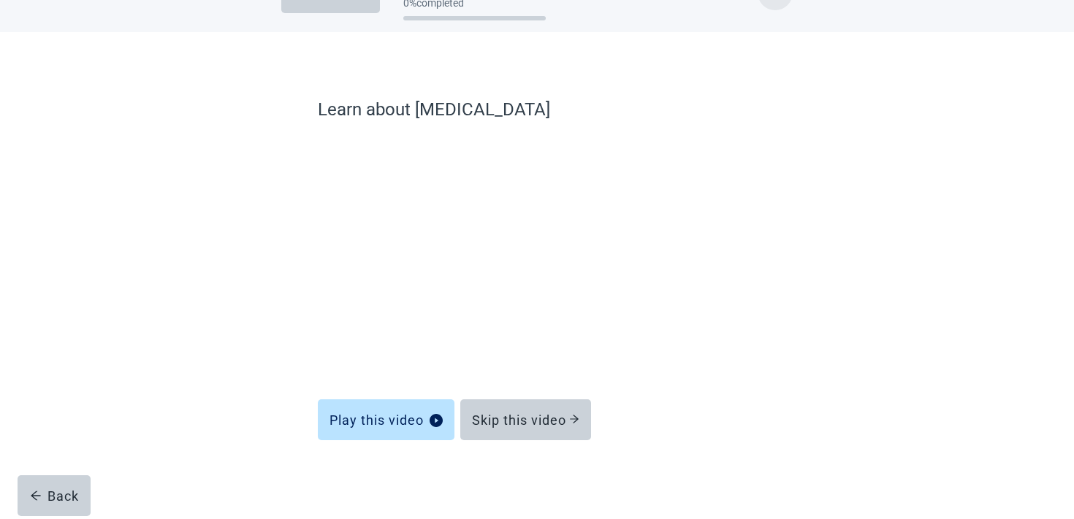
scroll to position [44, 0]
click at [512, 400] on button "Skip this video" at bounding box center [525, 420] width 131 height 41
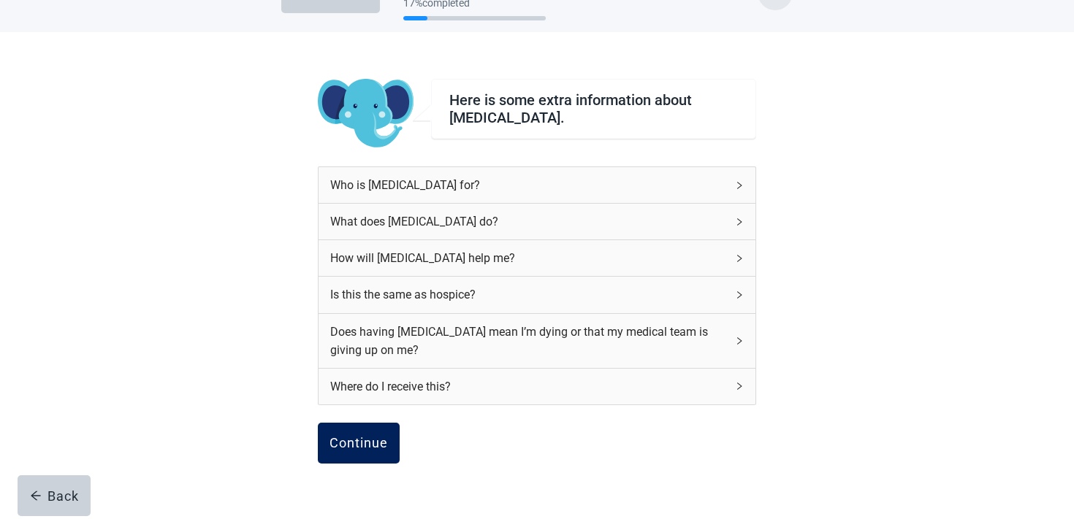
click at [358, 443] on div "Continue" at bounding box center [358, 443] width 58 height 15
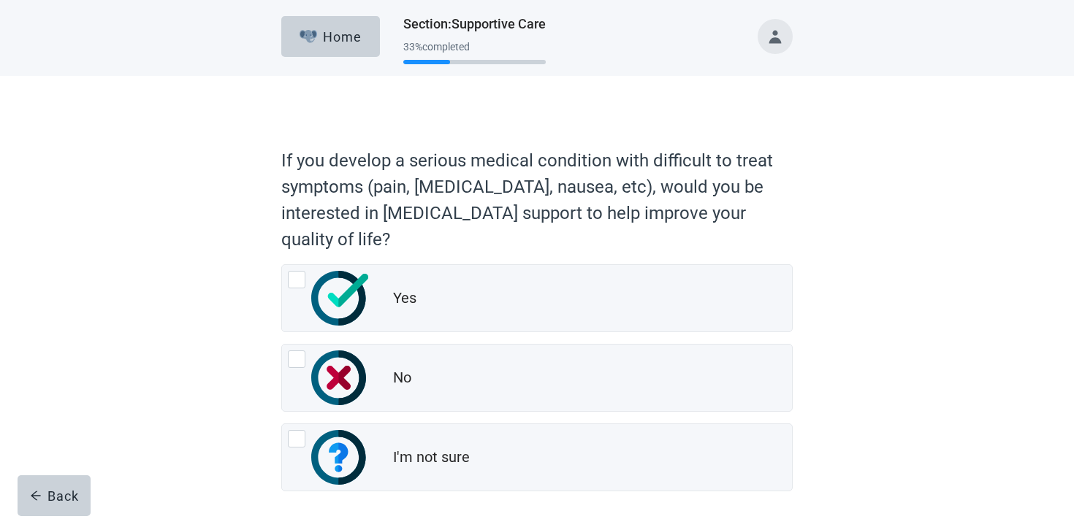
click at [358, 443] on img "I'm not sure, radio button, not checked" at bounding box center [339, 457] width 57 height 55
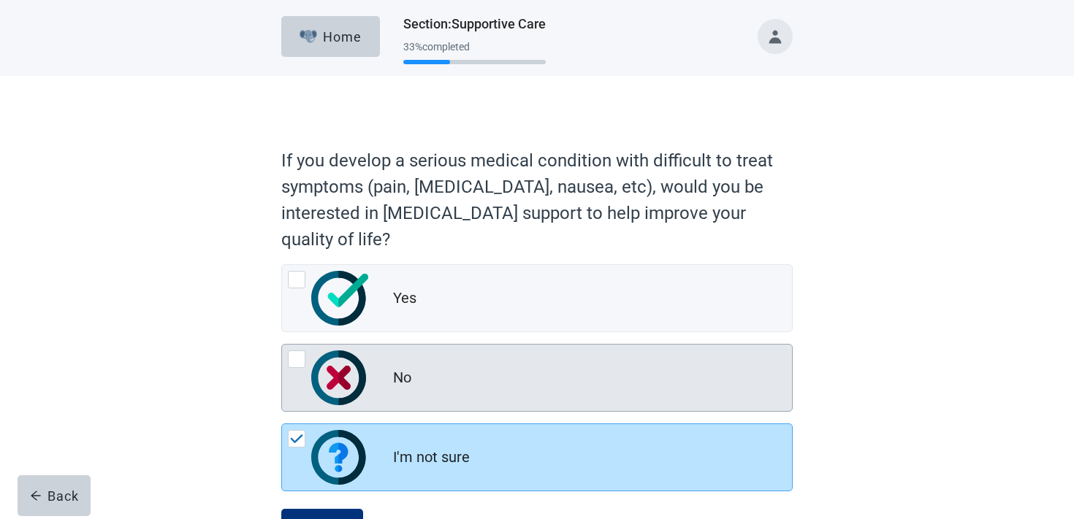
scroll to position [63, 0]
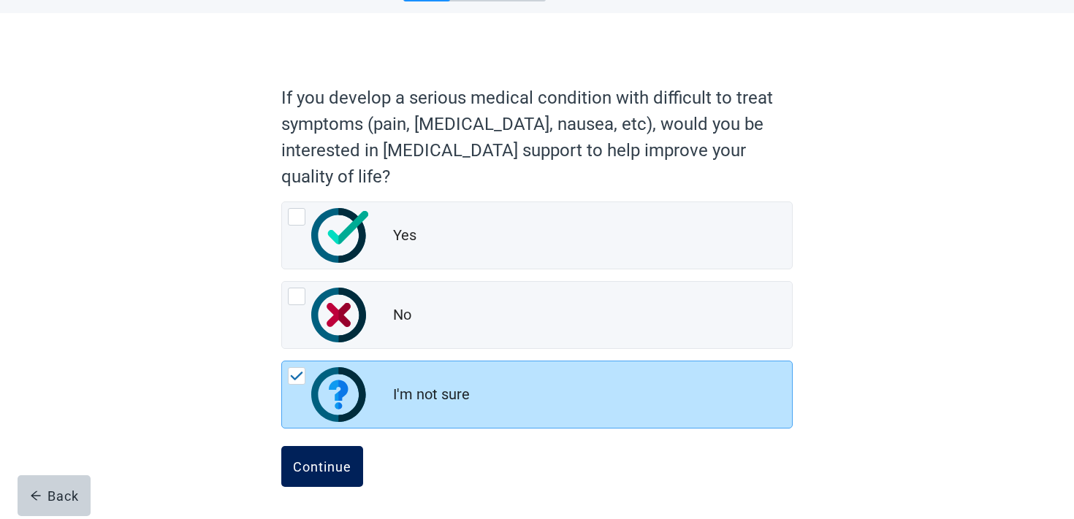
click at [329, 477] on button "Continue" at bounding box center [322, 466] width 82 height 41
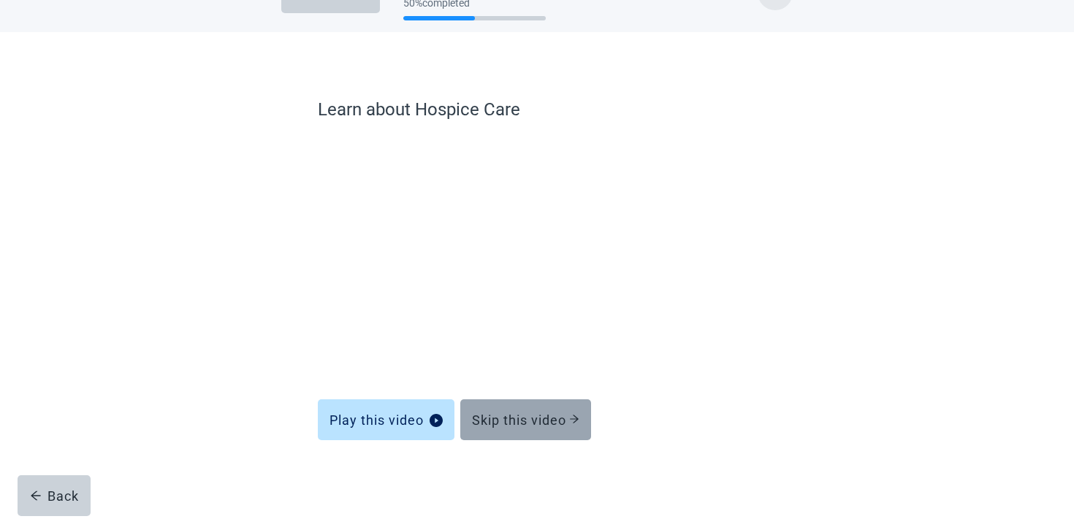
scroll to position [44, 0]
click at [580, 410] on button "Skip this video" at bounding box center [525, 420] width 131 height 41
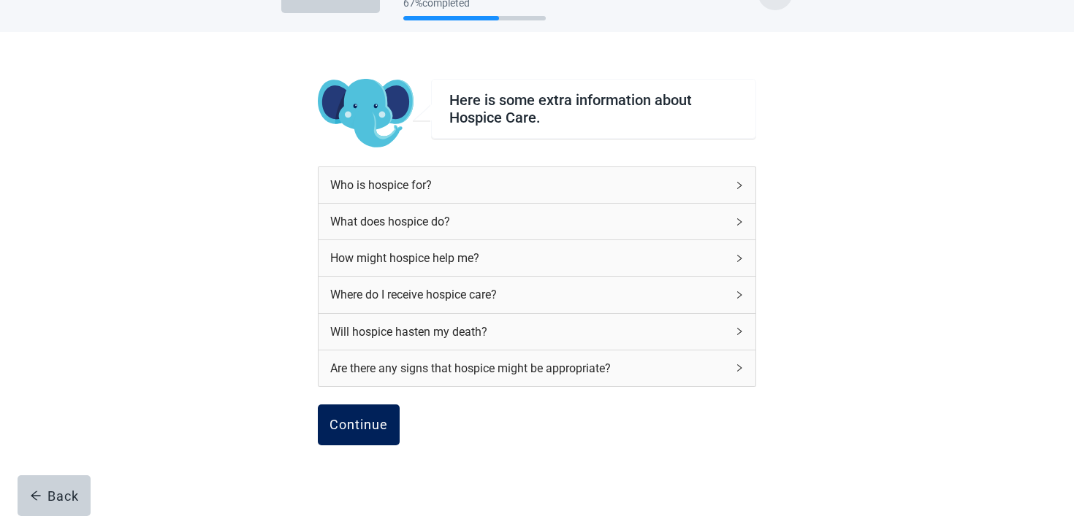
click at [325, 417] on button "Continue" at bounding box center [359, 425] width 82 height 41
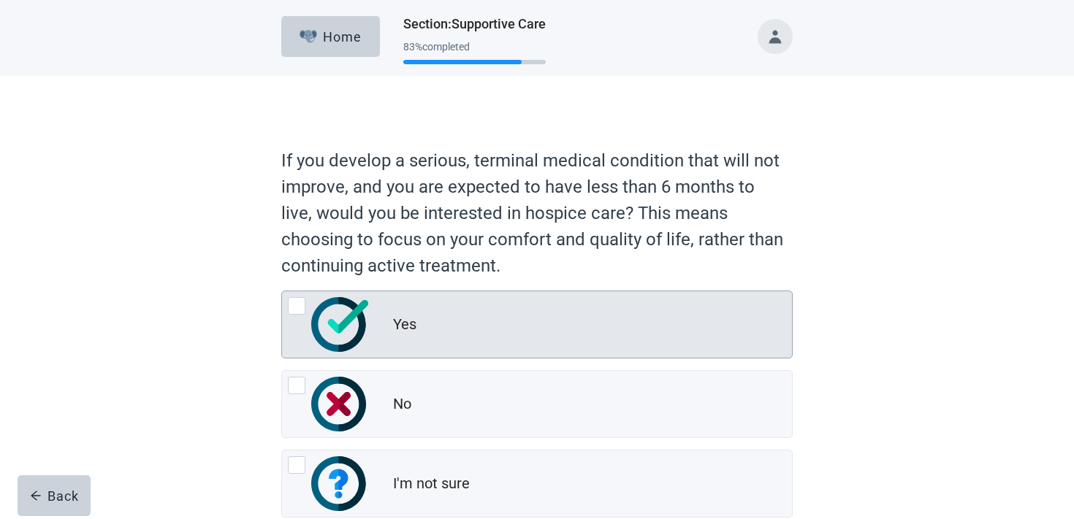
click at [359, 329] on img "Yes, radio button, not checked" at bounding box center [339, 324] width 57 height 55
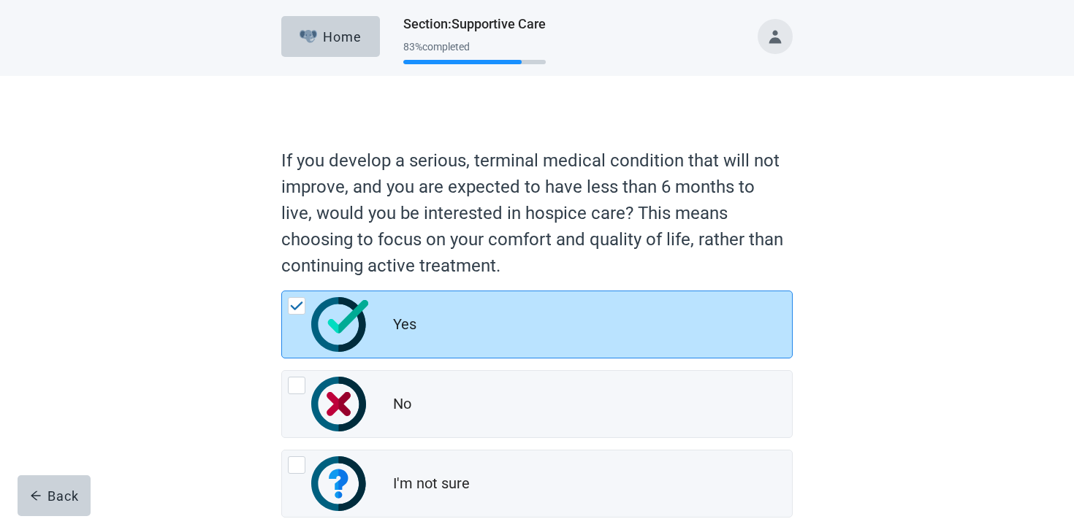
scroll to position [89, 0]
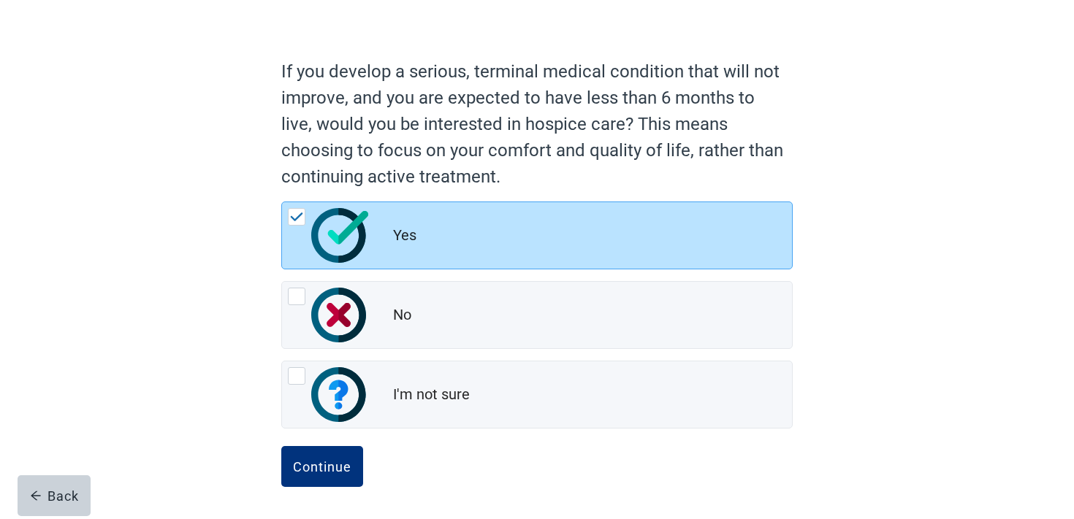
click at [346, 486] on button "Continue" at bounding box center [322, 466] width 82 height 41
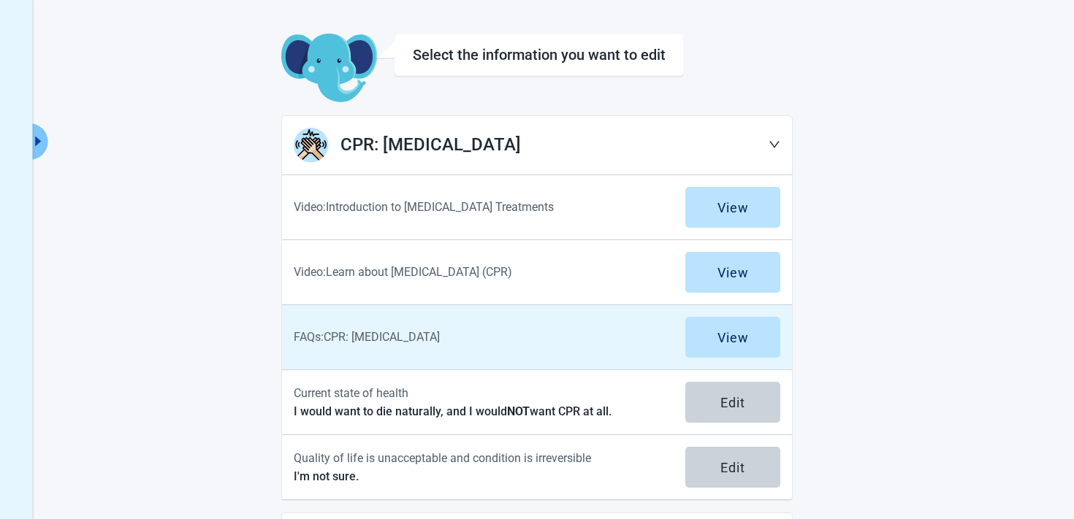
scroll to position [39, 0]
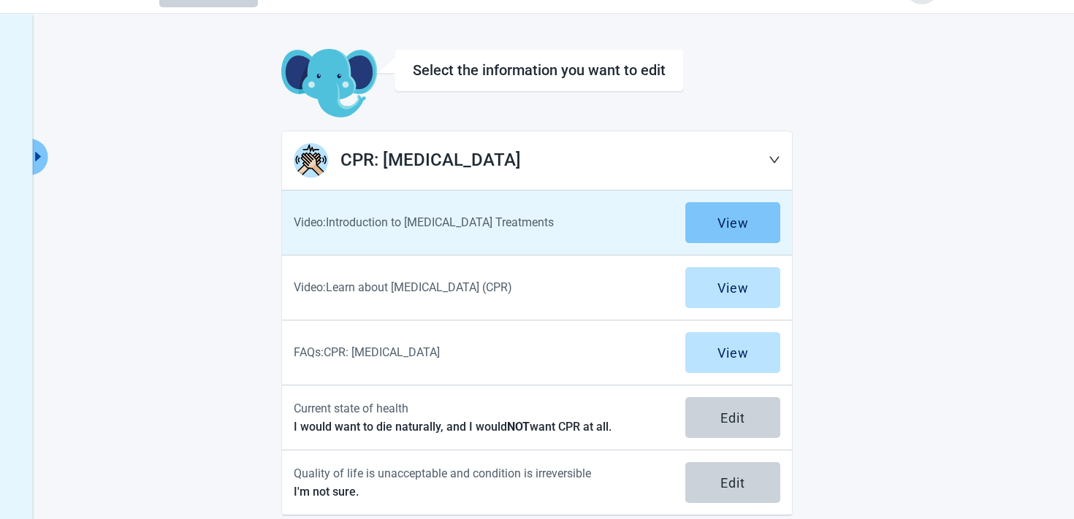
click at [754, 213] on button "View" at bounding box center [732, 222] width 95 height 41
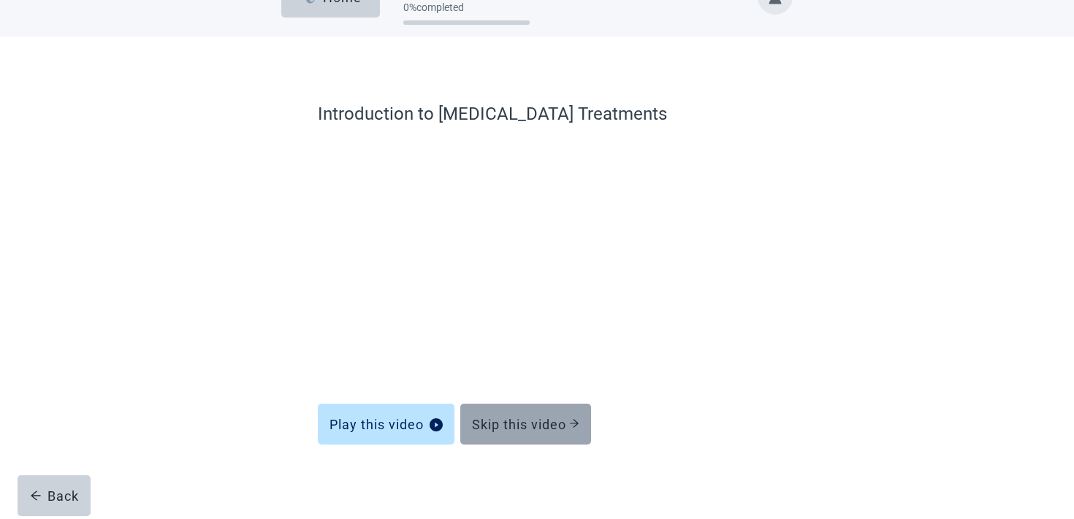
click at [526, 418] on div "Skip this video" at bounding box center [525, 424] width 107 height 15
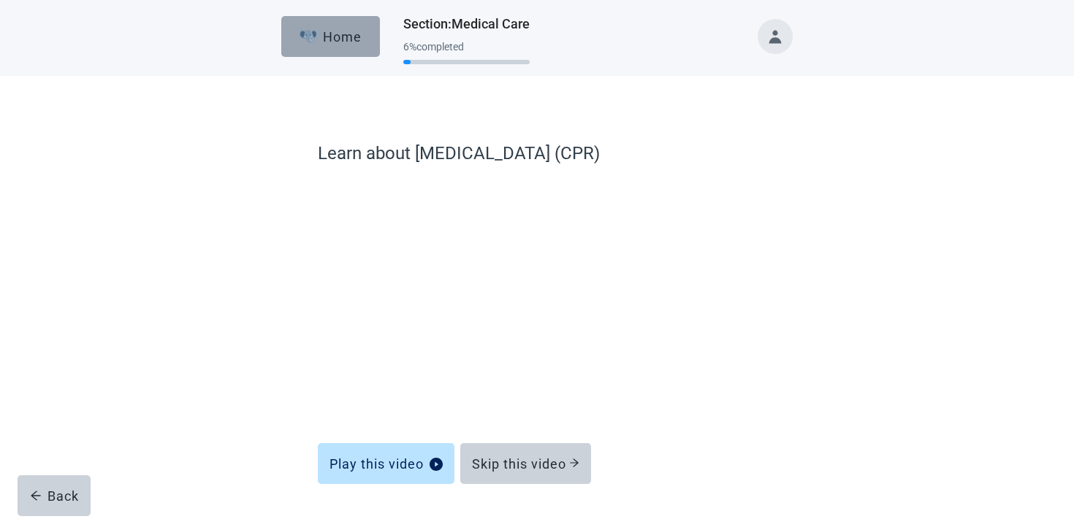
click at [327, 25] on button "Home" at bounding box center [330, 36] width 99 height 41
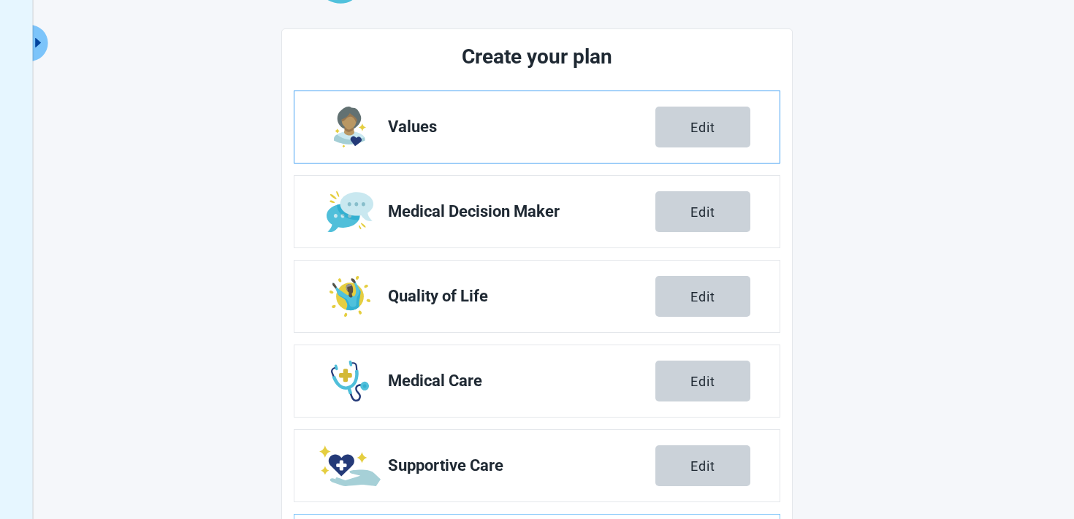
scroll to position [257, 0]
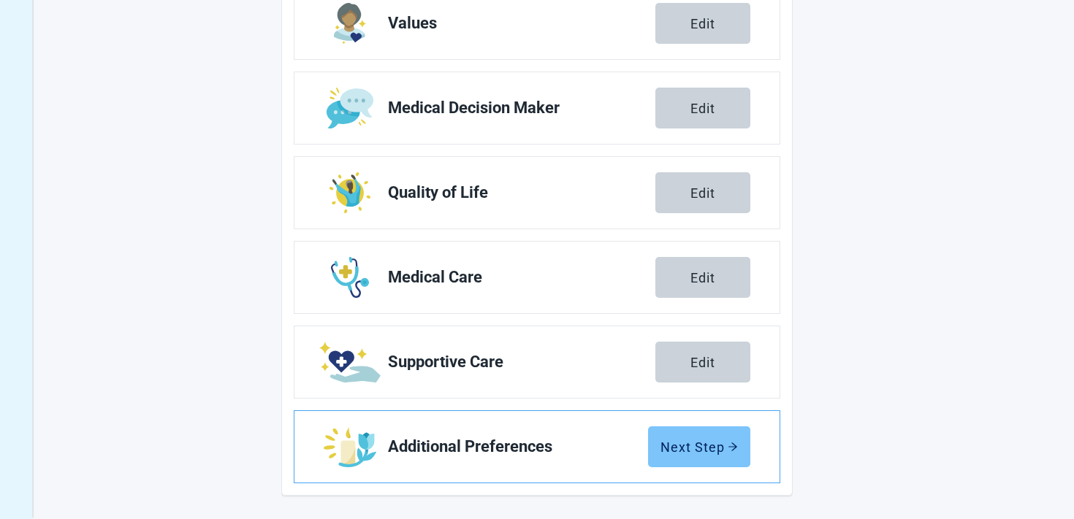
click at [689, 454] on div "Next Step" at bounding box center [698, 447] width 77 height 15
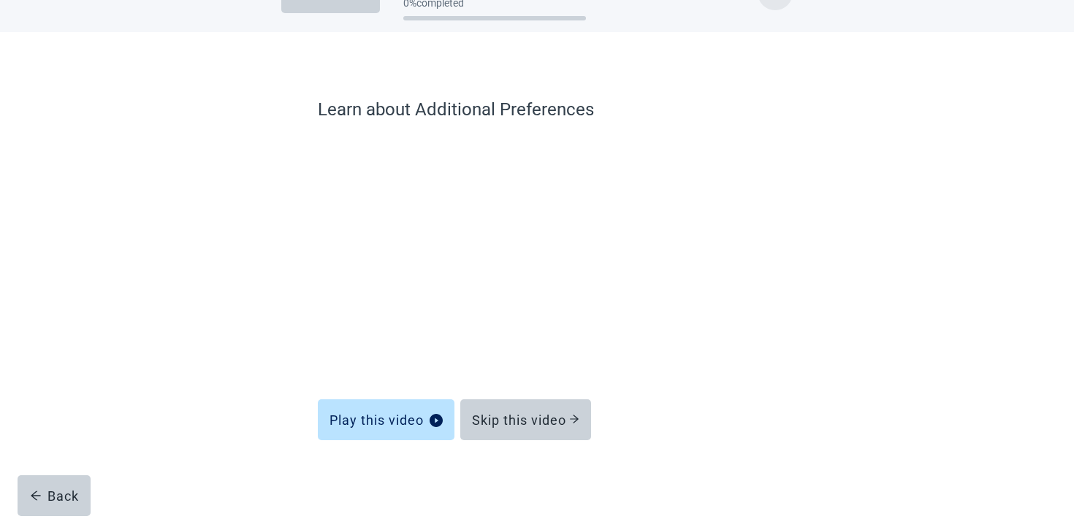
scroll to position [44, 0]
click at [555, 454] on div "Main content" at bounding box center [537, 482] width 438 height 73
click at [541, 411] on button "Skip this video" at bounding box center [525, 420] width 131 height 41
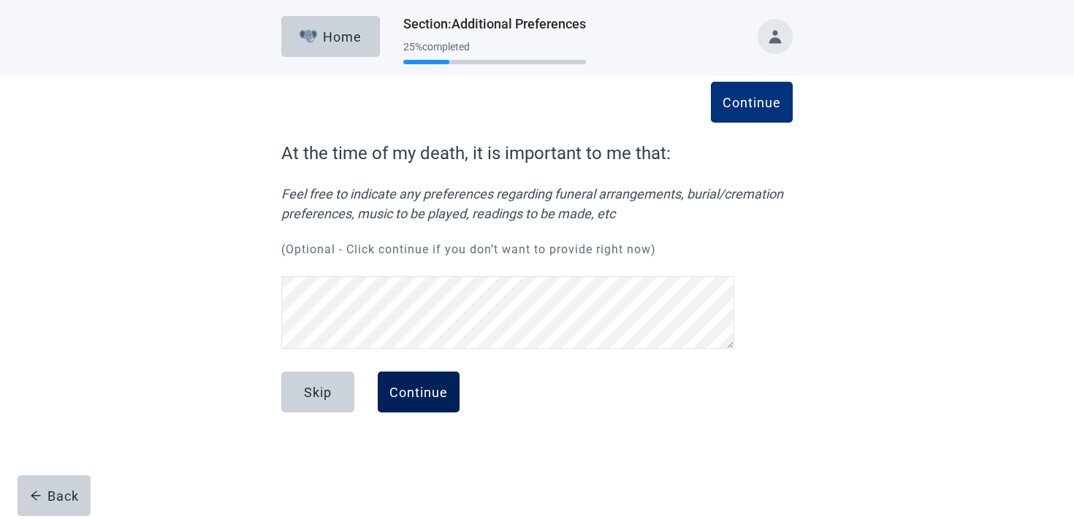
click at [401, 411] on button "Continue" at bounding box center [419, 392] width 82 height 41
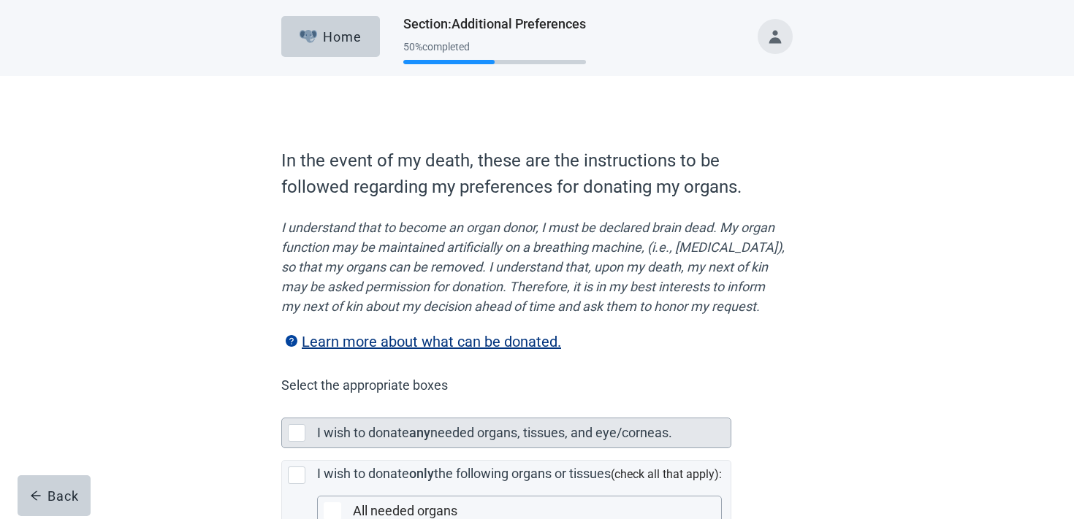
click at [406, 441] on label "I wish to donate" at bounding box center [363, 432] width 92 height 15
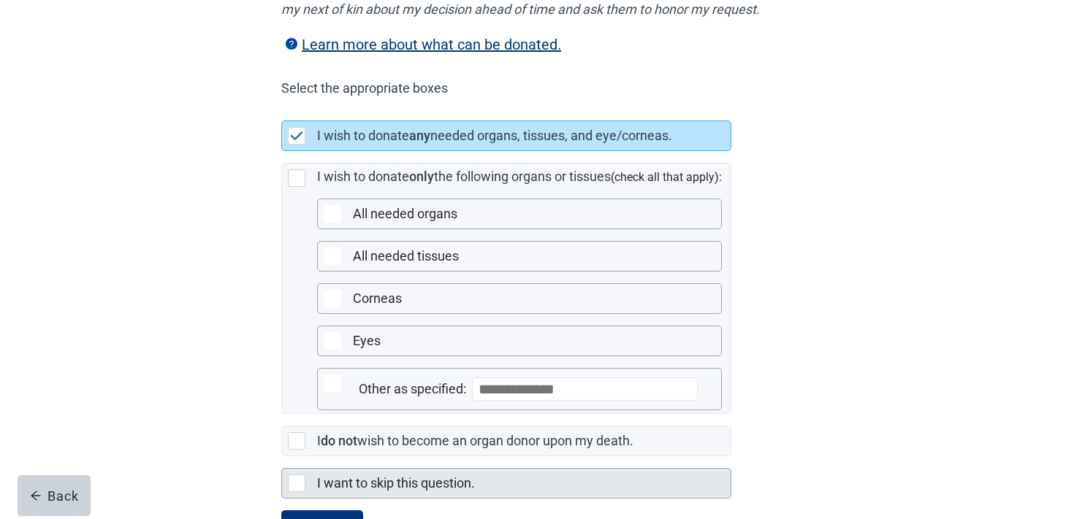
scroll to position [382, 0]
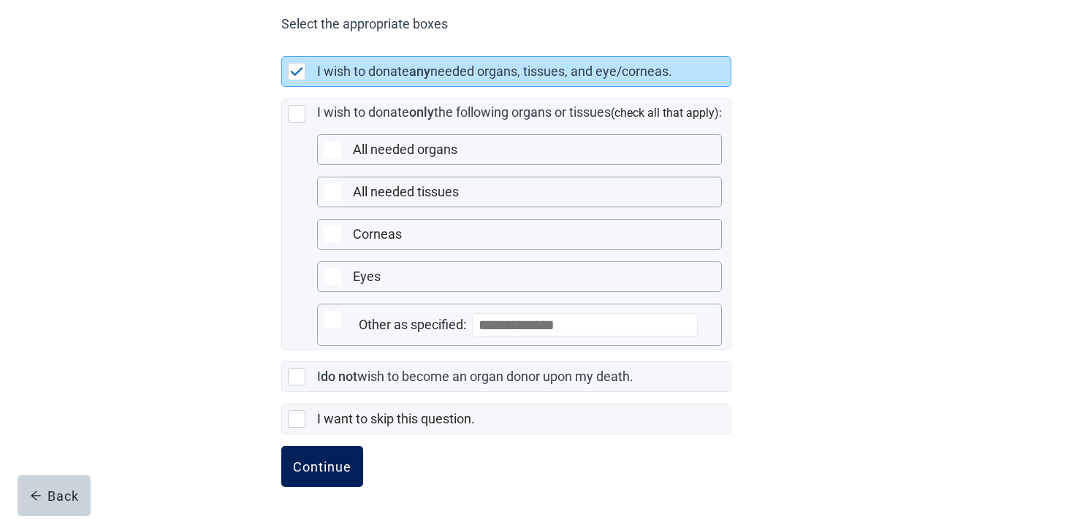
click at [313, 470] on div "Continue" at bounding box center [322, 467] width 58 height 15
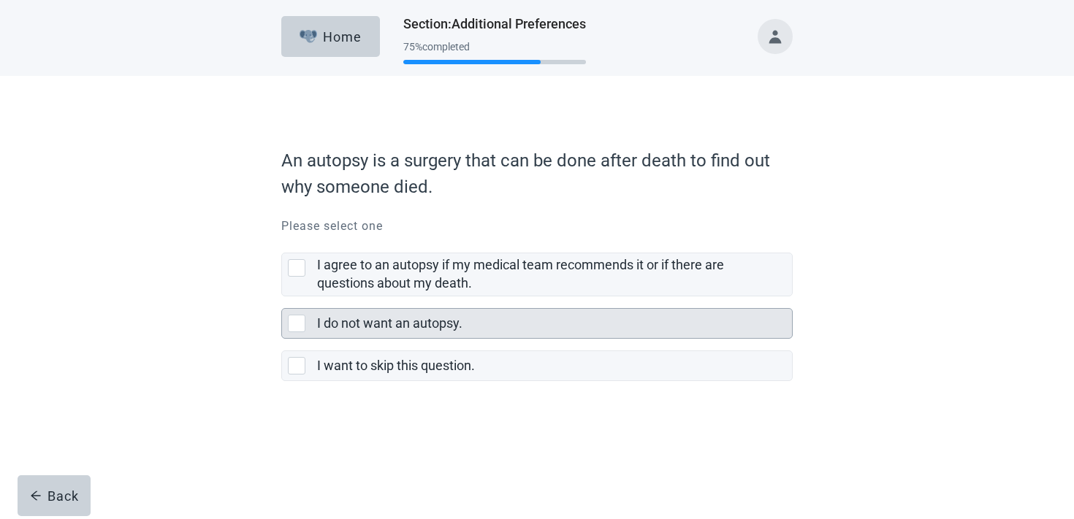
click at [430, 317] on label "I do not want an autopsy." at bounding box center [389, 323] width 145 height 15
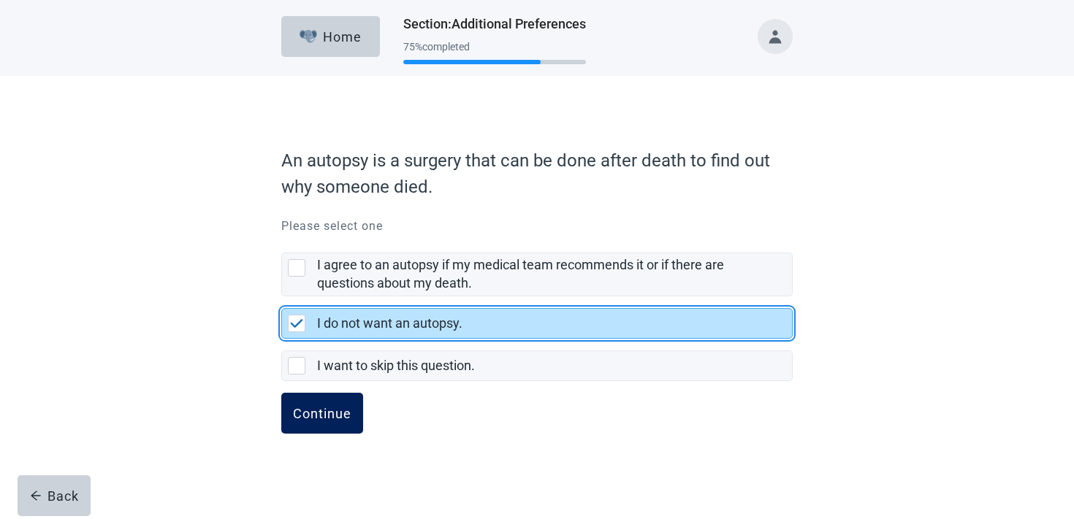
click at [302, 428] on button "Continue" at bounding box center [322, 413] width 82 height 41
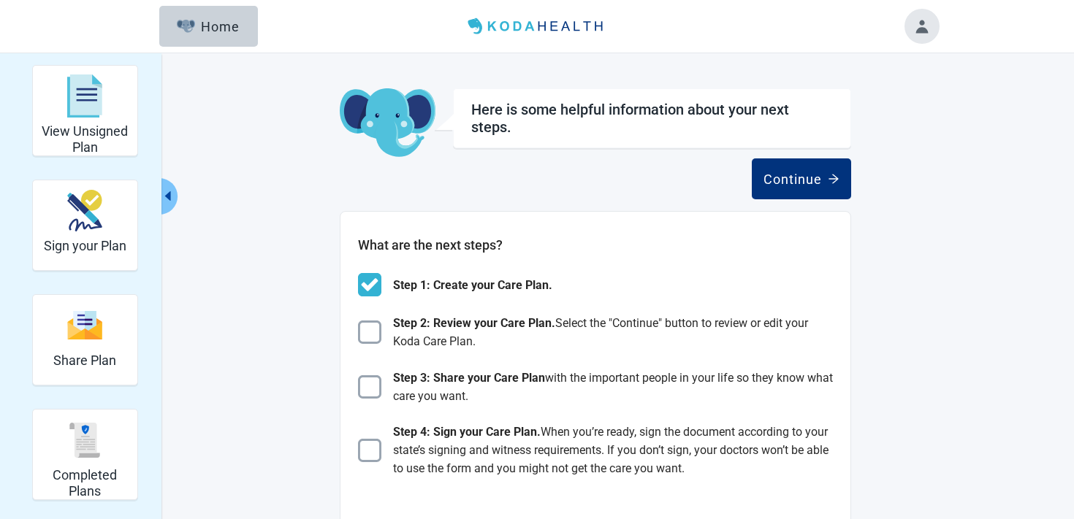
click at [154, 15] on header "Menu Home" at bounding box center [537, 26] width 840 height 53
click at [180, 21] on img "button" at bounding box center [186, 26] width 18 height 13
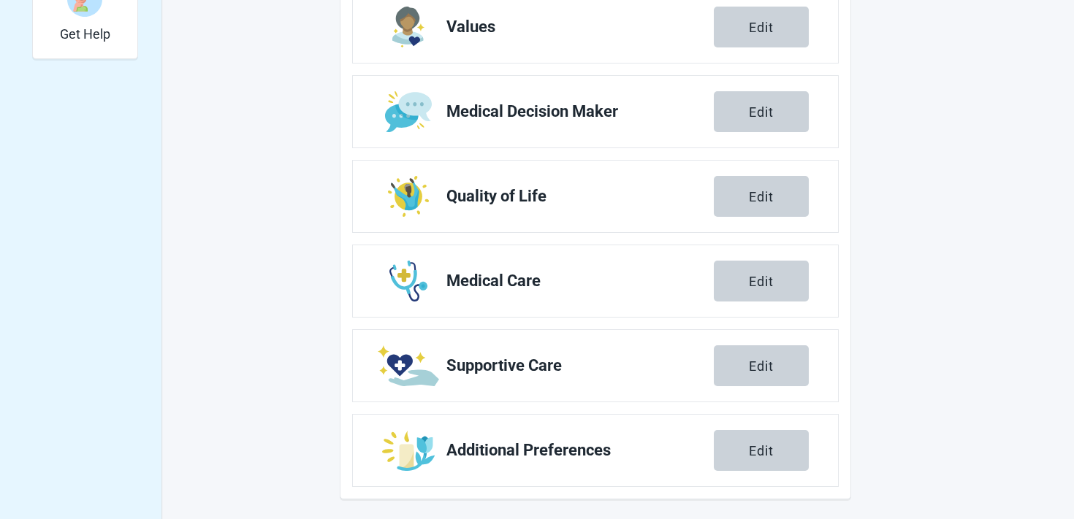
scroll to position [560, 0]
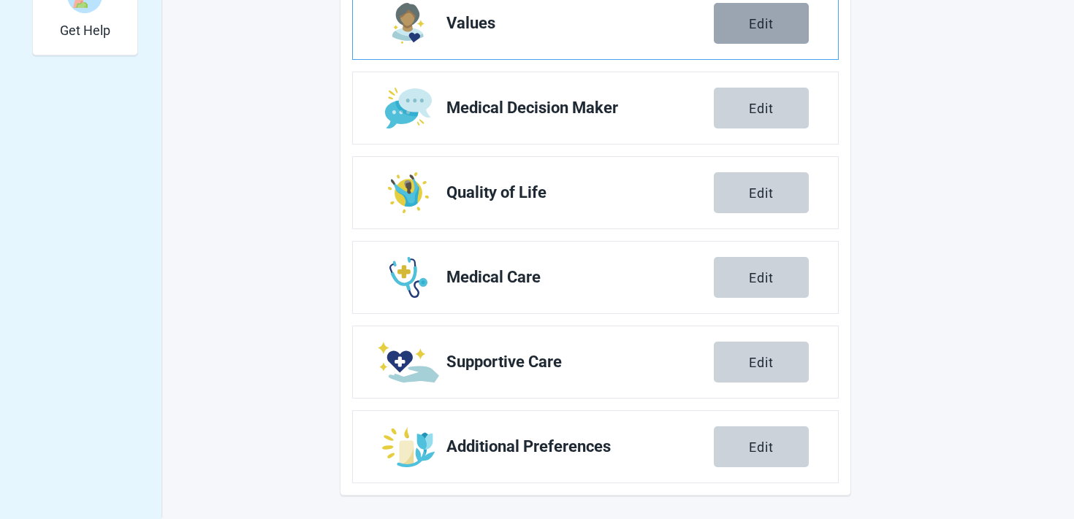
click at [760, 30] on div "Edit" at bounding box center [761, 23] width 25 height 15
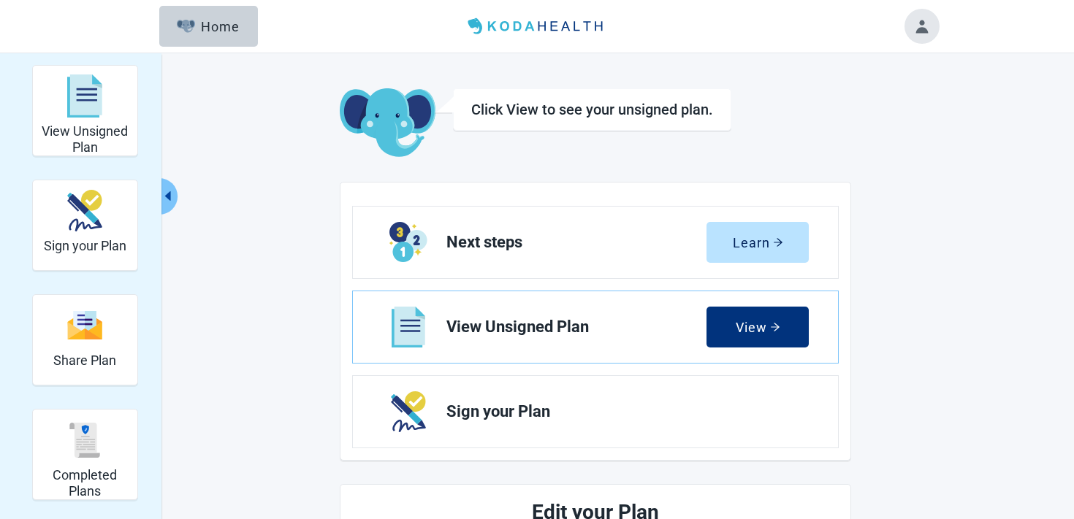
scroll to position [560, 0]
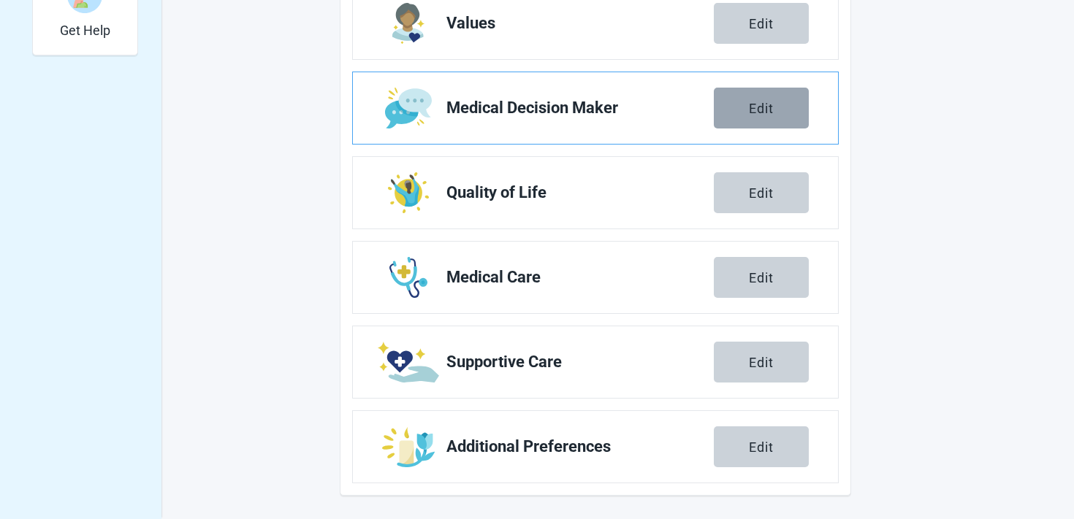
click at [750, 117] on button "Edit" at bounding box center [761, 108] width 95 height 41
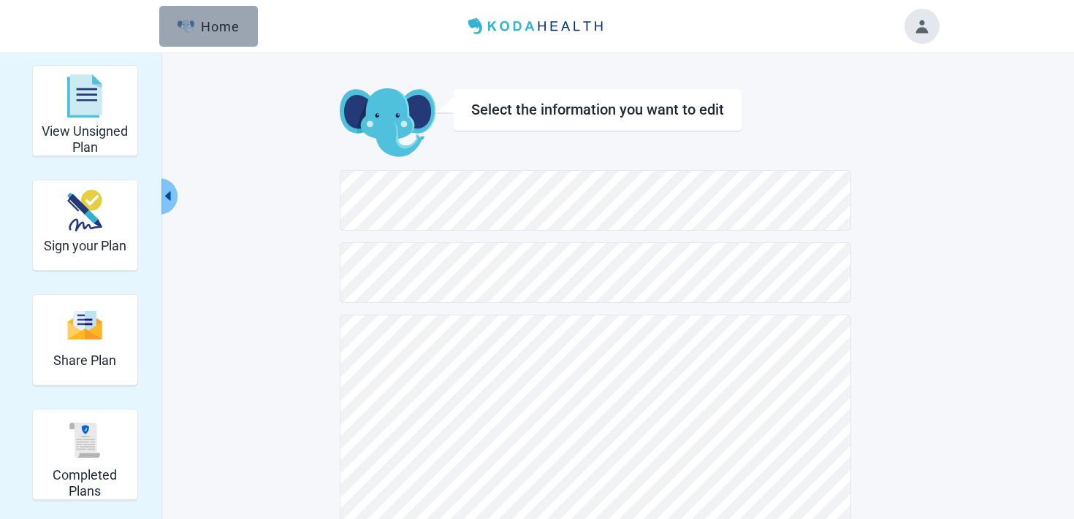
click at [245, 41] on button "Home" at bounding box center [208, 26] width 99 height 41
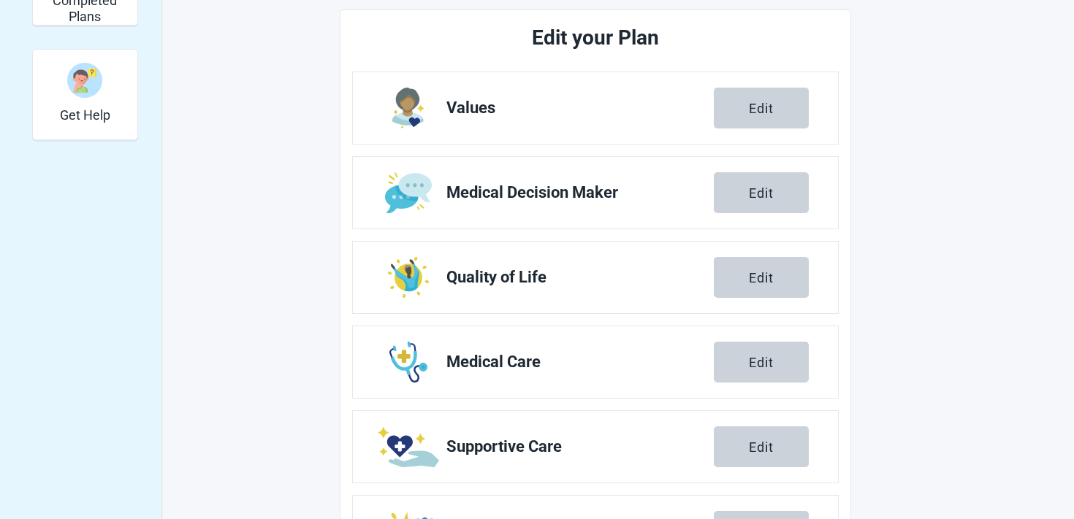
scroll to position [477, 0]
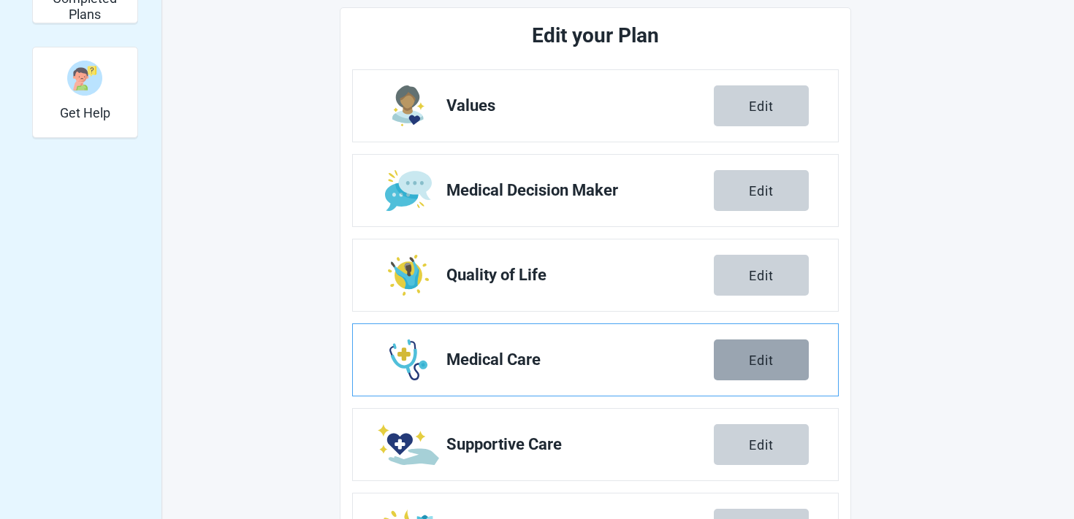
click at [758, 355] on div "Edit" at bounding box center [761, 360] width 25 height 15
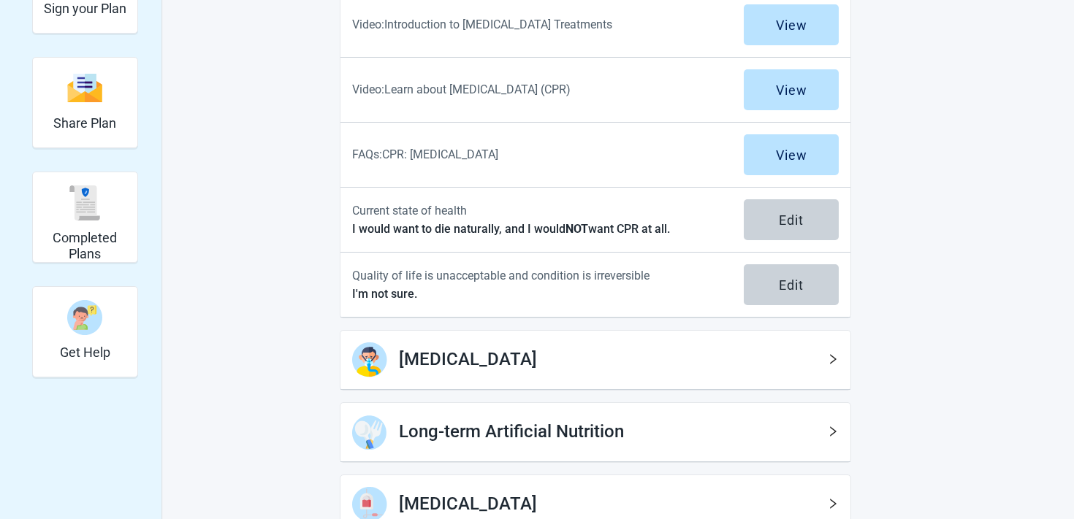
scroll to position [238, 0]
click at [758, 350] on h2 "[MEDICAL_DATA]" at bounding box center [613, 360] width 428 height 28
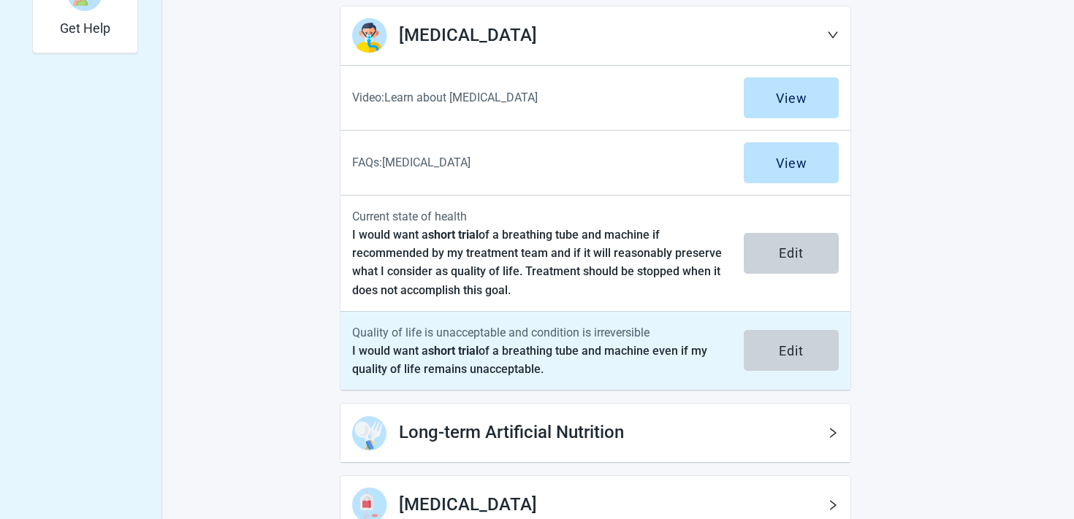
scroll to position [674, 0]
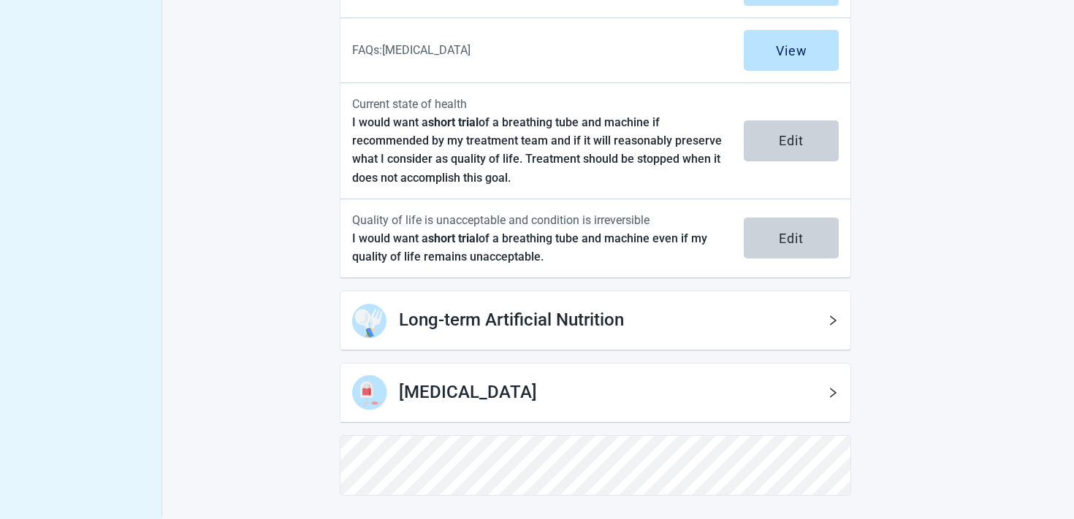
click at [641, 337] on div "Long-term Artificial Nutrition" at bounding box center [595, 320] width 510 height 59
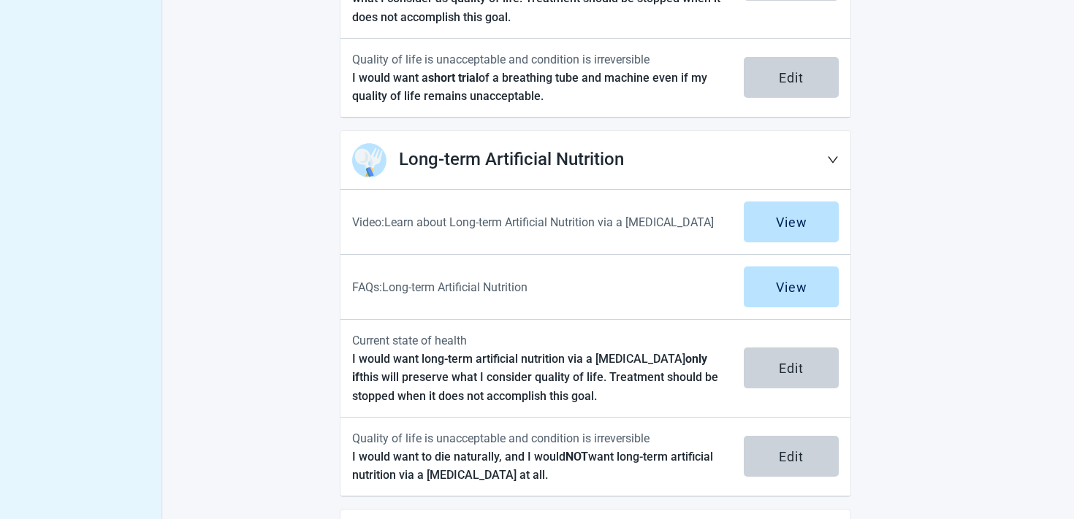
scroll to position [981, 0]
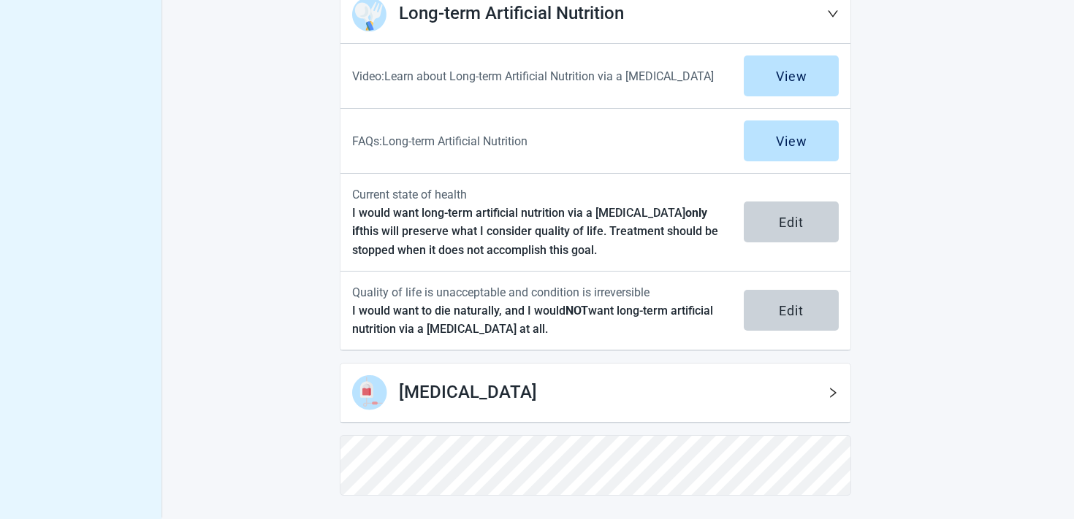
click at [619, 379] on h2 "[MEDICAL_DATA]" at bounding box center [613, 393] width 428 height 28
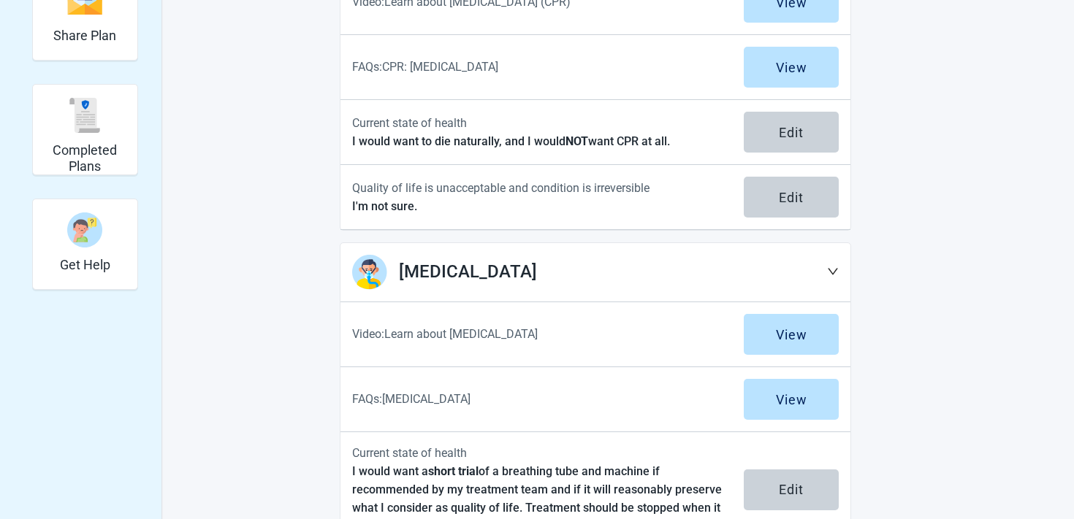
scroll to position [0, 0]
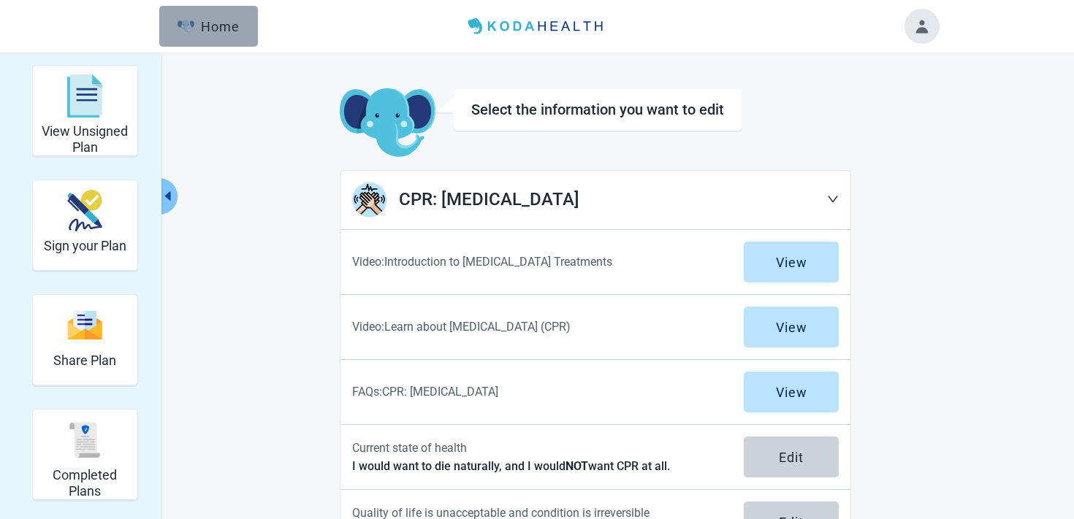
click at [207, 20] on div "Home" at bounding box center [208, 26] width 63 height 15
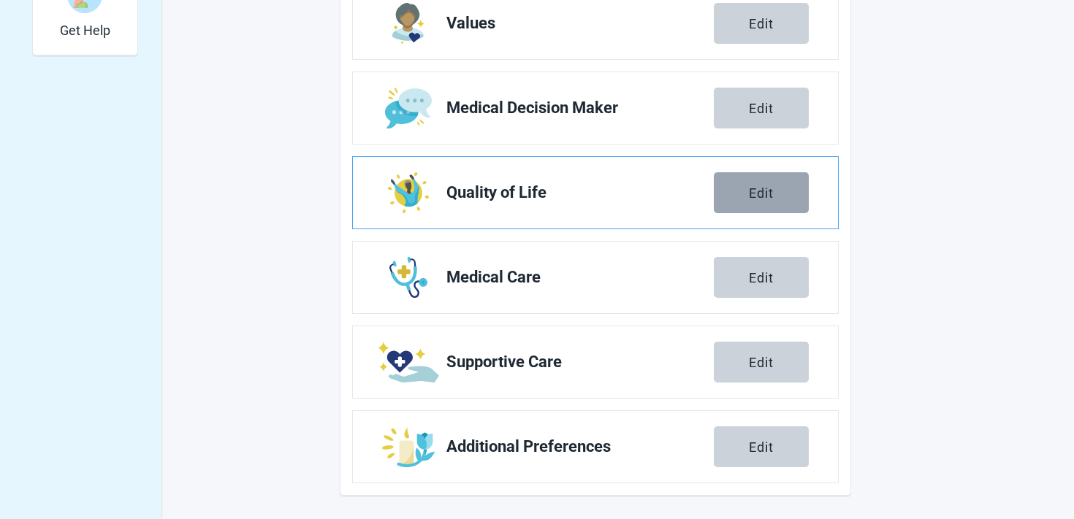
click at [782, 191] on button "Edit" at bounding box center [761, 192] width 95 height 41
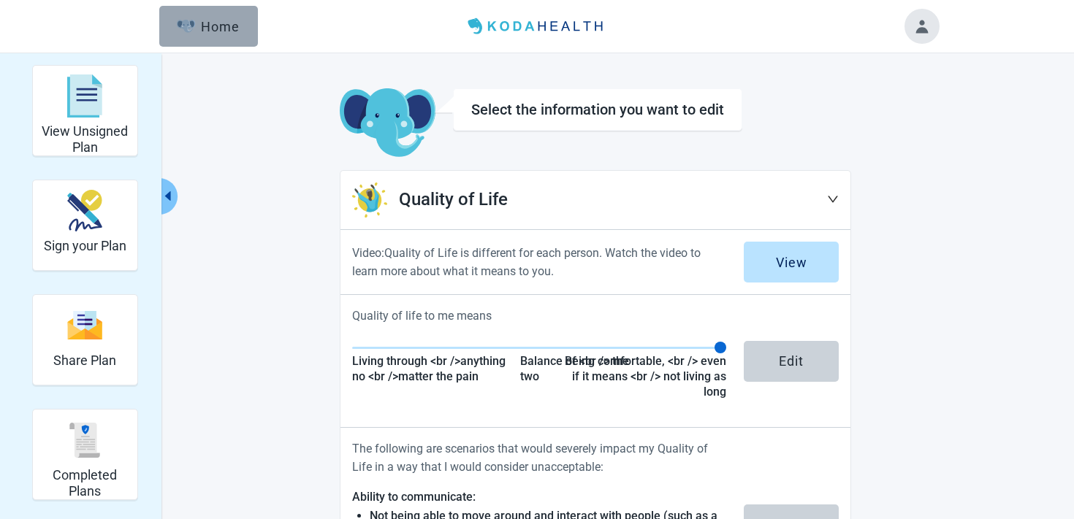
click at [238, 38] on button "Home" at bounding box center [208, 26] width 99 height 41
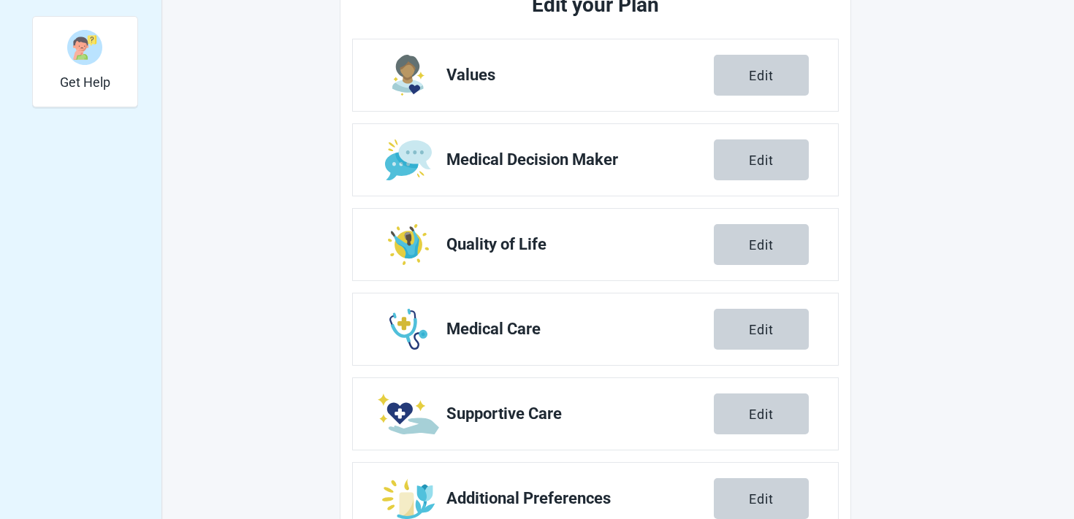
scroll to position [560, 0]
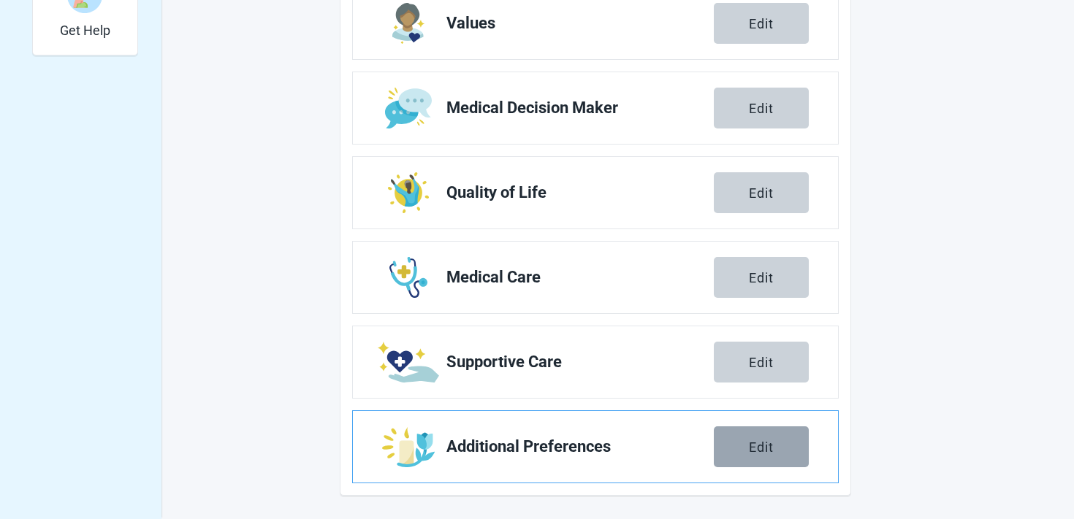
click at [744, 452] on button "Edit" at bounding box center [761, 447] width 95 height 41
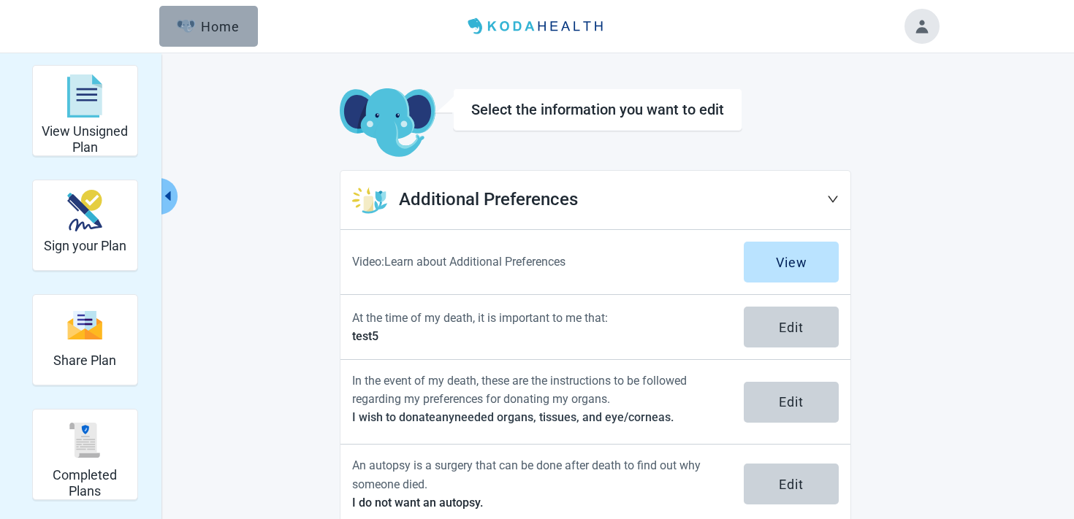
click at [201, 37] on button "Home" at bounding box center [208, 26] width 99 height 41
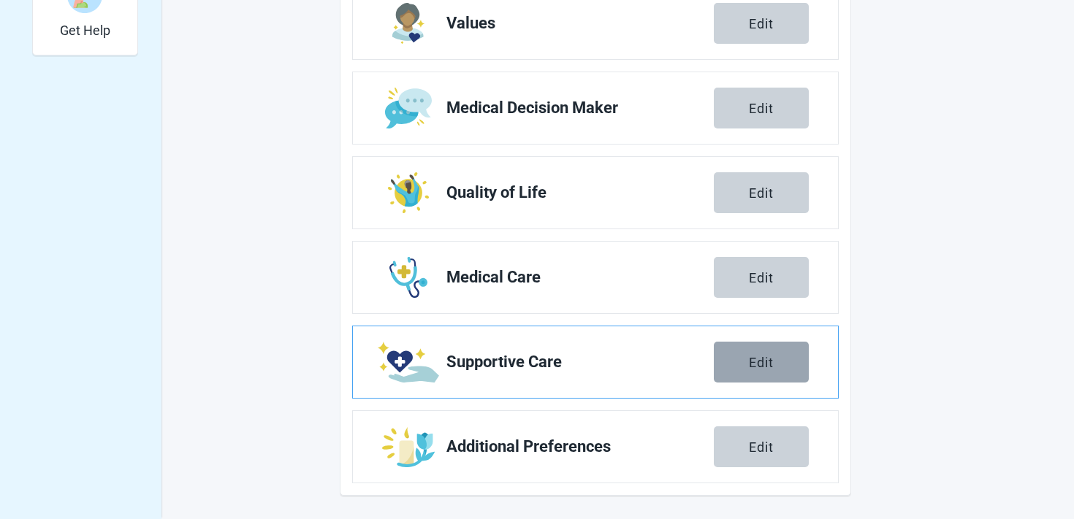
click at [771, 346] on button "Edit" at bounding box center [761, 362] width 95 height 41
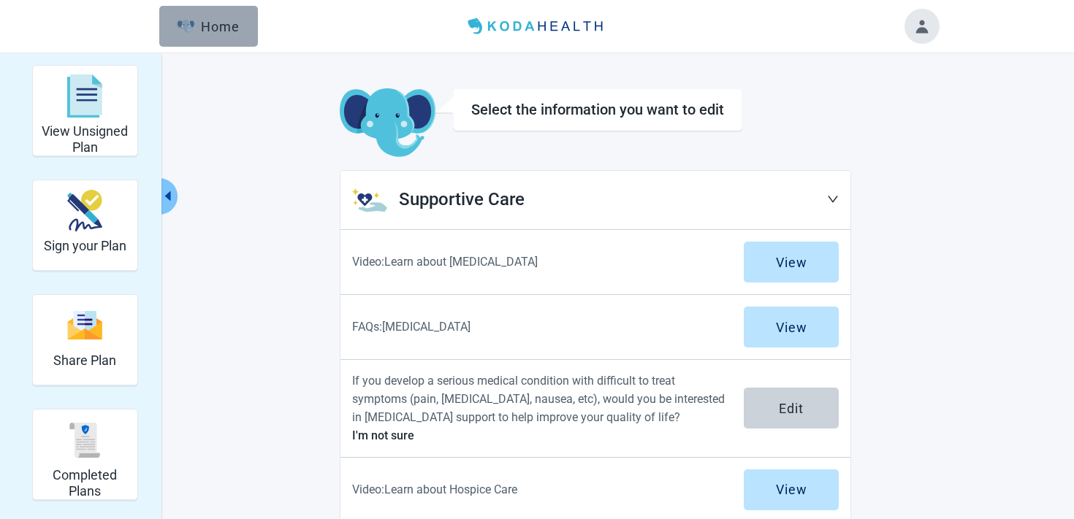
click at [256, 34] on button "Home" at bounding box center [208, 26] width 99 height 41
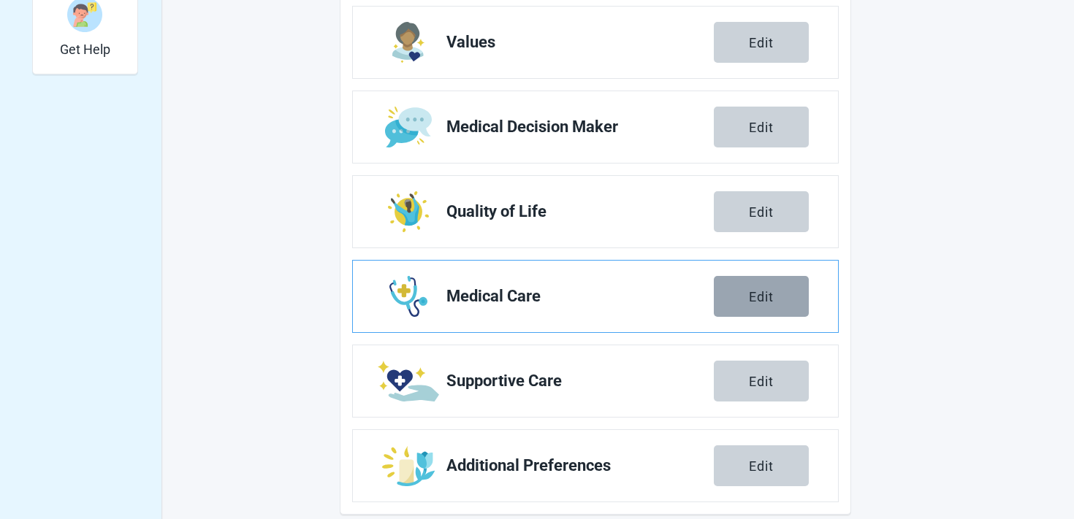
click at [741, 293] on button "Edit" at bounding box center [761, 296] width 95 height 41
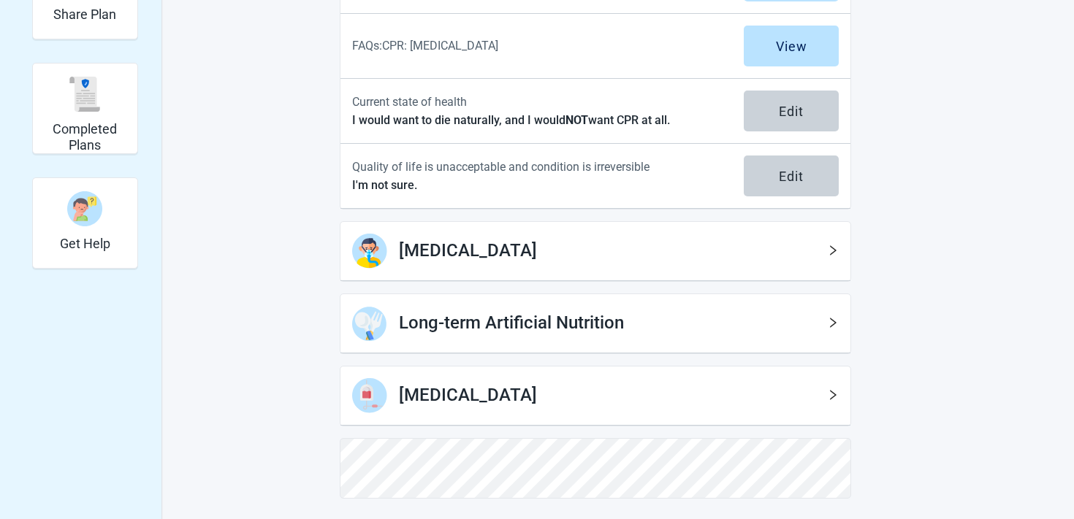
click at [485, 327] on h2 "Long-term Artificial Nutrition" at bounding box center [613, 324] width 428 height 28
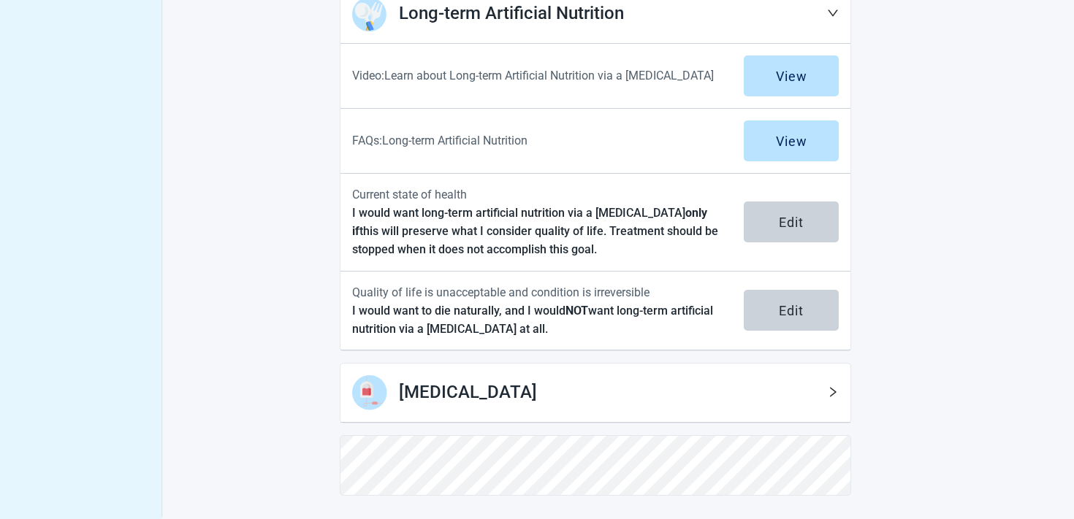
click at [476, 372] on div "[MEDICAL_DATA]" at bounding box center [595, 393] width 510 height 59
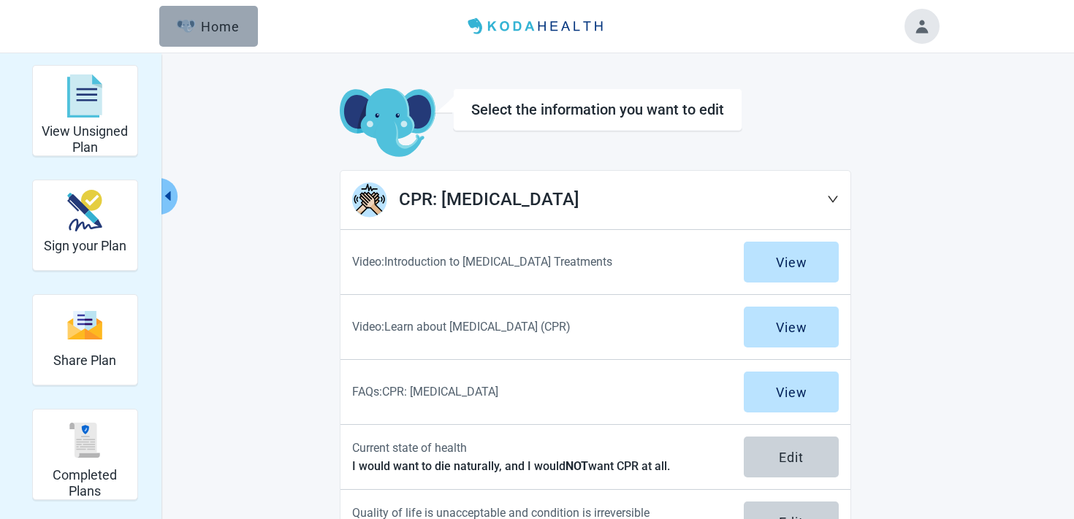
click at [211, 25] on div "Home" at bounding box center [208, 26] width 63 height 15
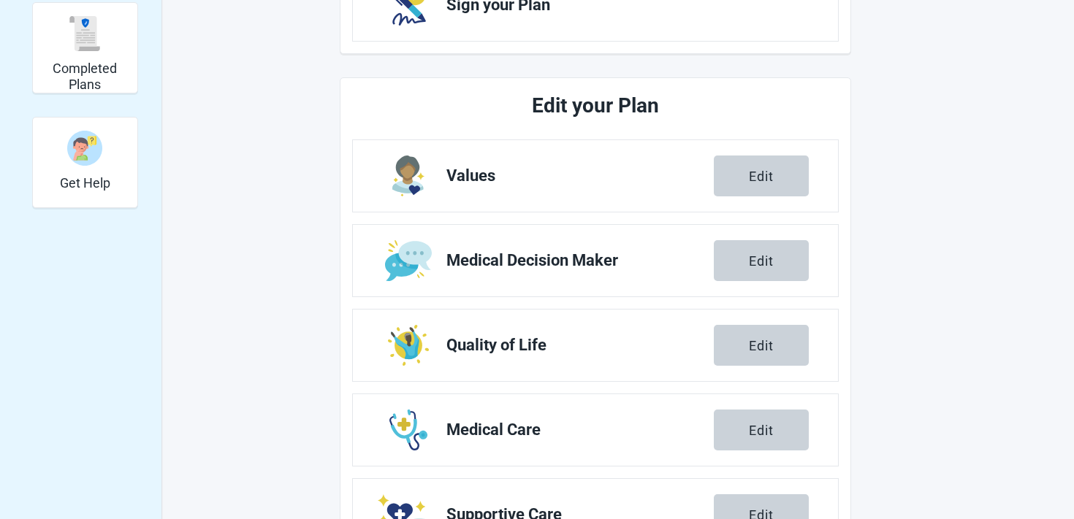
scroll to position [460, 0]
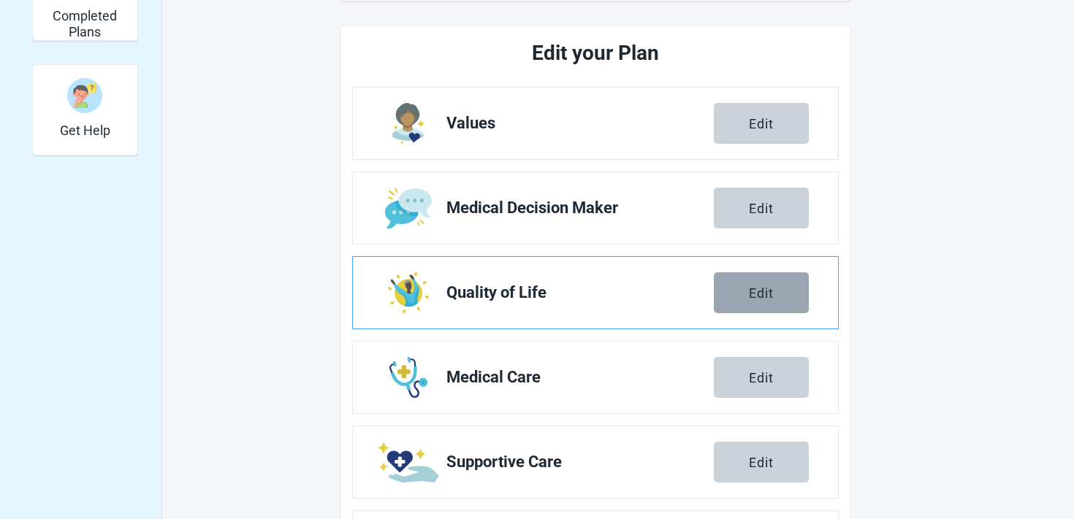
click at [717, 293] on button "Edit" at bounding box center [761, 292] width 95 height 41
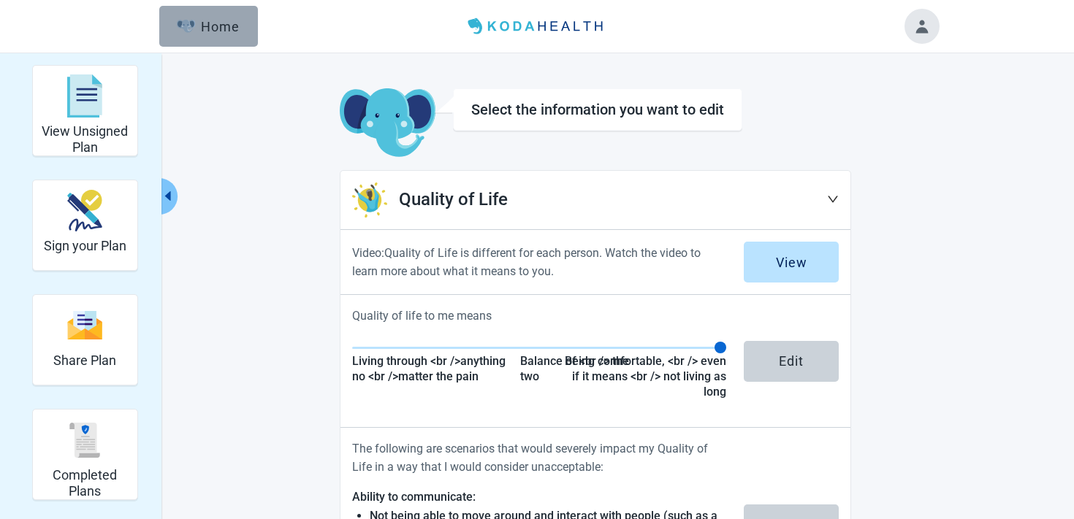
click at [233, 40] on button "Home" at bounding box center [208, 26] width 99 height 41
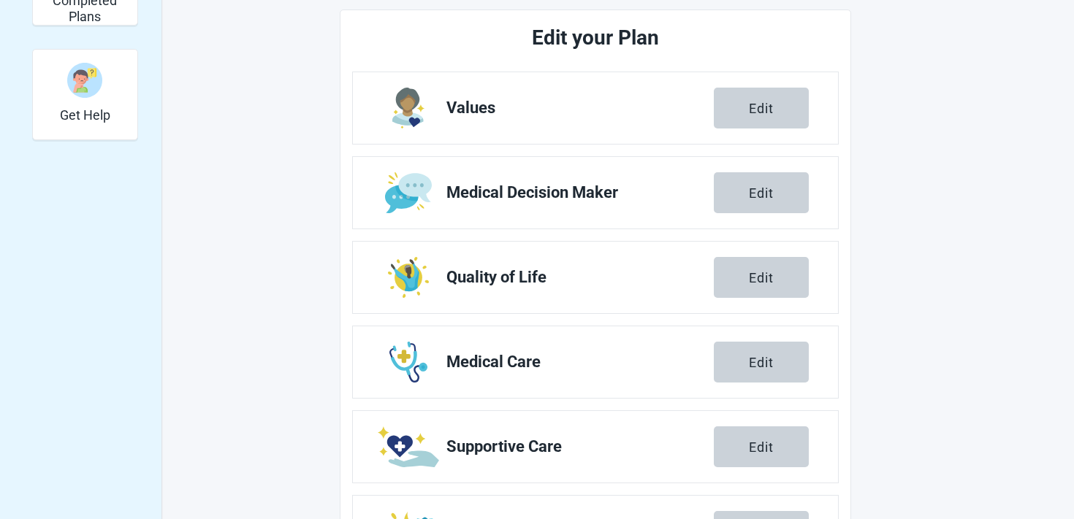
scroll to position [469, 0]
